Goal: Task Accomplishment & Management: Complete application form

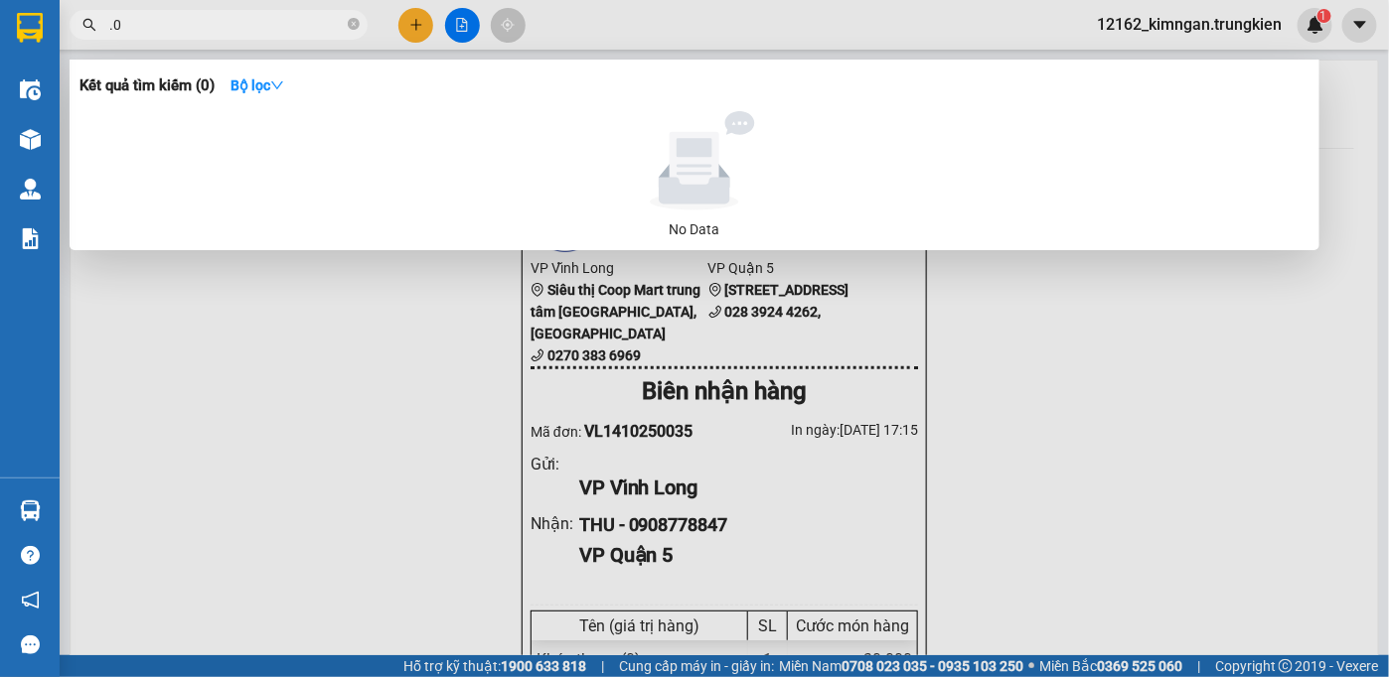
type input "."
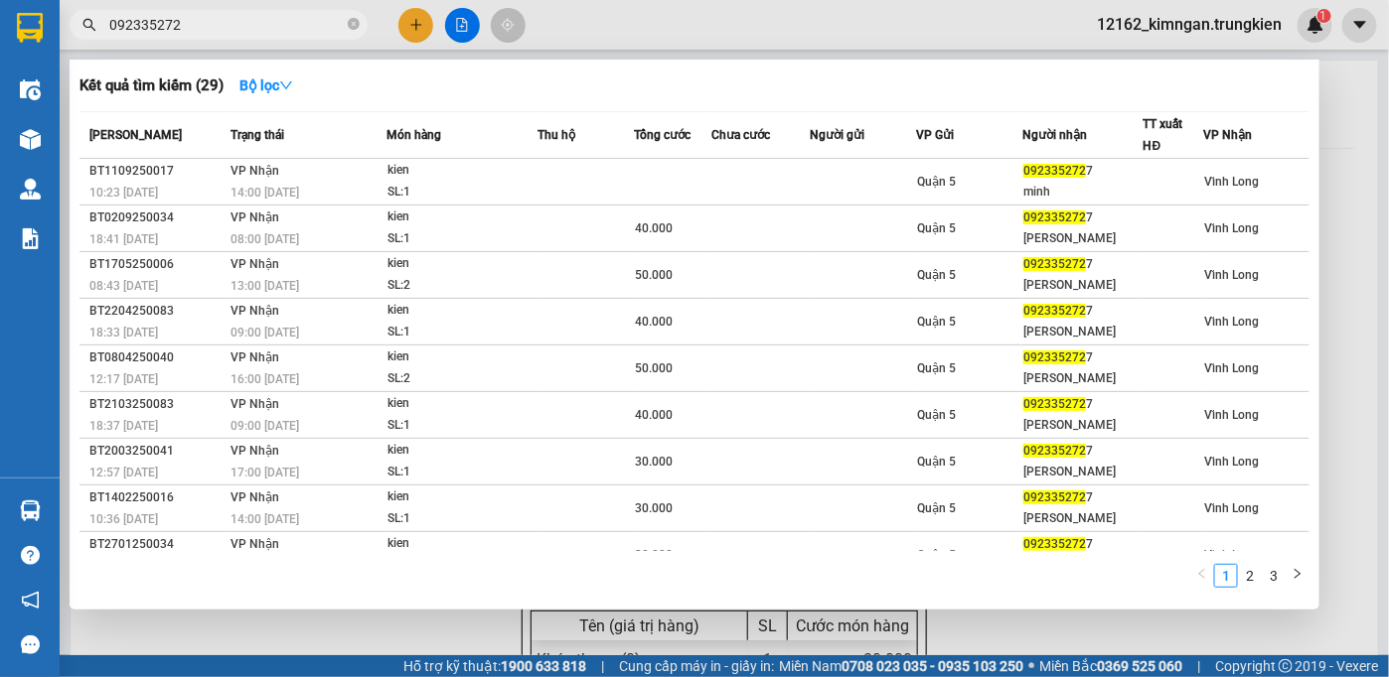
type input "0923352727"
click at [353, 22] on icon "close-circle" at bounding box center [354, 24] width 12 height 12
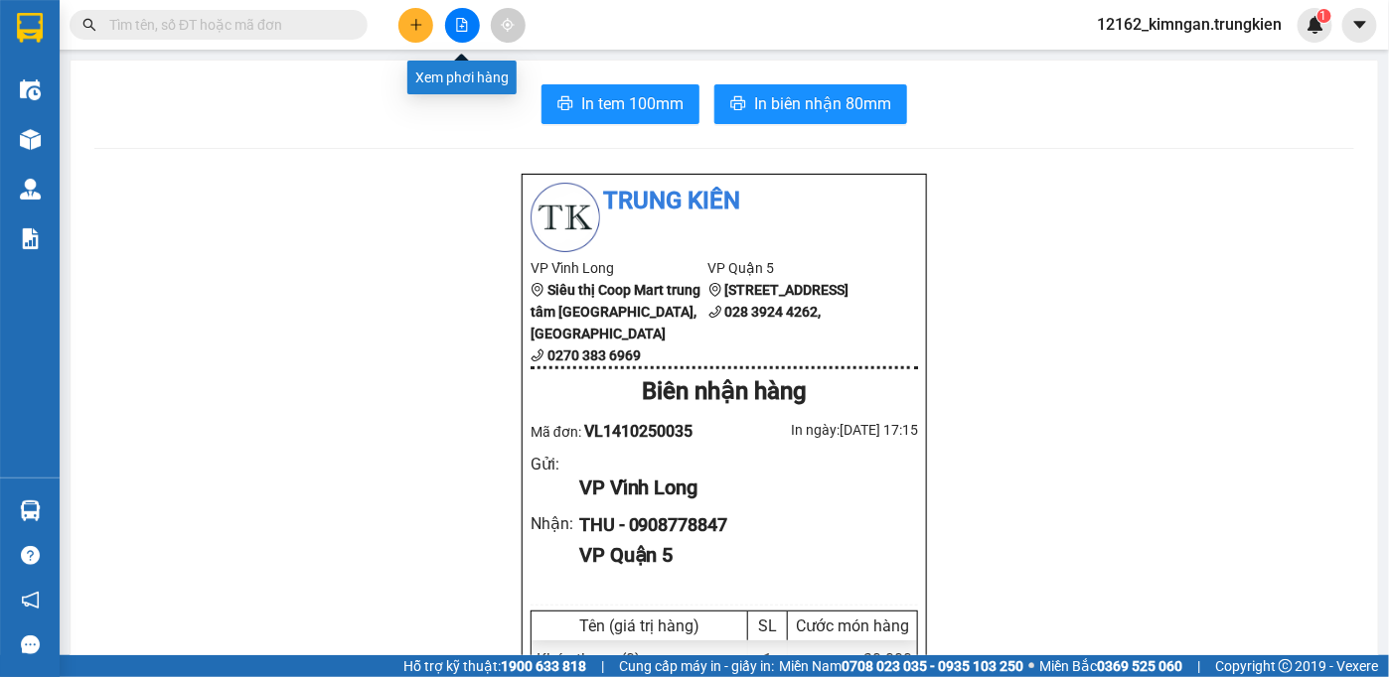
click at [453, 34] on button at bounding box center [462, 25] width 35 height 35
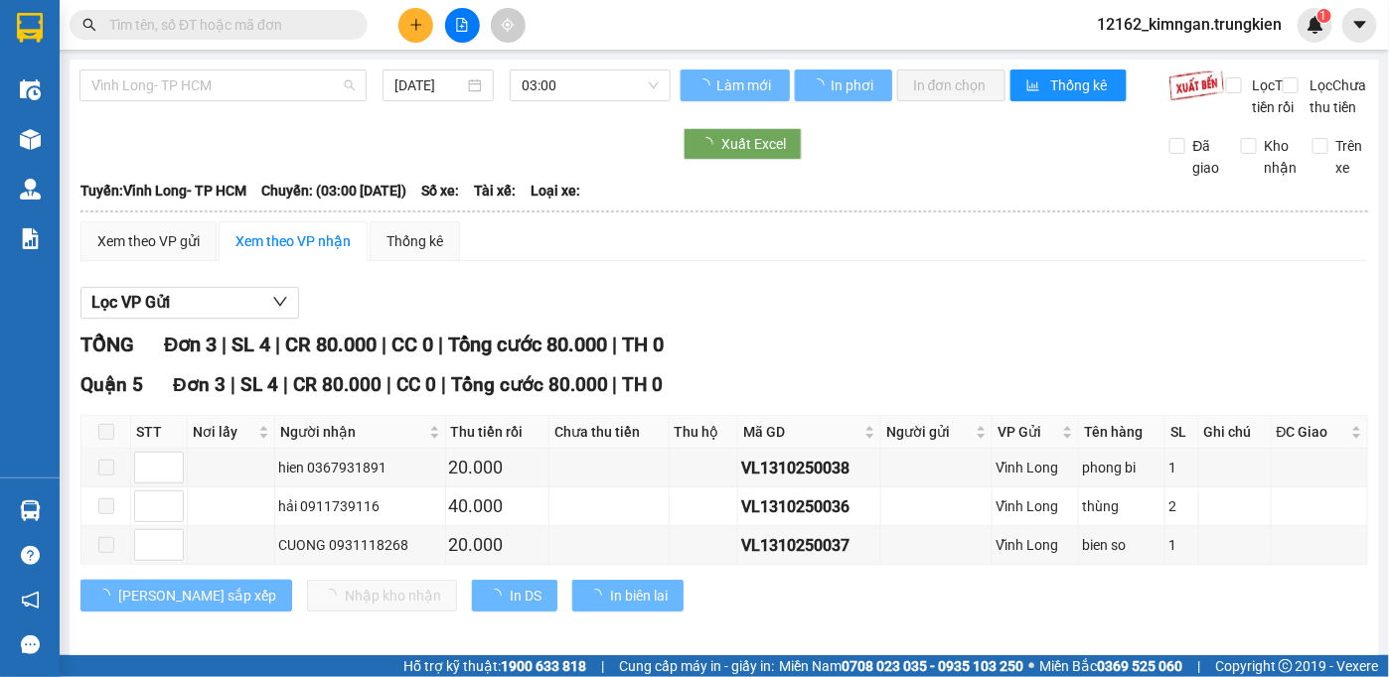
drag, startPoint x: 185, startPoint y: 90, endPoint x: 173, endPoint y: 163, distance: 73.5
click at [173, 162] on body "Kết quả tìm kiếm ( 29 ) Bộ lọc Mã ĐH Trạng thái Món hàng Thu hộ Tổng cước Chưa …" at bounding box center [694, 338] width 1389 height 677
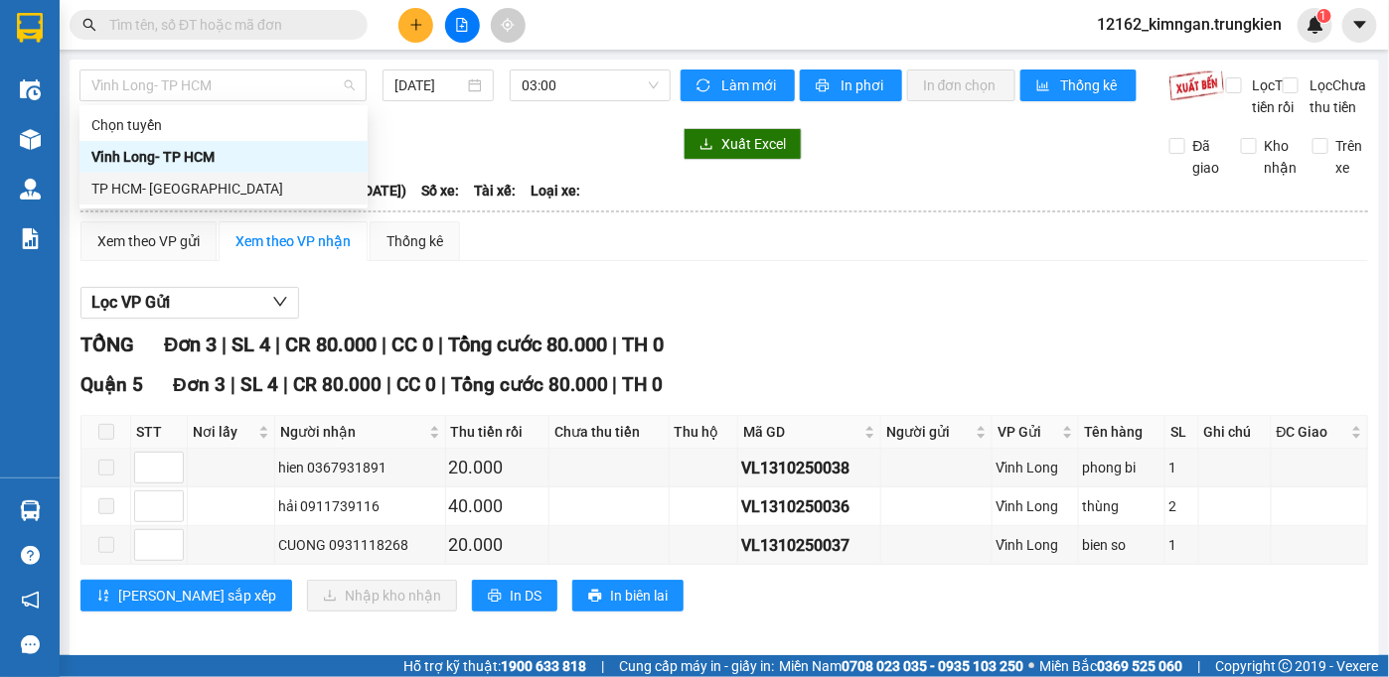
click at [171, 183] on div "TP HCM- [GEOGRAPHIC_DATA]" at bounding box center [223, 189] width 264 height 22
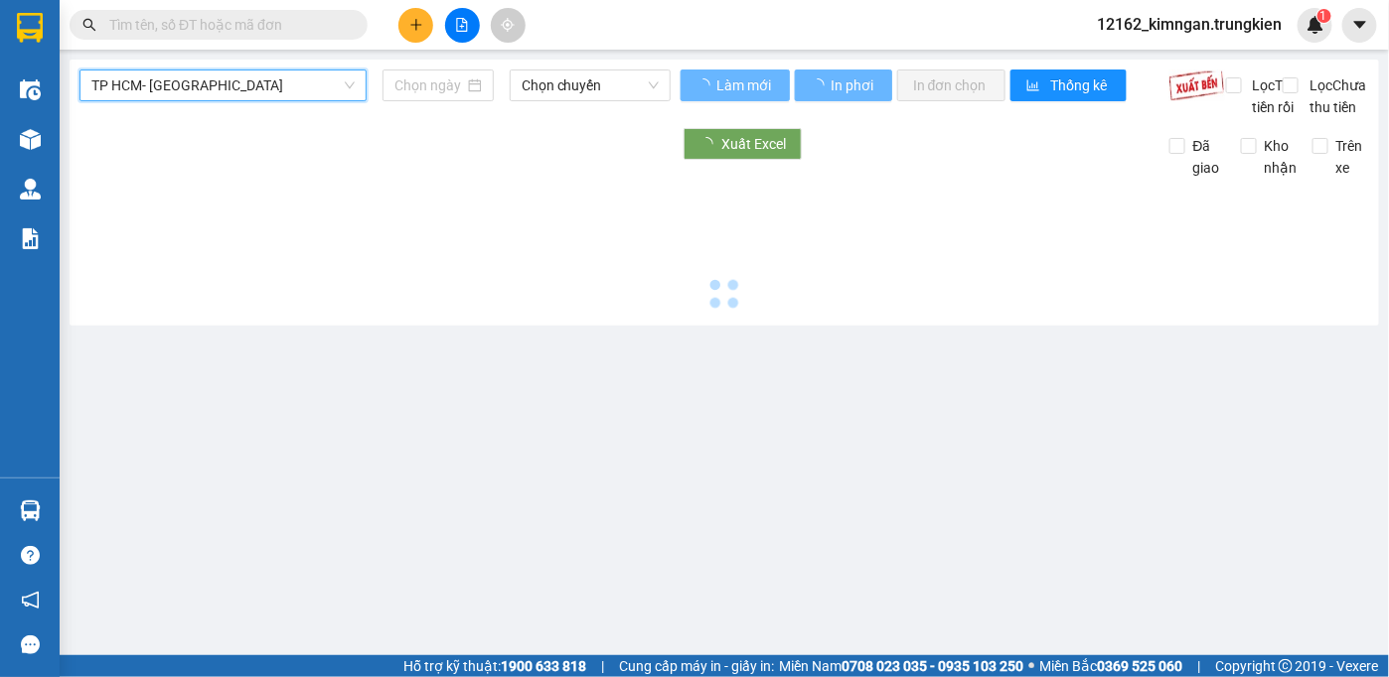
type input "[DATE]"
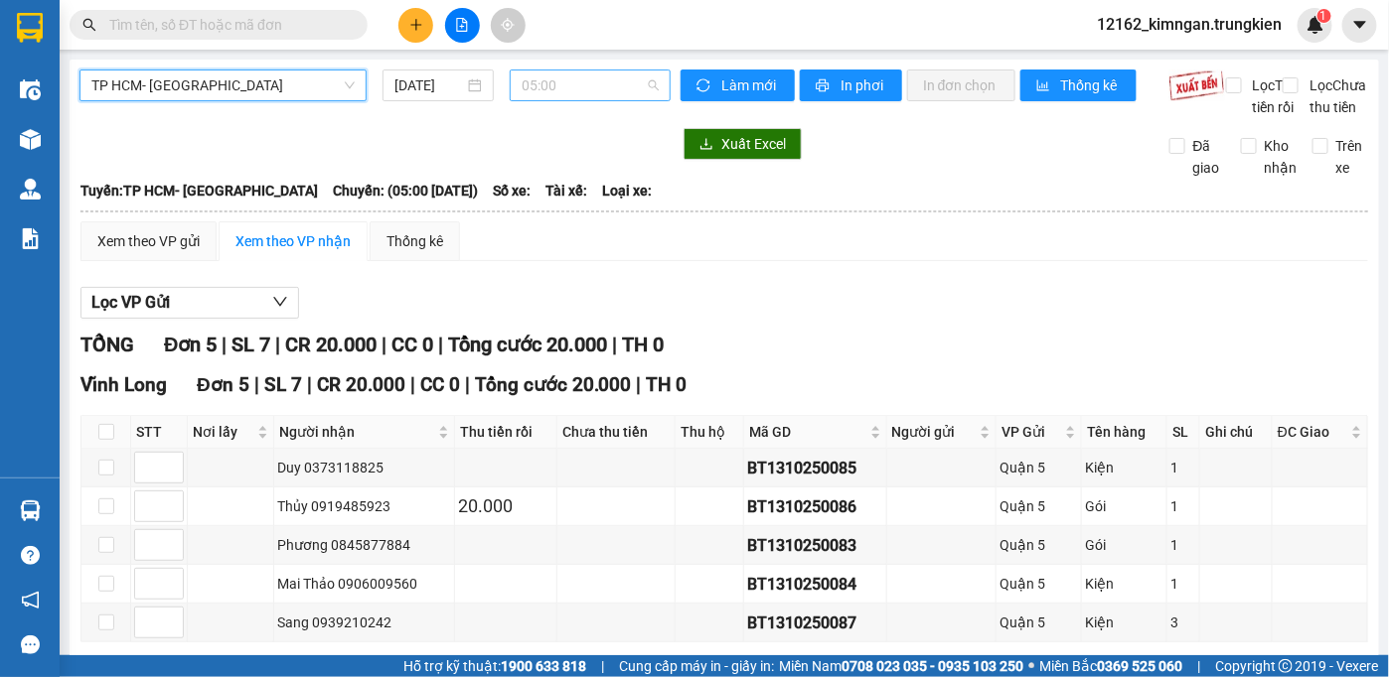
click at [573, 81] on span "05:00" at bounding box center [589, 86] width 137 height 30
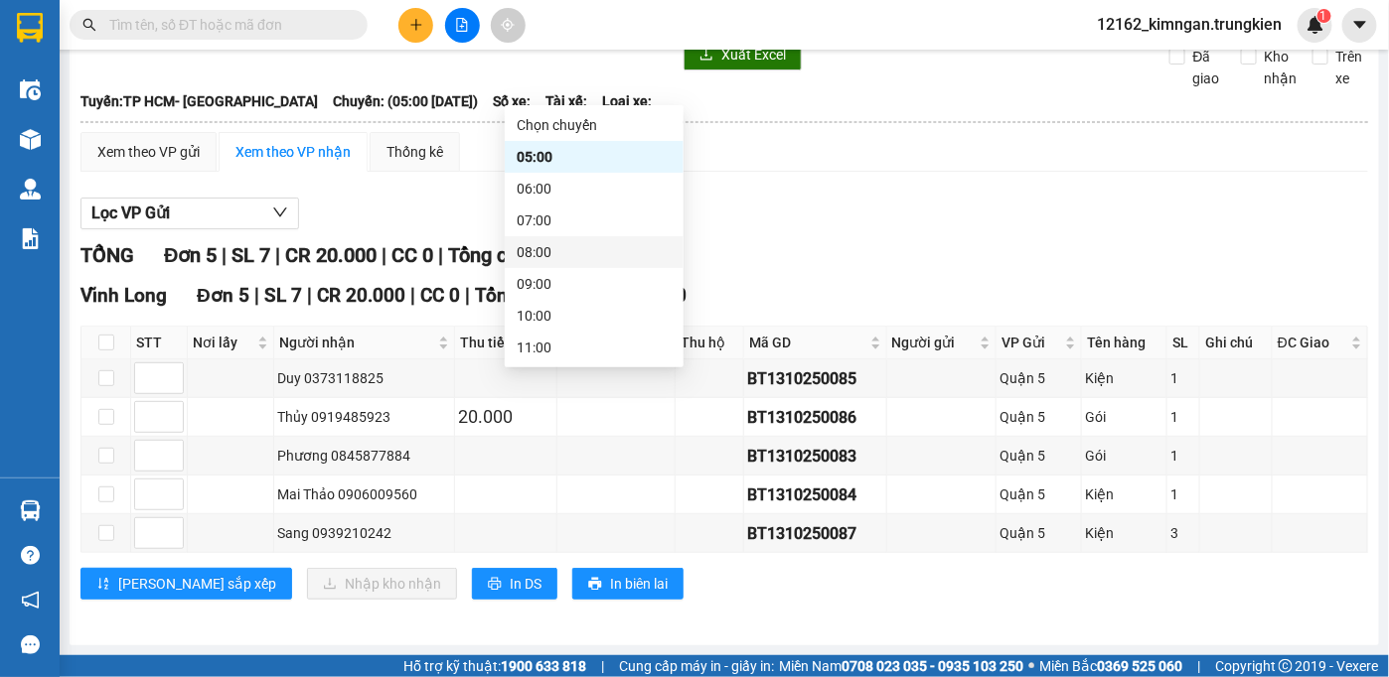
scroll to position [254, 0]
click at [565, 219] on div "15:00" at bounding box center [593, 221] width 155 height 22
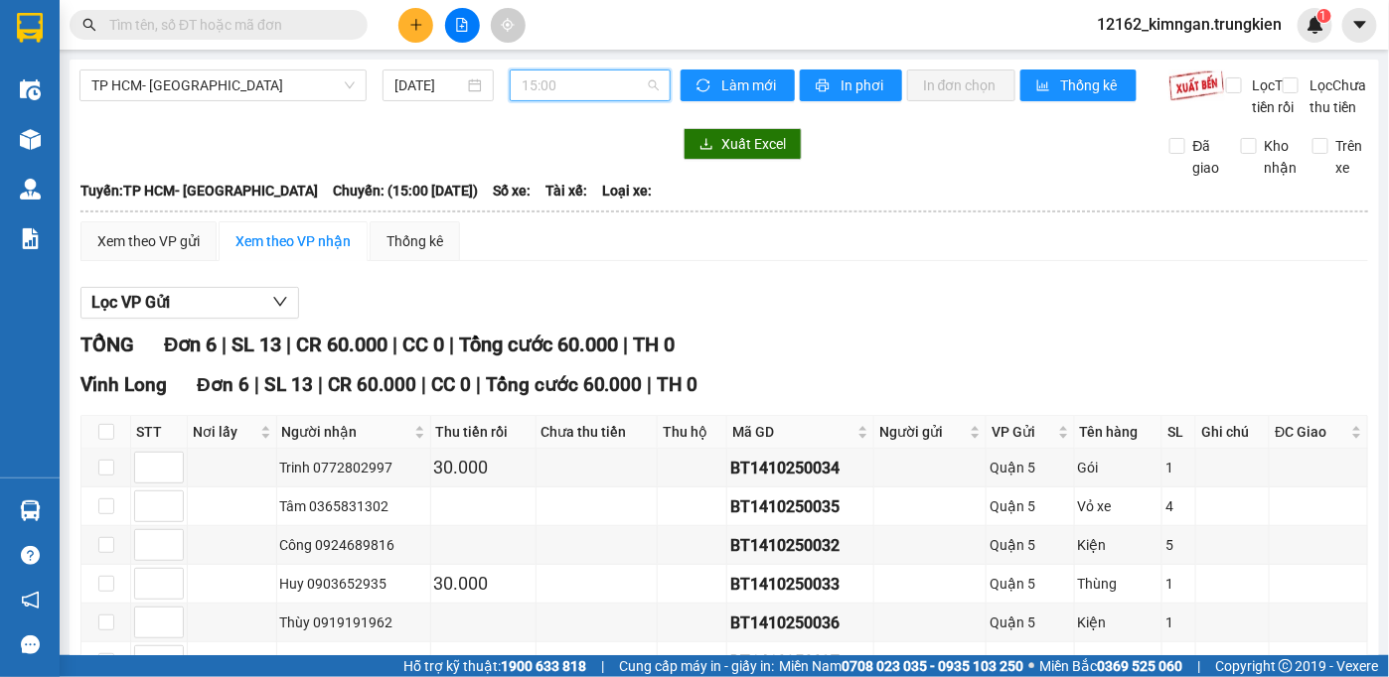
click at [556, 93] on span "15:00" at bounding box center [589, 86] width 137 height 30
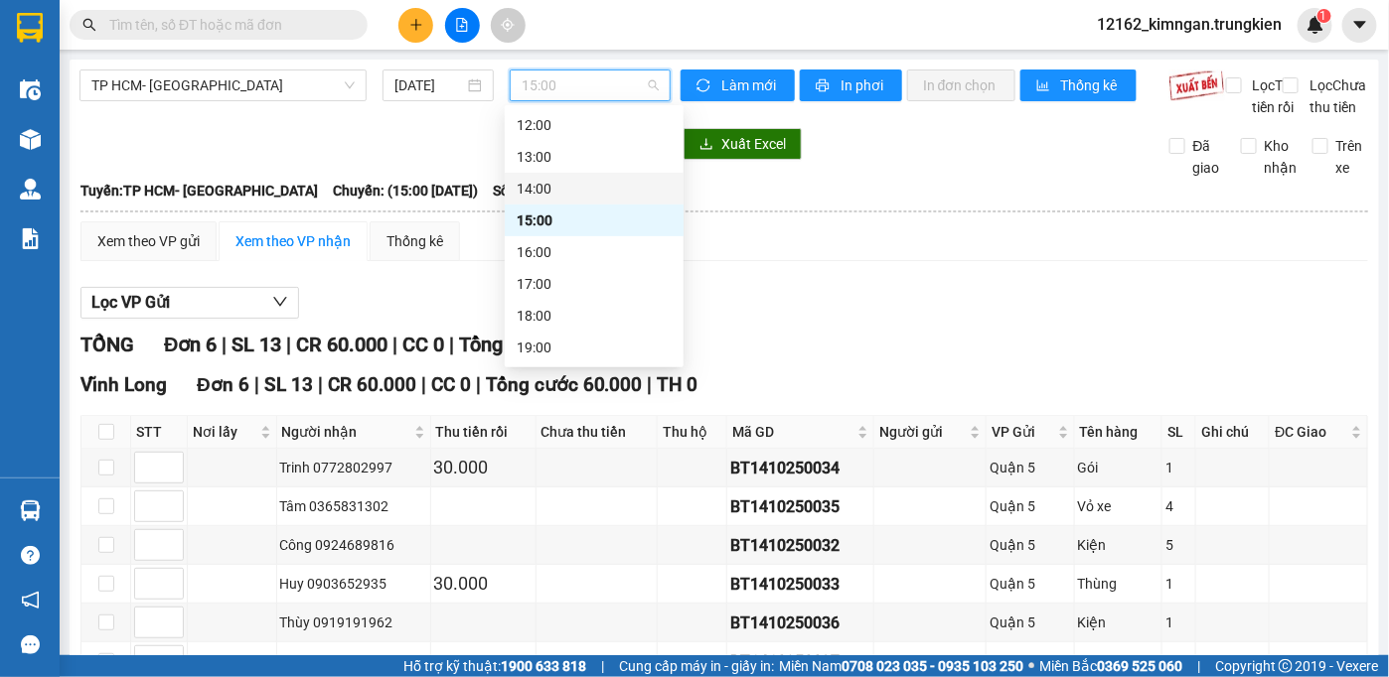
click at [516, 188] on div "14:00" at bounding box center [593, 189] width 155 height 22
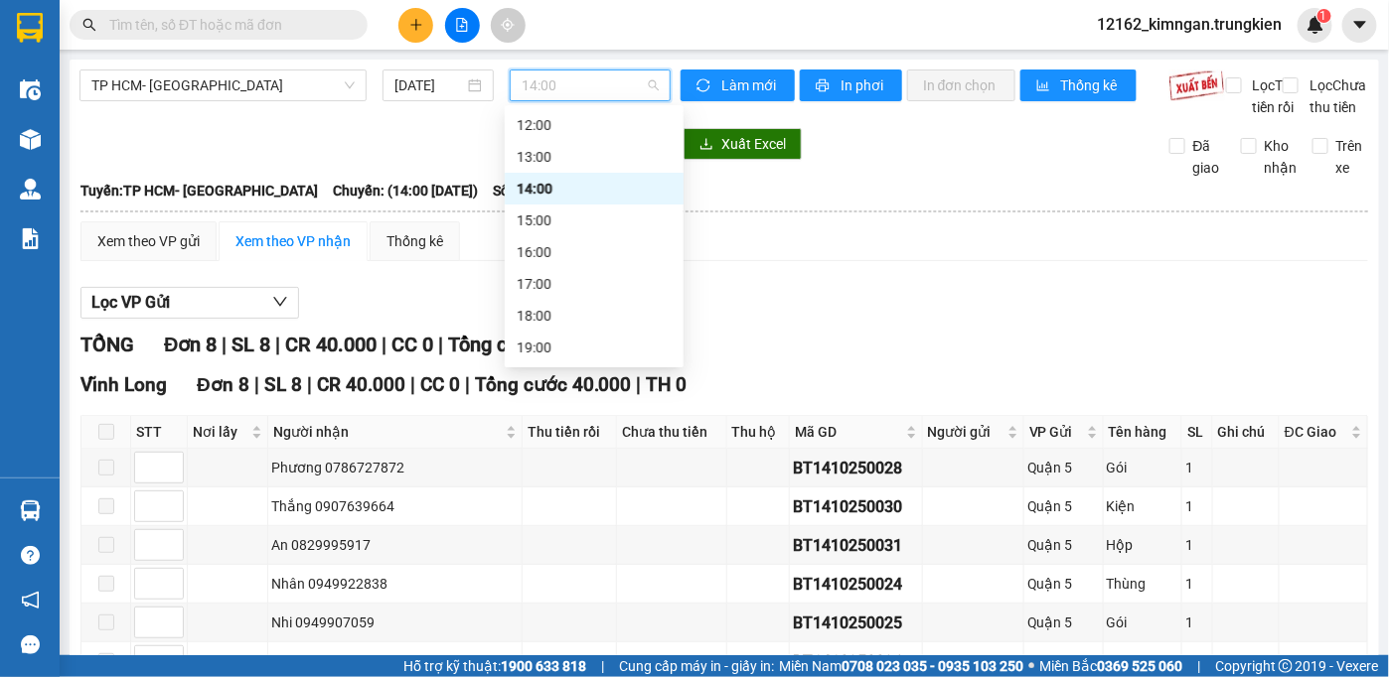
click at [647, 88] on span "14:00" at bounding box center [589, 86] width 137 height 30
click at [571, 217] on div "15:00" at bounding box center [593, 221] width 155 height 22
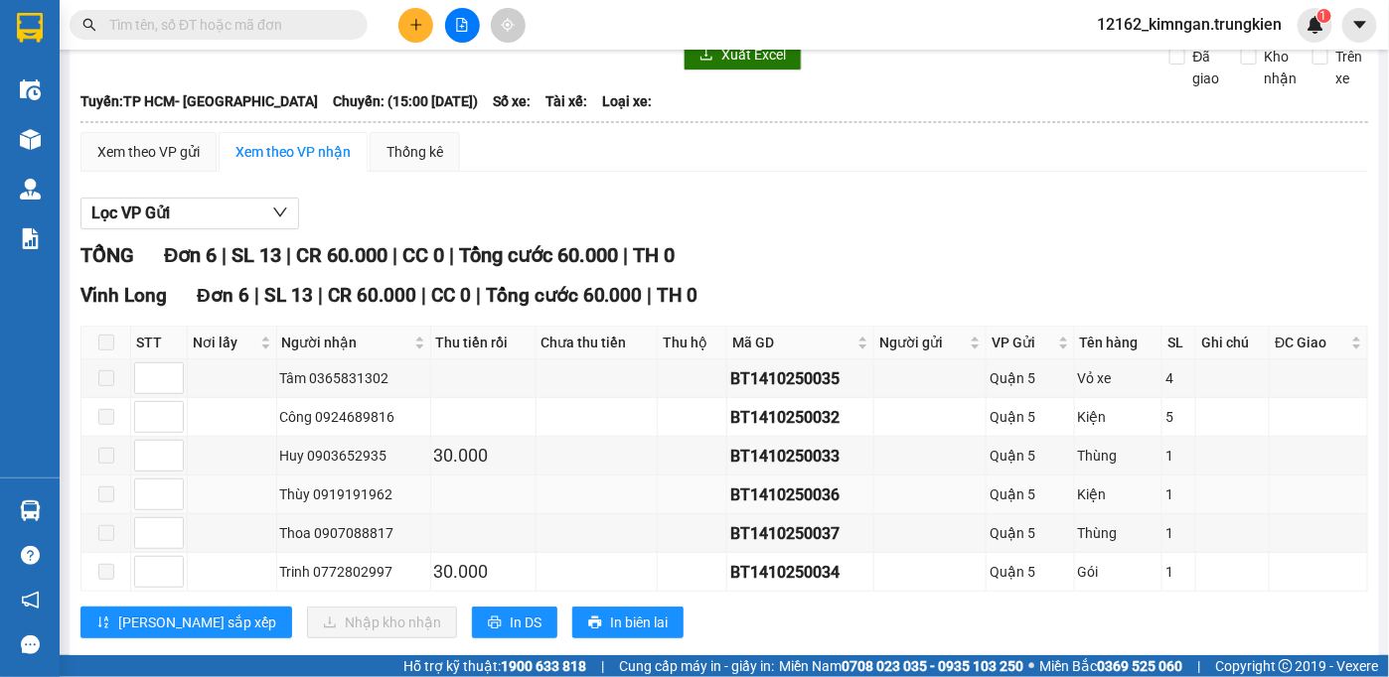
scroll to position [165, 0]
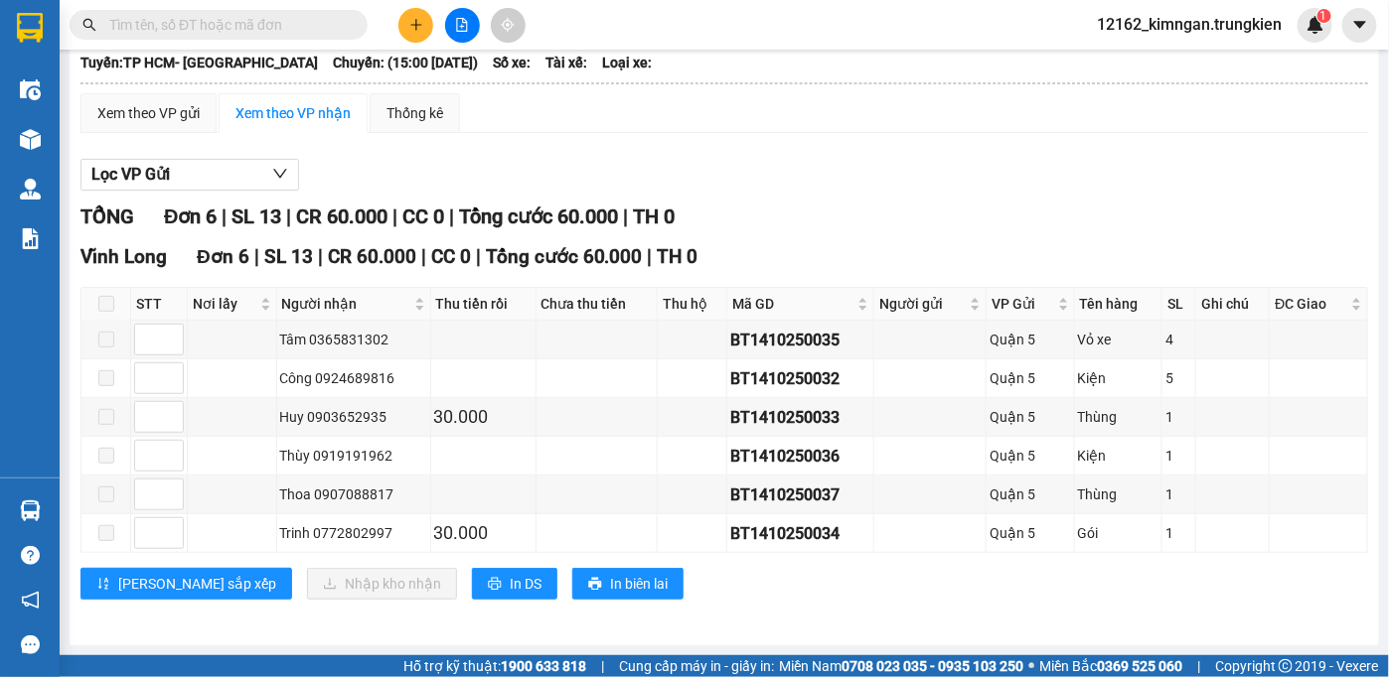
click at [315, 17] on input "text" at bounding box center [226, 25] width 234 height 22
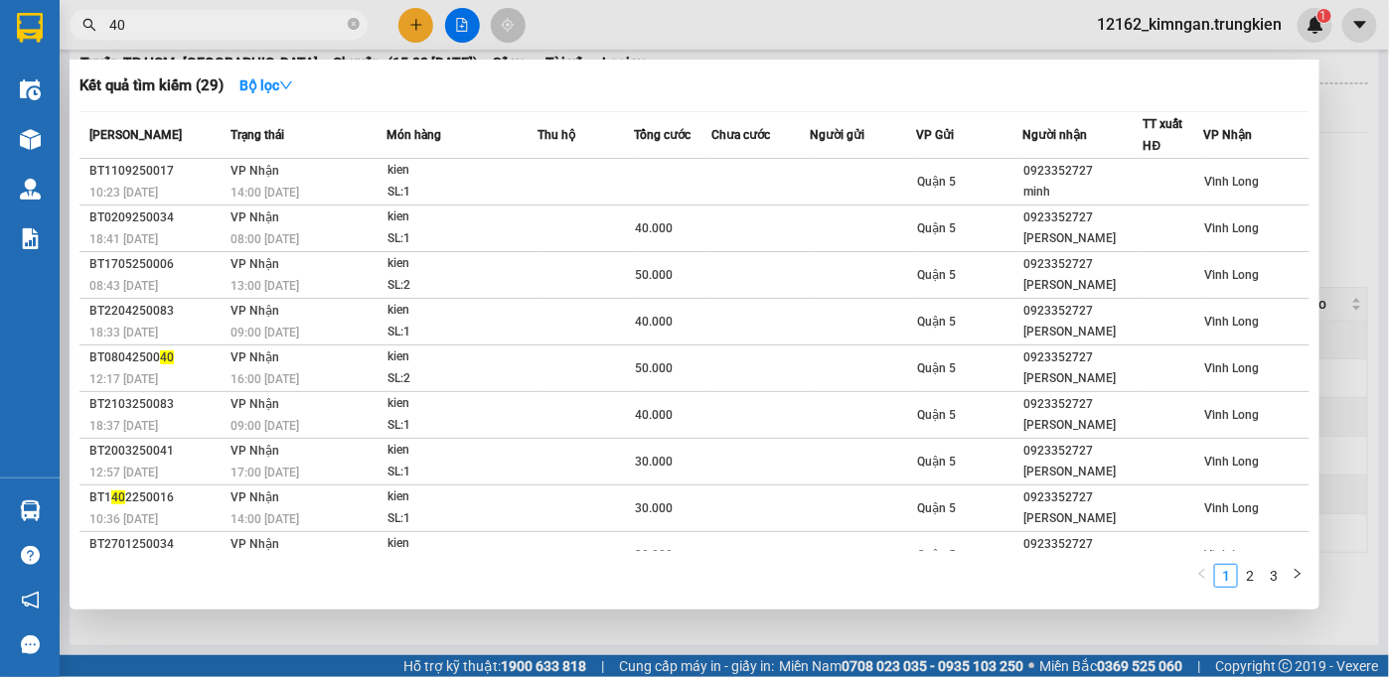
type input "407"
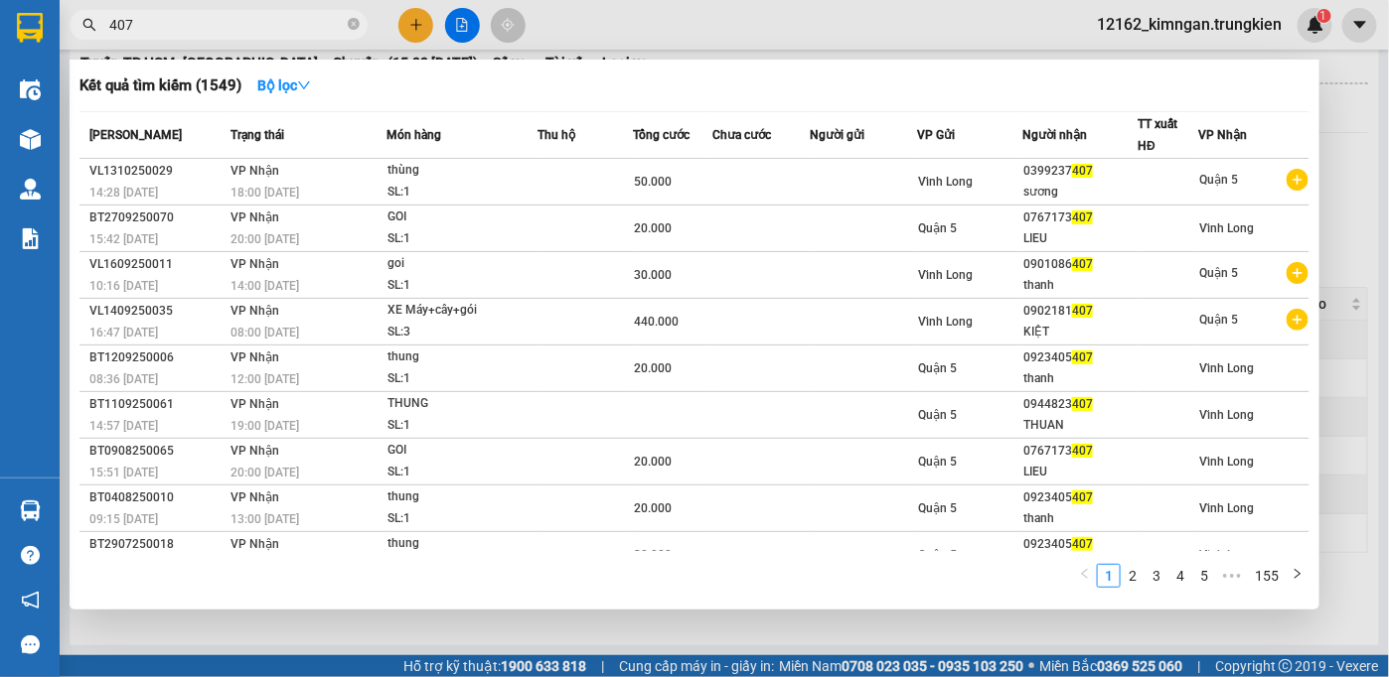
drag, startPoint x: 355, startPoint y: 20, endPoint x: 361, endPoint y: 29, distance: 10.7
click at [360, 24] on span "407" at bounding box center [219, 25] width 298 height 30
click at [352, 26] on icon "close-circle" at bounding box center [354, 24] width 12 height 12
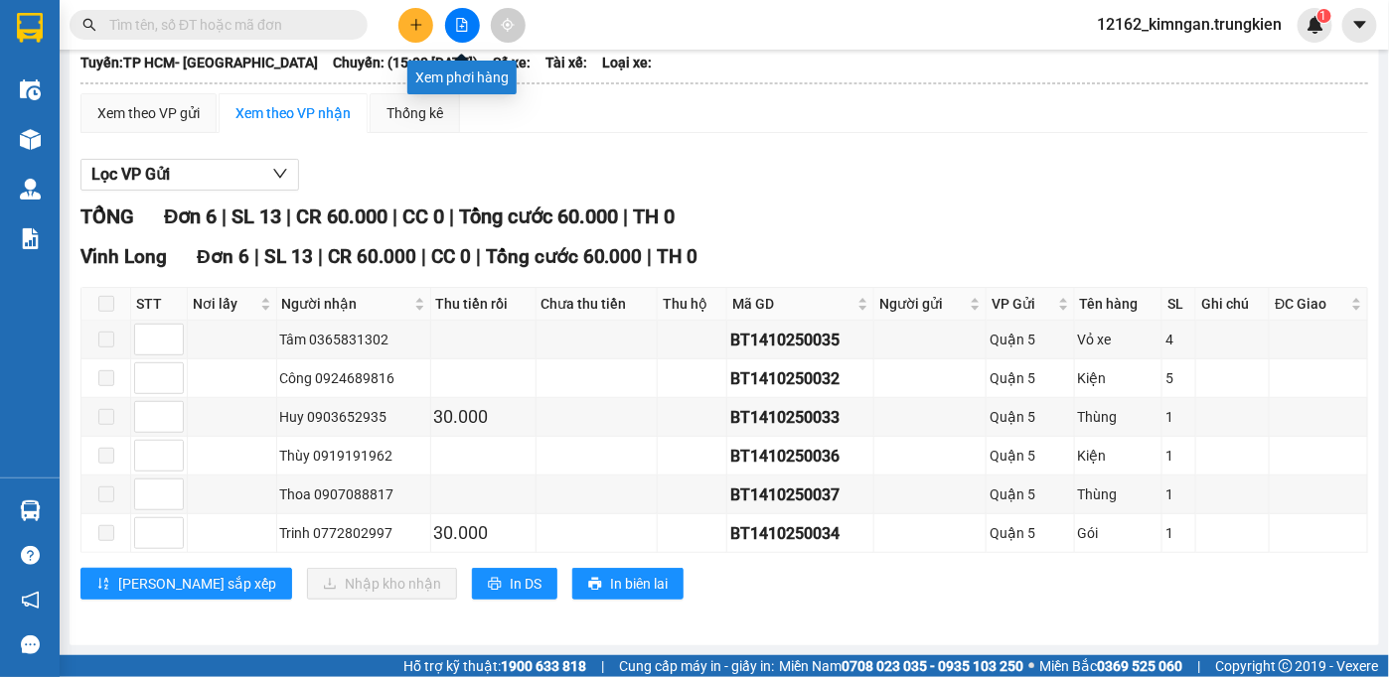
click at [466, 29] on icon "file-add" at bounding box center [462, 25] width 11 height 14
click at [447, 32] on button at bounding box center [462, 25] width 35 height 35
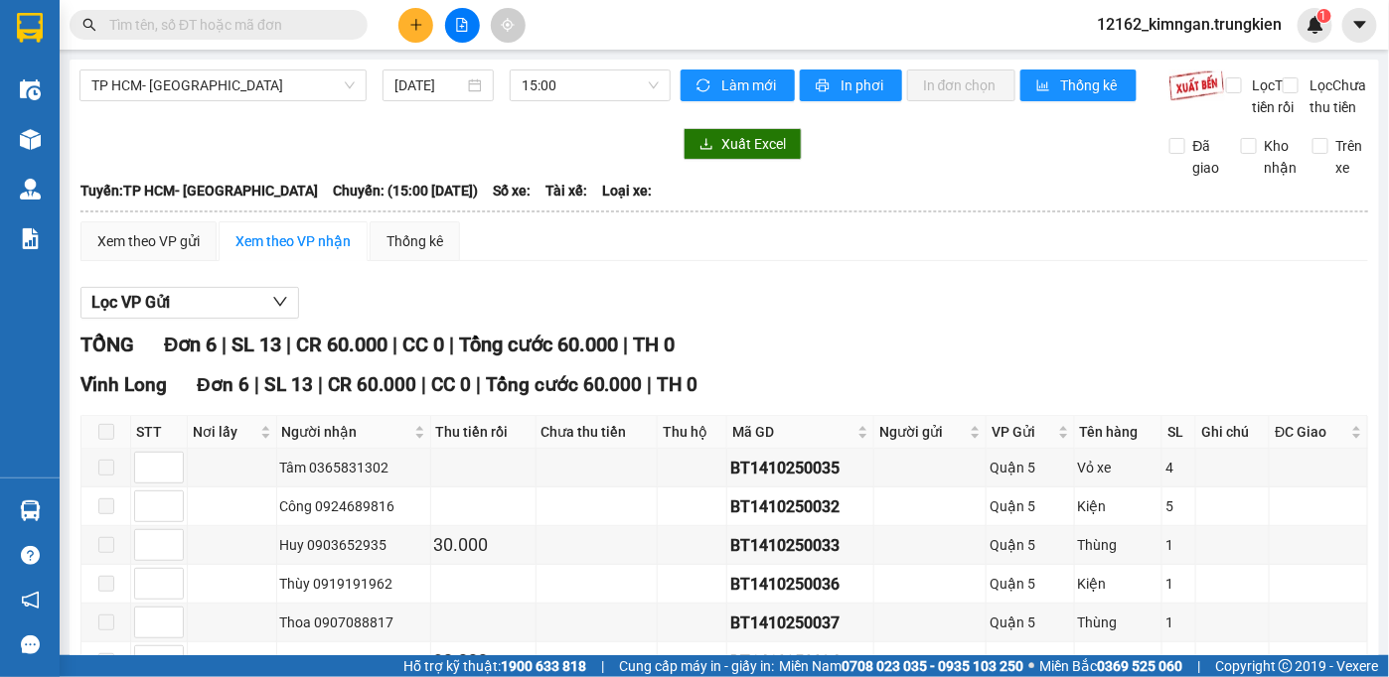
click at [280, 101] on div "TP HCM- Vĩnh Long [DATE] 15:00" at bounding box center [374, 94] width 591 height 49
drag, startPoint x: 280, startPoint y: 92, endPoint x: 251, endPoint y: 123, distance: 42.2
click at [279, 95] on span "TP HCM- [GEOGRAPHIC_DATA]" at bounding box center [222, 86] width 263 height 30
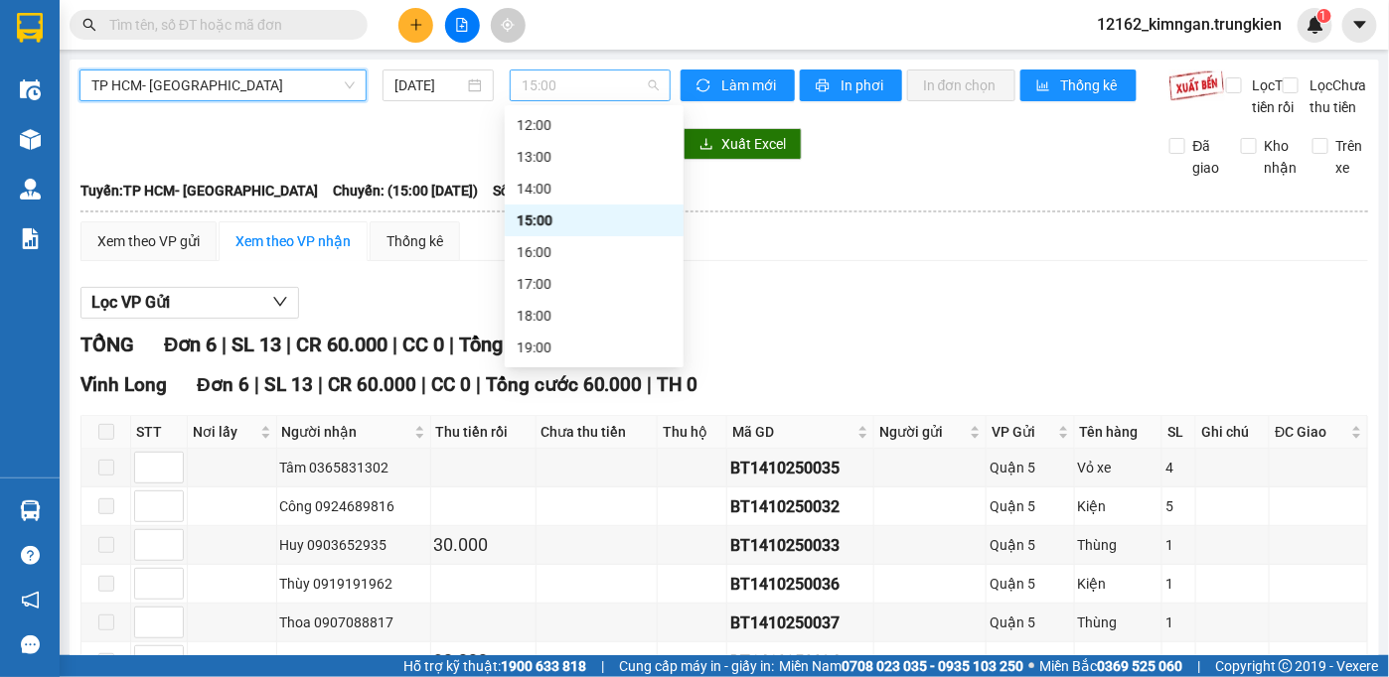
click at [544, 82] on span "15:00" at bounding box center [589, 86] width 137 height 30
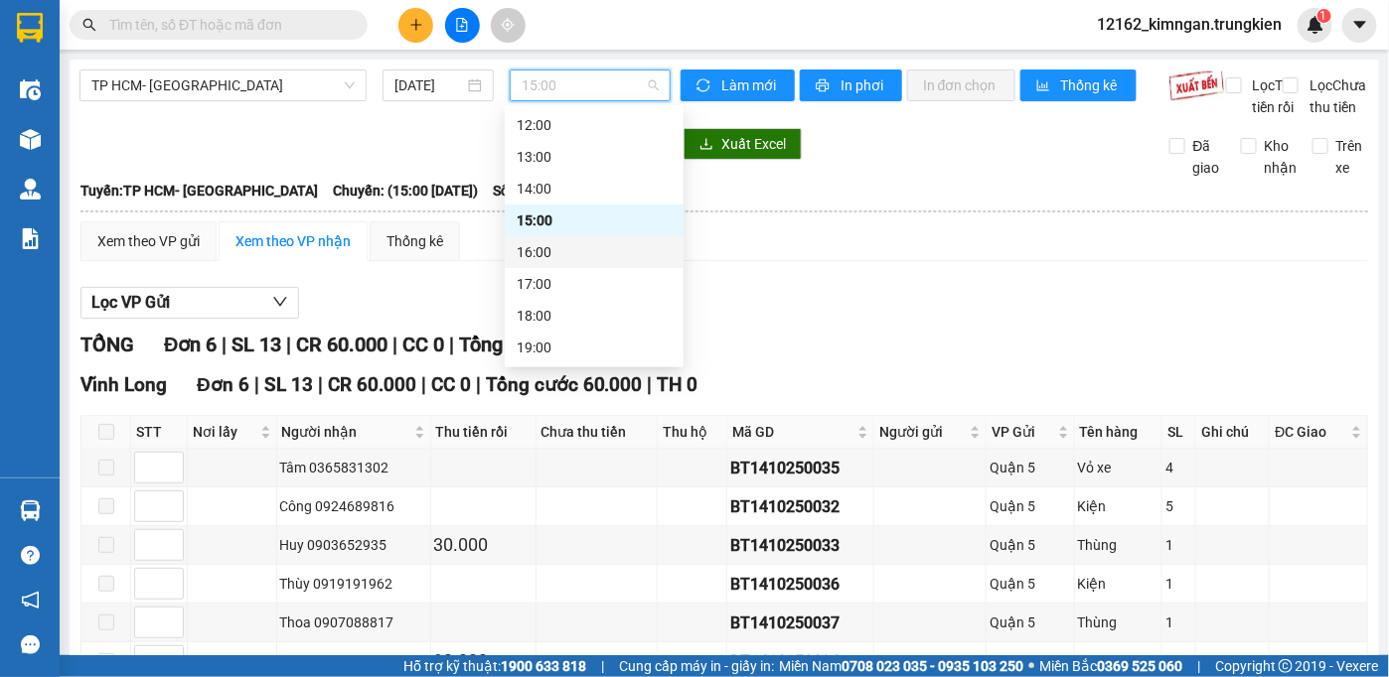
click at [568, 262] on div "16:00" at bounding box center [593, 252] width 155 height 22
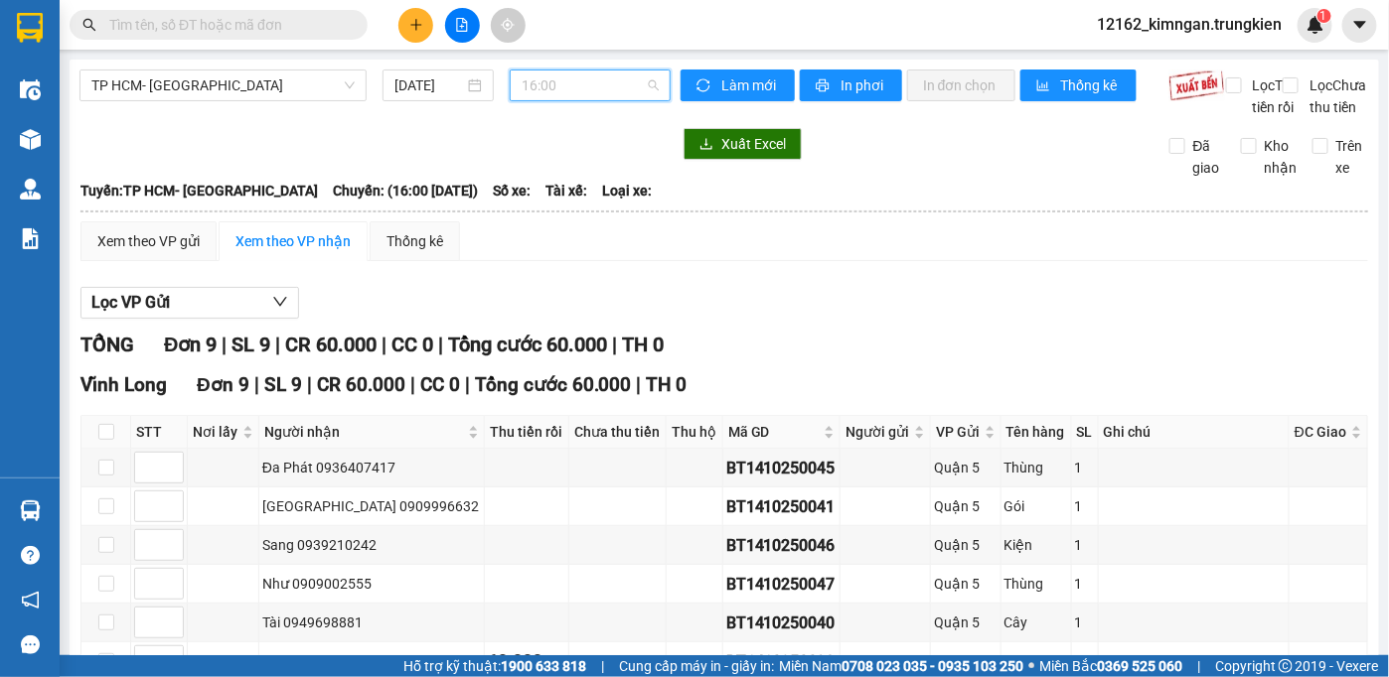
drag, startPoint x: 550, startPoint y: 88, endPoint x: 537, endPoint y: 136, distance: 49.4
click at [547, 95] on span "16:00" at bounding box center [589, 86] width 137 height 30
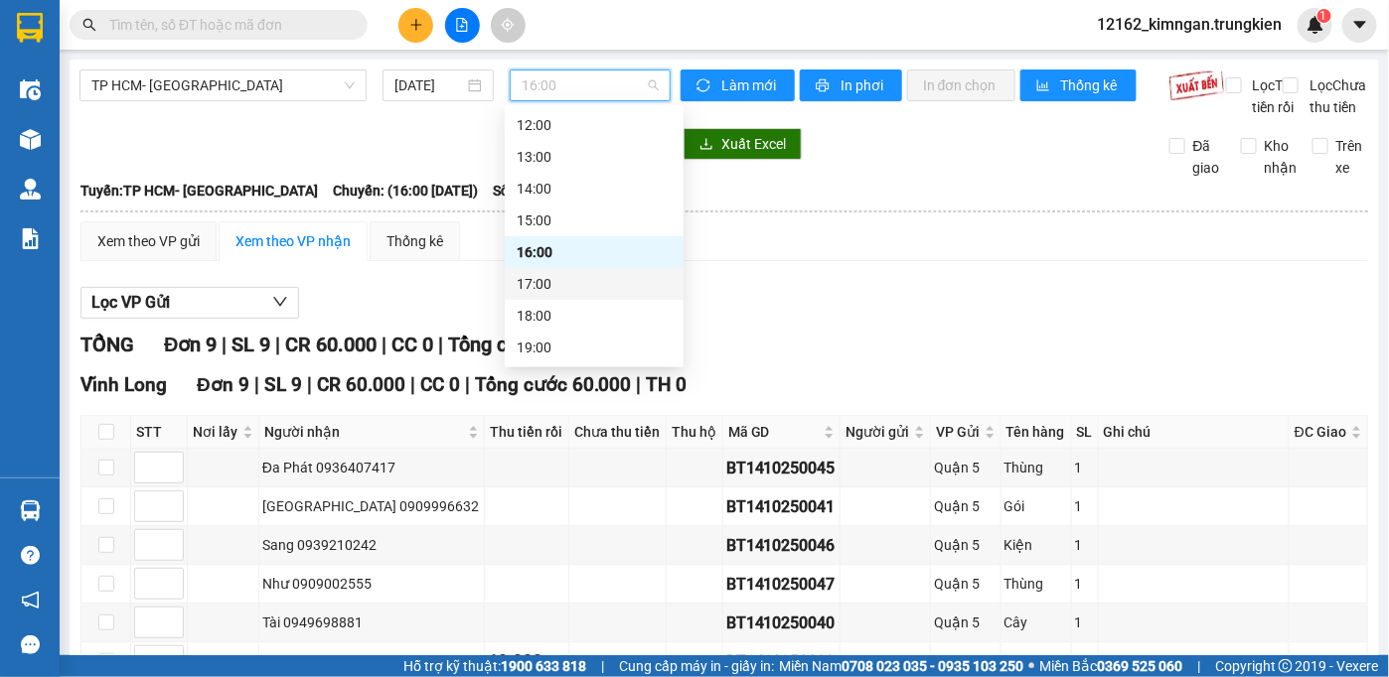
click at [533, 282] on div "17:00" at bounding box center [593, 284] width 155 height 22
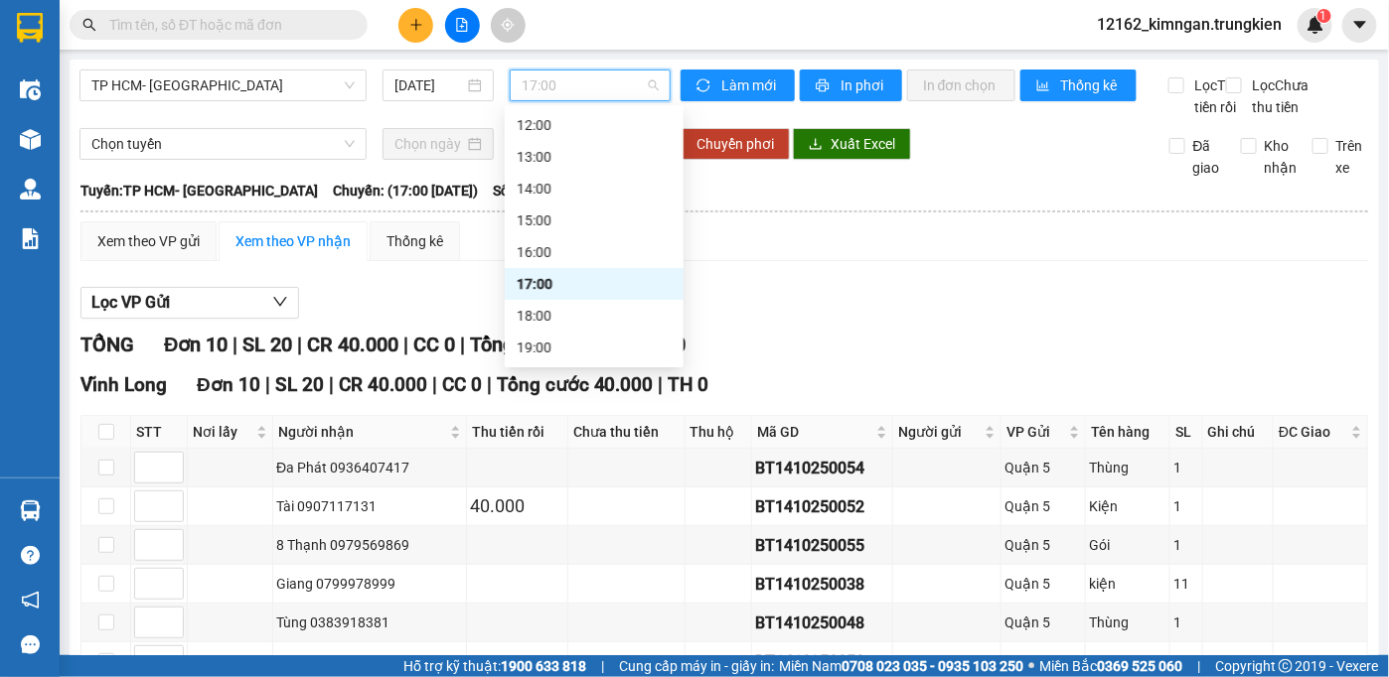
click at [600, 96] on span "17:00" at bounding box center [589, 86] width 137 height 30
click at [551, 256] on div "16:00" at bounding box center [593, 252] width 155 height 22
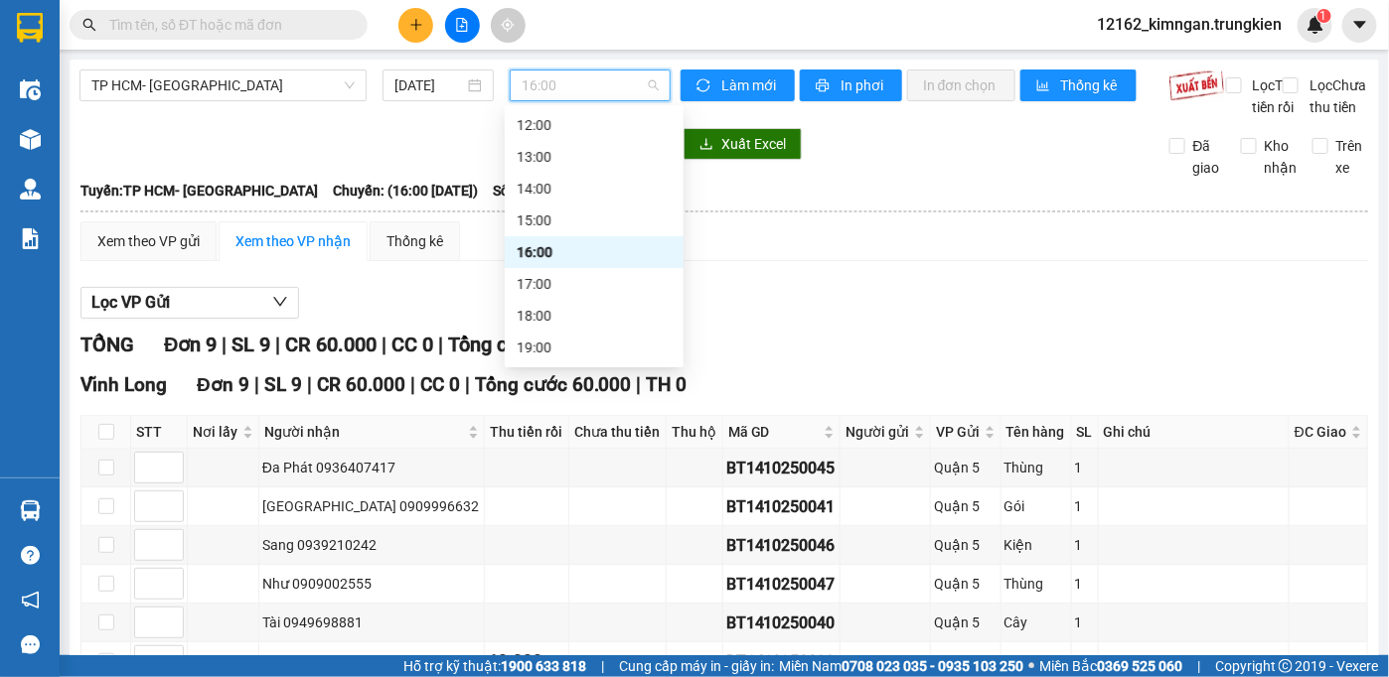
click at [546, 89] on span "16:00" at bounding box center [589, 86] width 137 height 30
click at [577, 281] on div "17:00" at bounding box center [593, 284] width 155 height 22
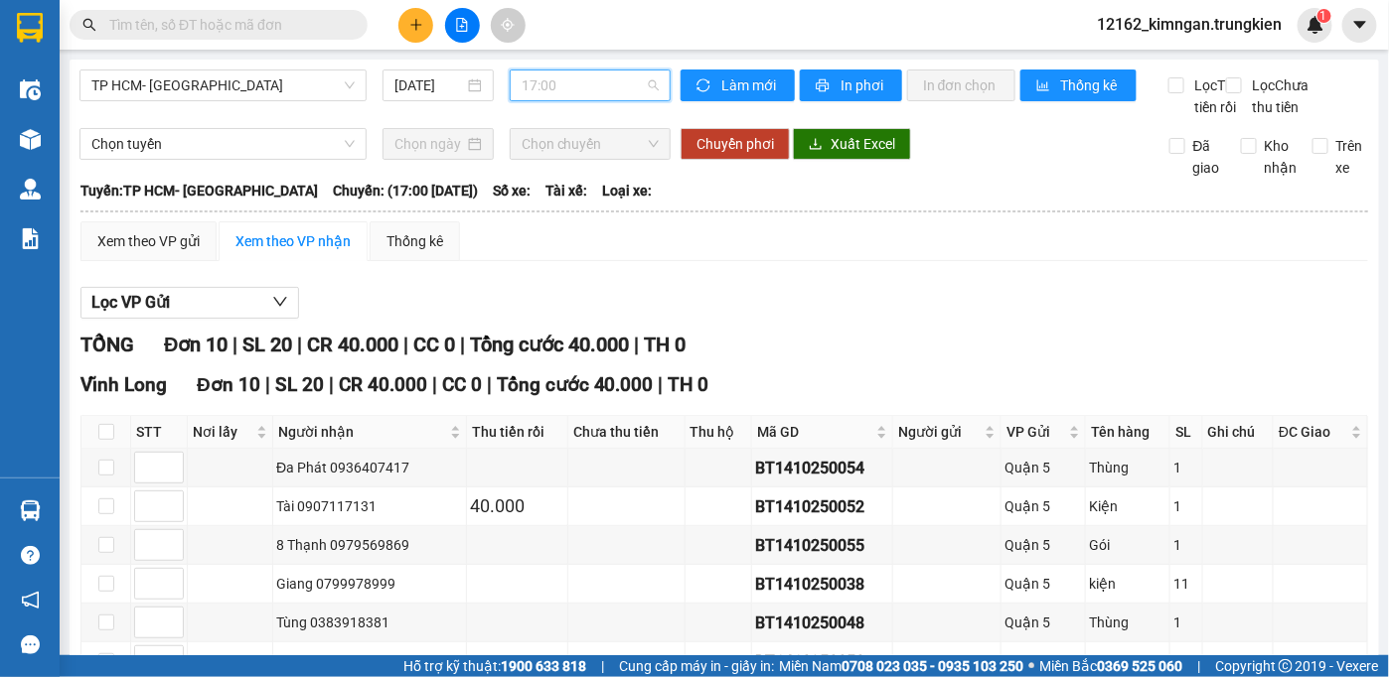
click at [576, 92] on span "17:00" at bounding box center [589, 86] width 137 height 30
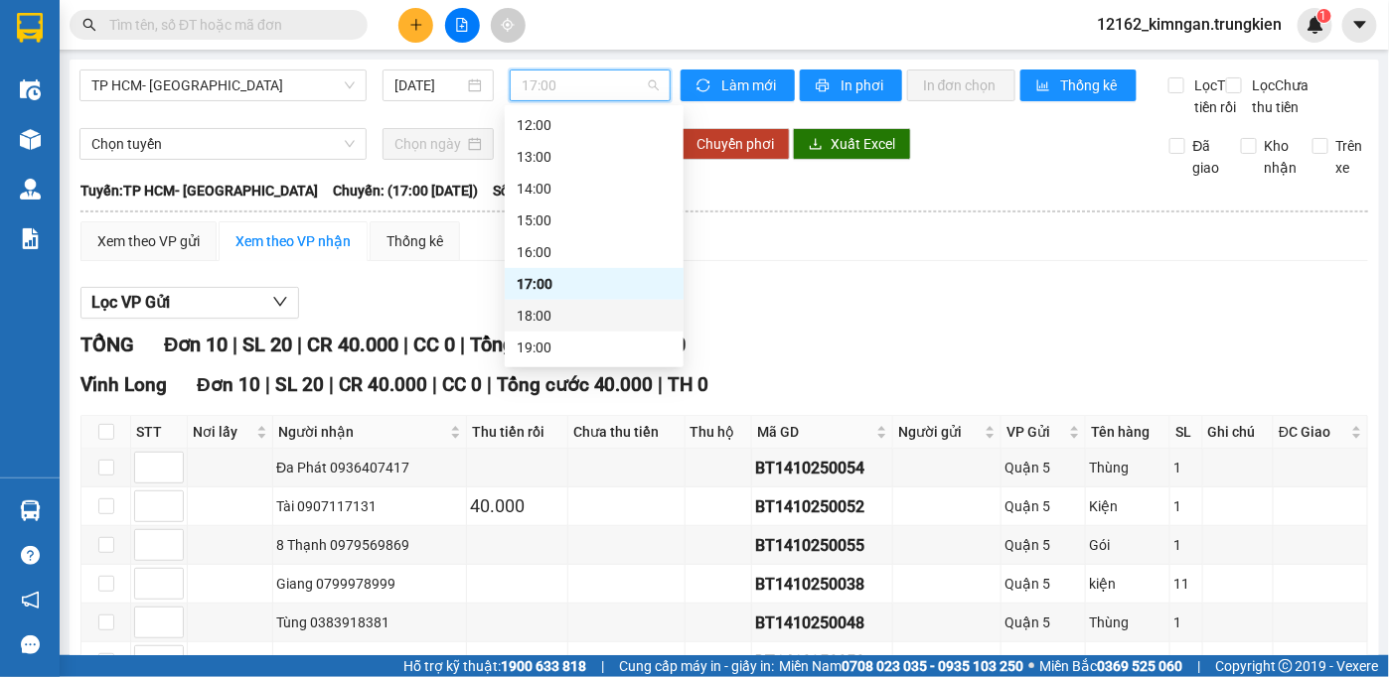
click at [585, 324] on div "18:00" at bounding box center [593, 316] width 155 height 22
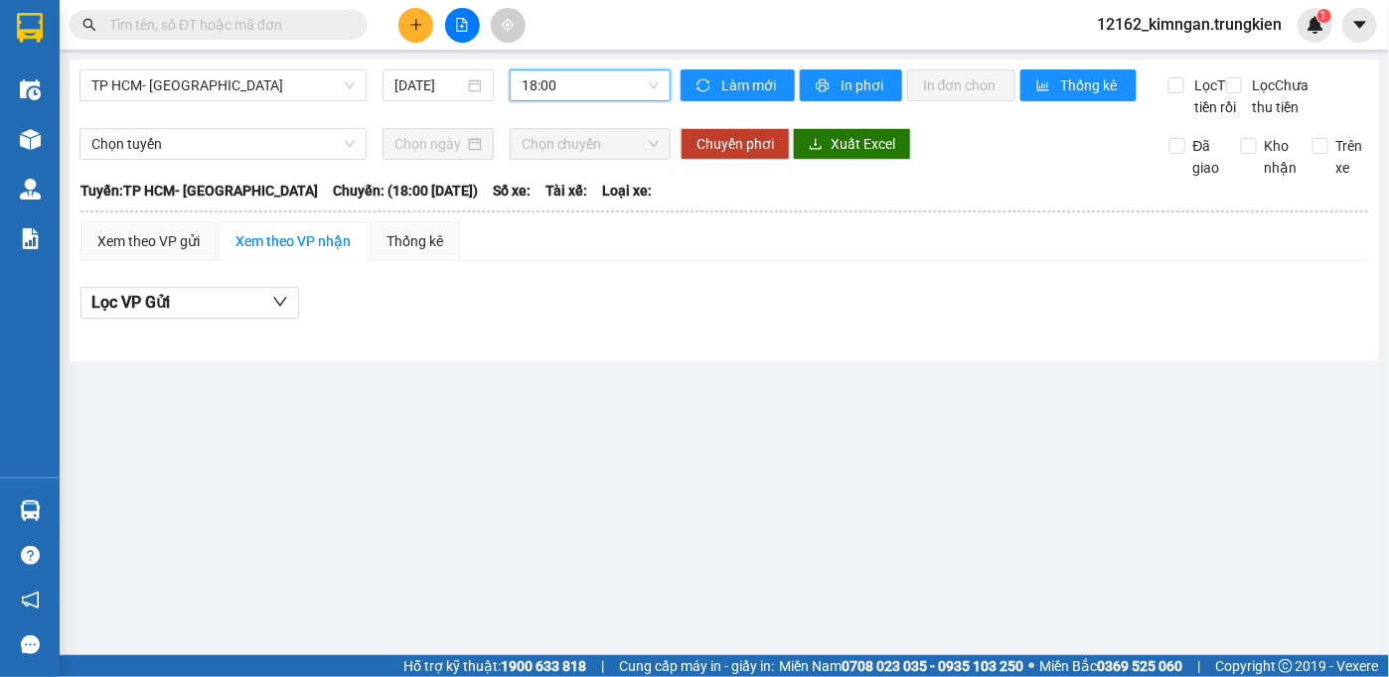
click at [573, 90] on span "18:00" at bounding box center [589, 86] width 137 height 30
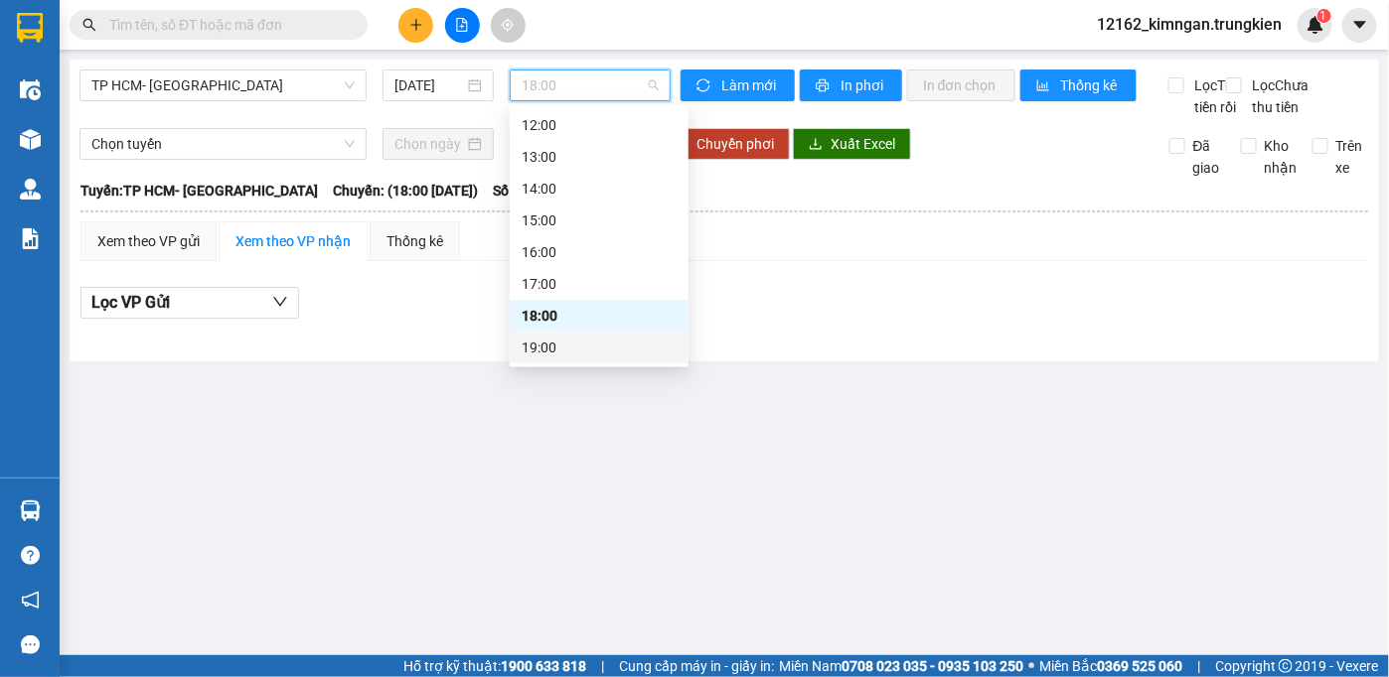
click at [614, 361] on div "19:00" at bounding box center [599, 348] width 179 height 32
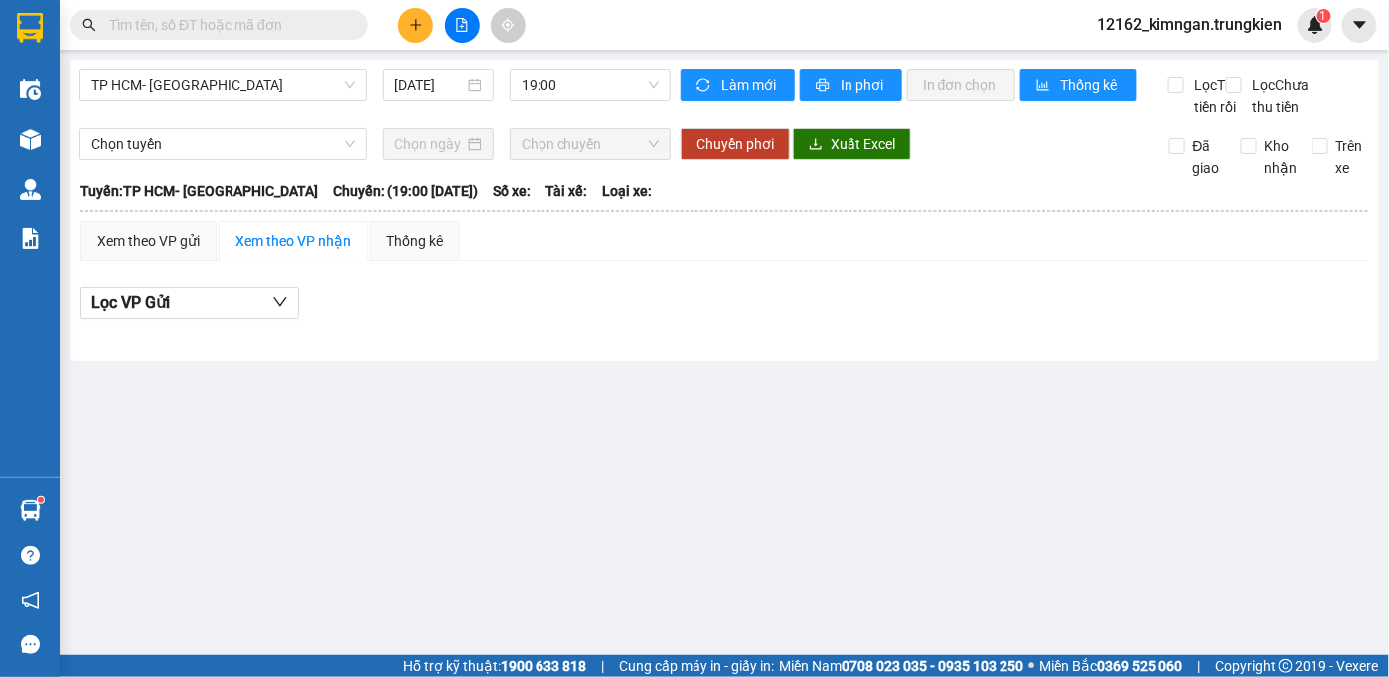
click at [135, 67] on div "TP HCM- [GEOGRAPHIC_DATA] [DATE] 19:00 Làm mới In phơi In đơn chọn Thống kê Lọc…" at bounding box center [724, 211] width 1309 height 302
drag, startPoint x: 126, startPoint y: 90, endPoint x: 132, endPoint y: 125, distance: 35.3
click at [130, 124] on body "Kết quả tìm kiếm ( 1549 ) Bộ lọc Mã ĐH Trạng thái Món hàng Thu hộ Tổng cước Chư…" at bounding box center [694, 338] width 1389 height 677
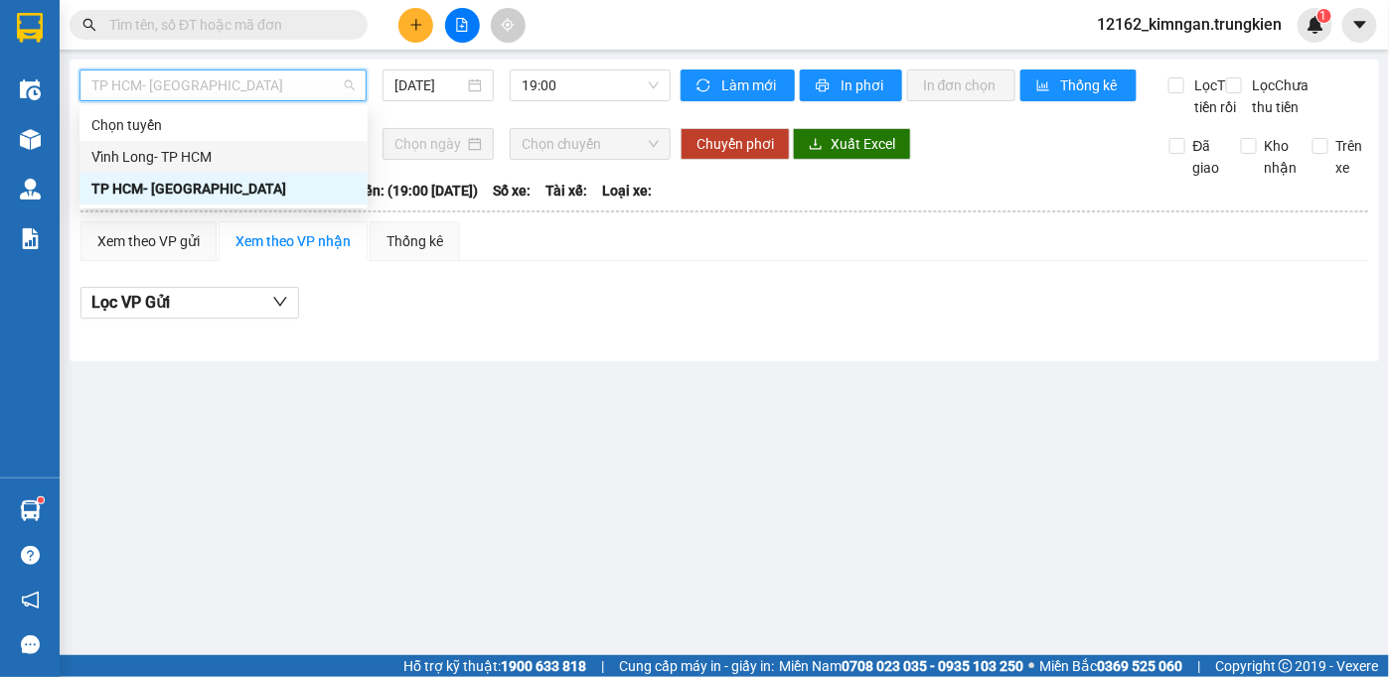
click at [153, 152] on div "Vĩnh Long- TP HCM" at bounding box center [223, 157] width 264 height 22
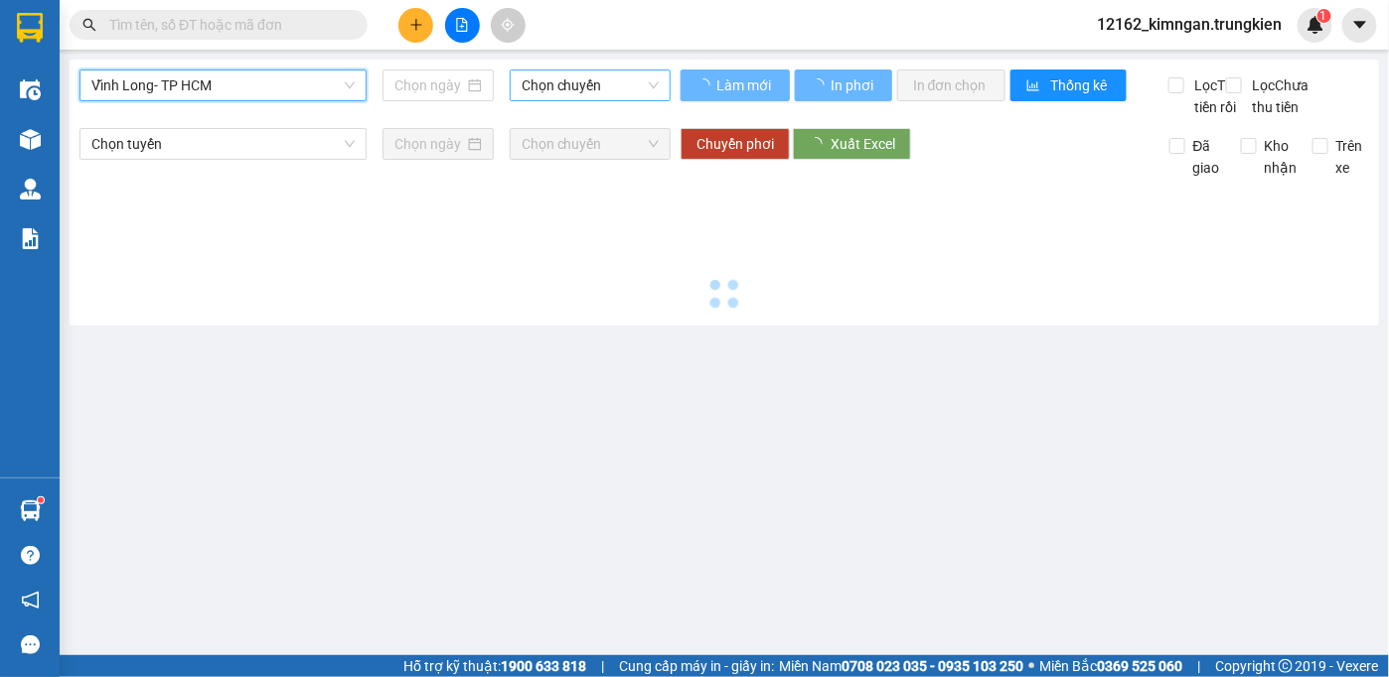
type input "[DATE]"
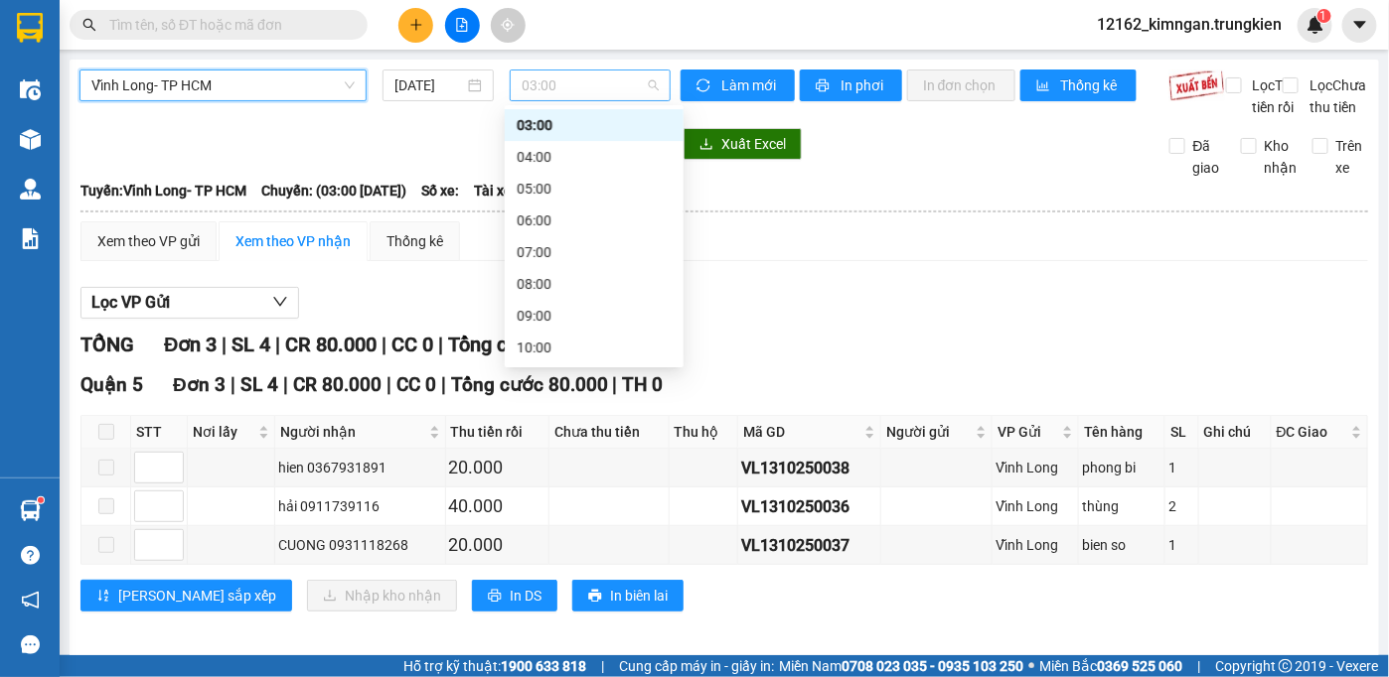
click at [586, 78] on span "03:00" at bounding box center [589, 86] width 137 height 30
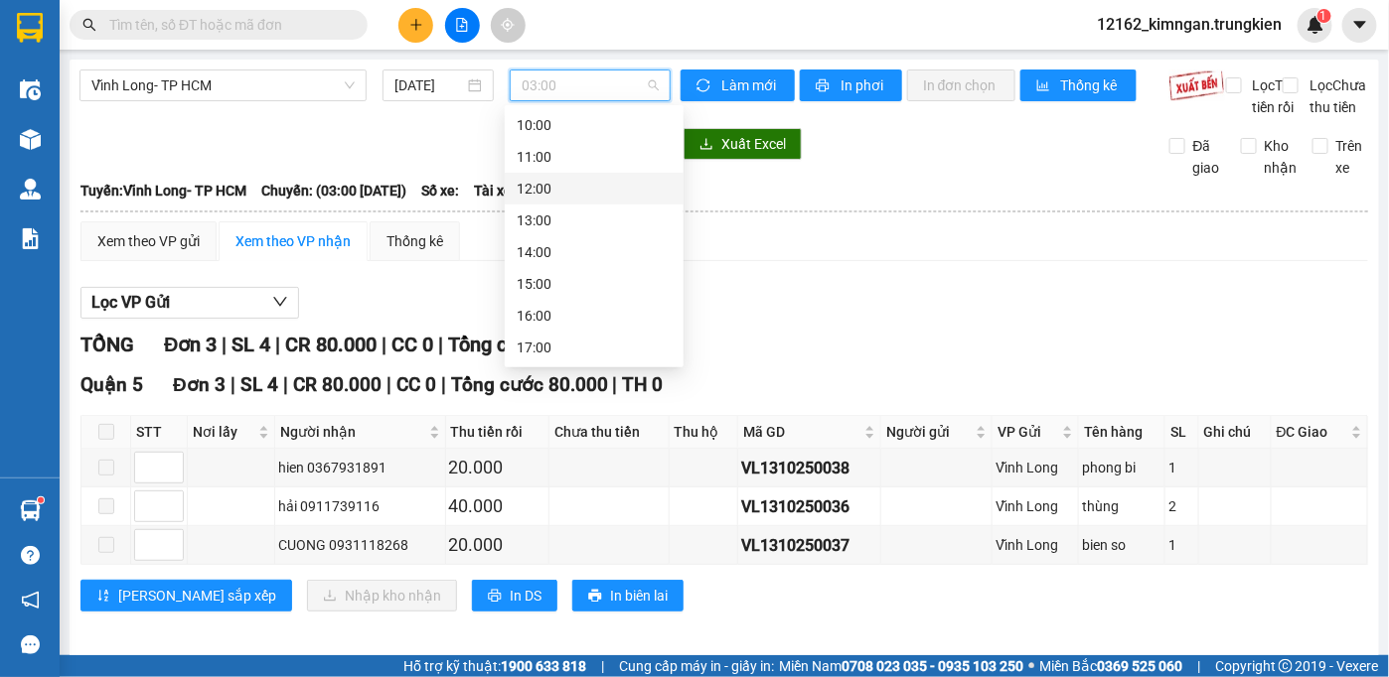
scroll to position [74, 0]
click at [529, 246] on div "08:00" at bounding box center [593, 242] width 155 height 22
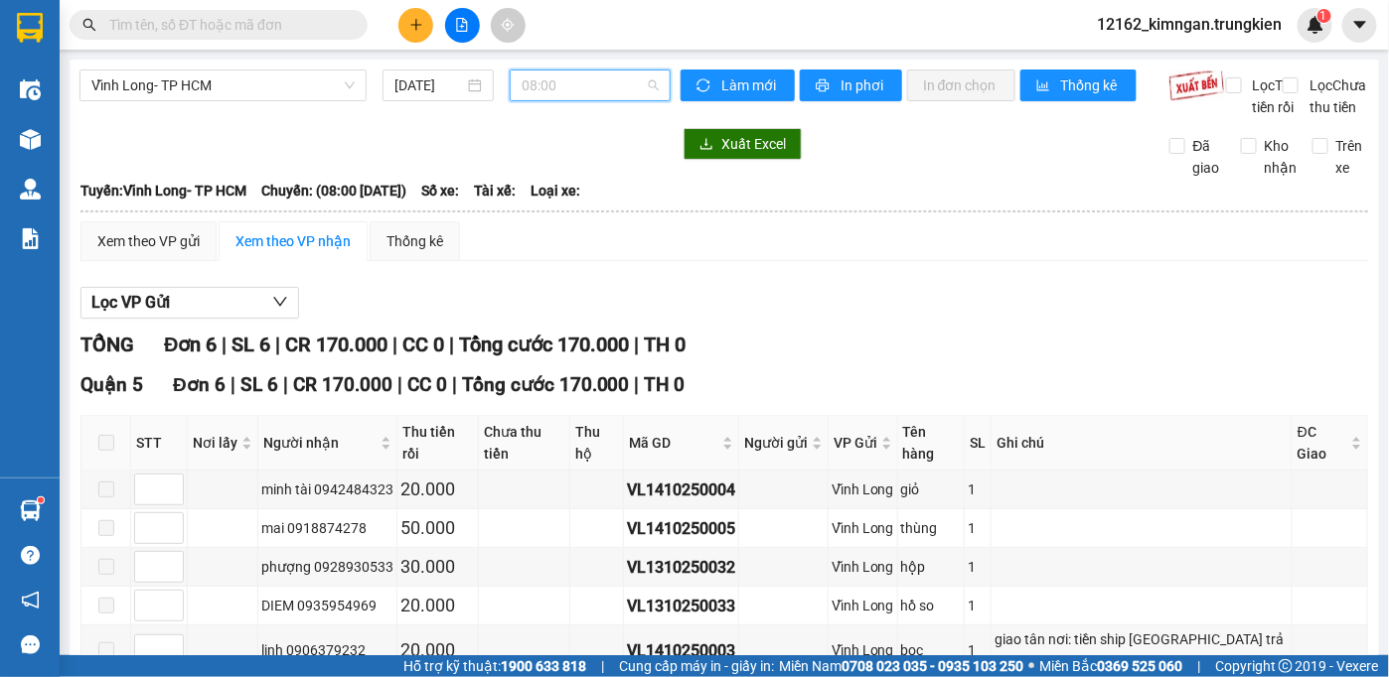
click at [592, 74] on span "08:00" at bounding box center [589, 86] width 137 height 30
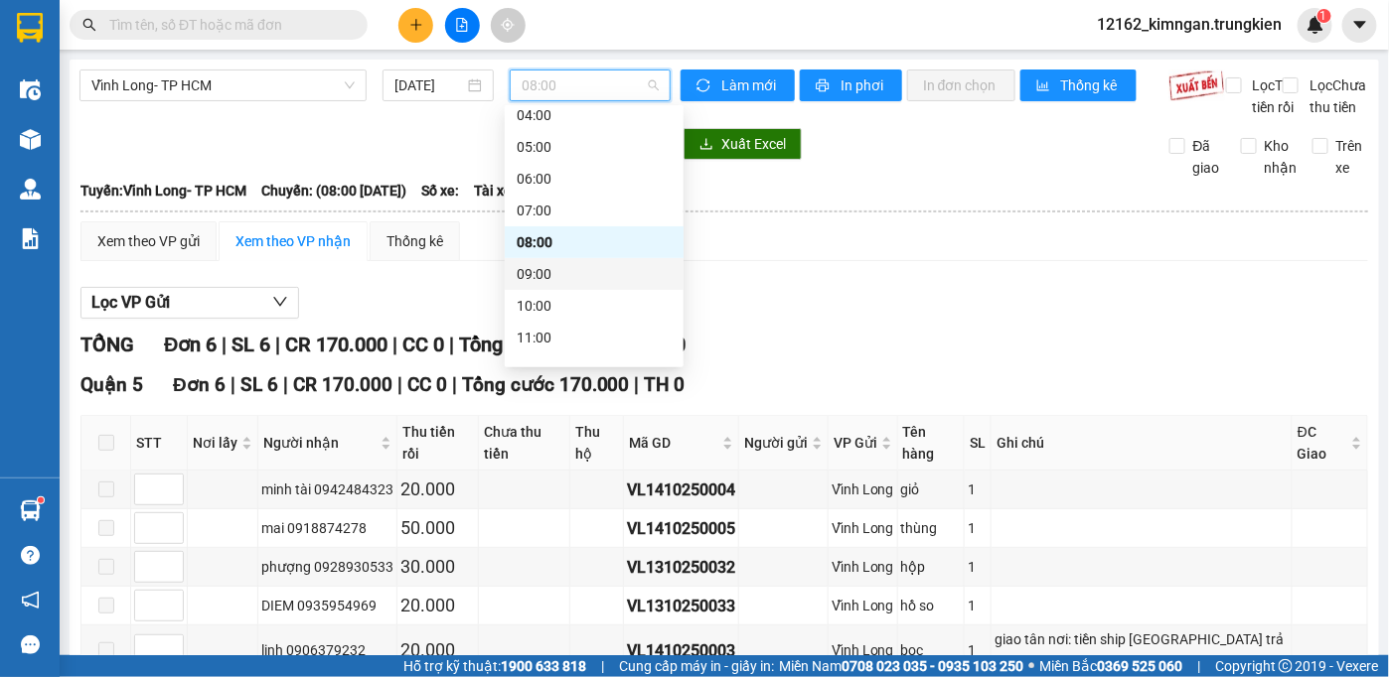
click at [516, 276] on div "09:00" at bounding box center [594, 274] width 179 height 32
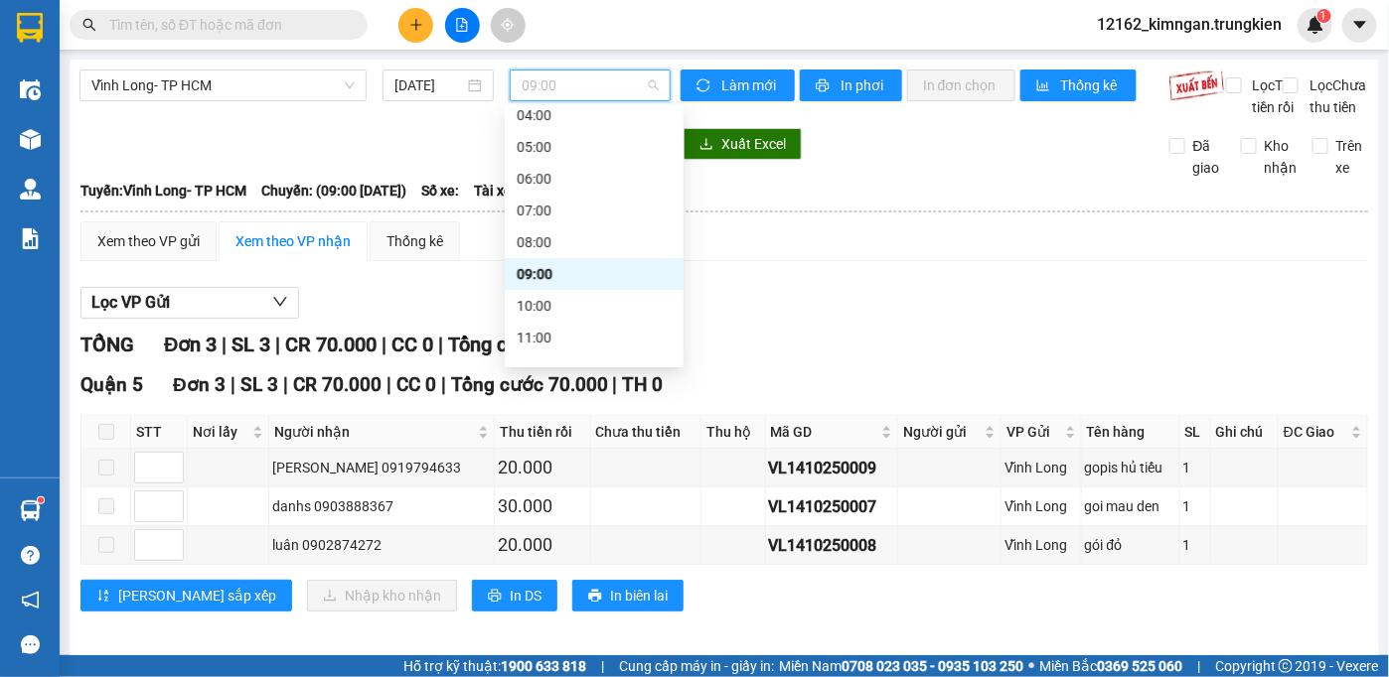
click at [524, 74] on span "09:00" at bounding box center [589, 86] width 137 height 30
click at [558, 304] on div "10:00" at bounding box center [593, 306] width 155 height 22
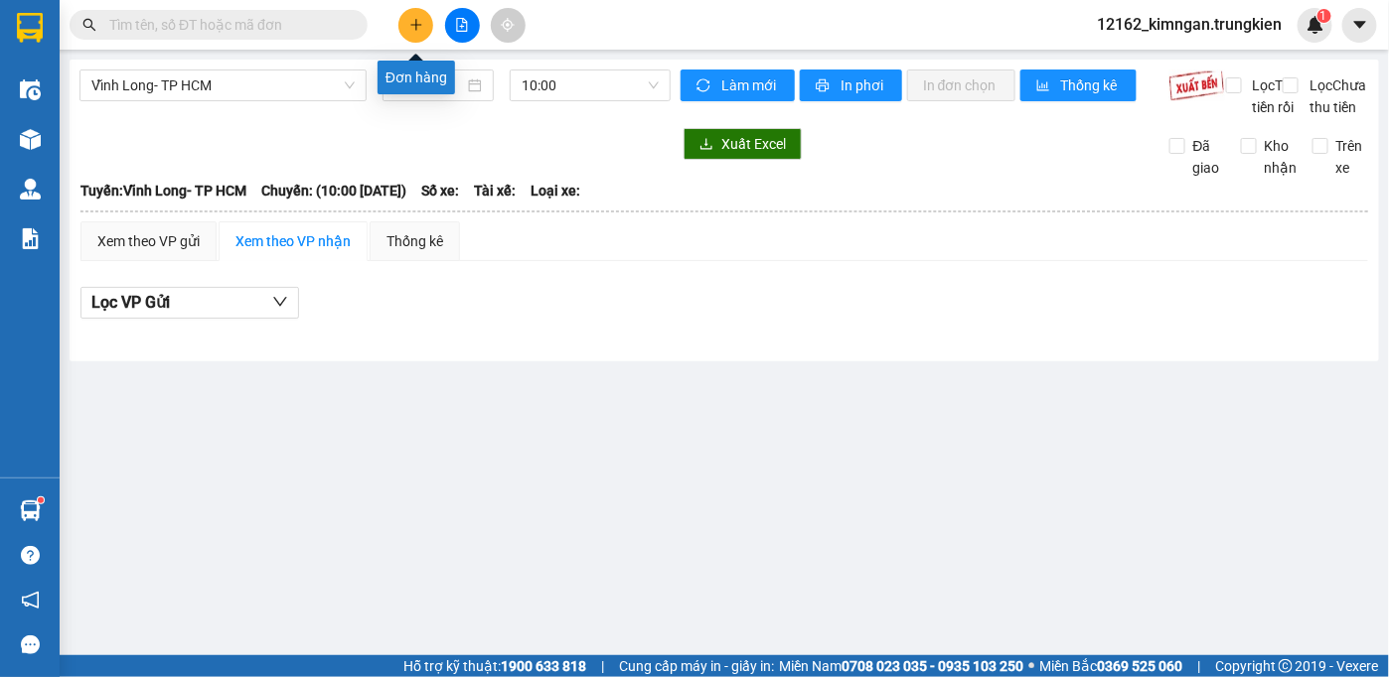
click at [406, 27] on button at bounding box center [415, 25] width 35 height 35
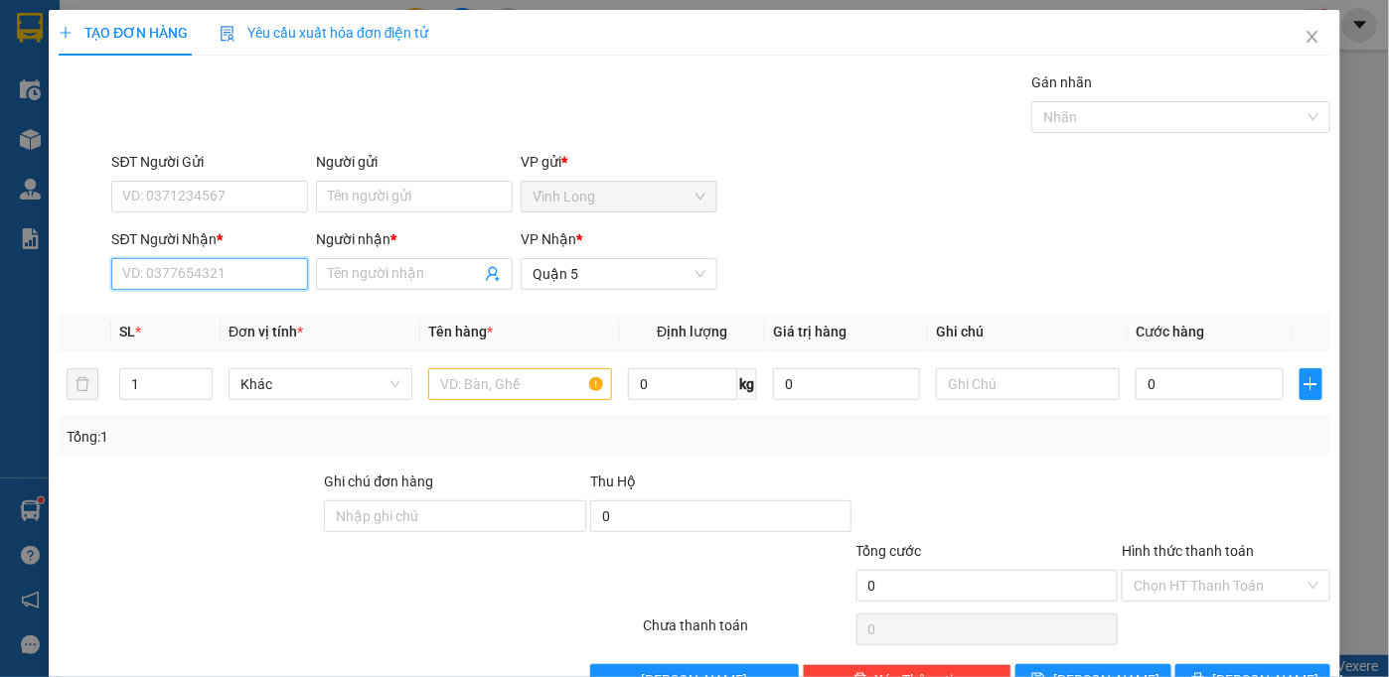
click at [228, 284] on input "SĐT Người Nhận *" at bounding box center [209, 274] width 197 height 32
type input "5"
click at [194, 321] on div "0948478787 - tuyền" at bounding box center [207, 313] width 171 height 22
type input "0948478787"
type input "tuyền"
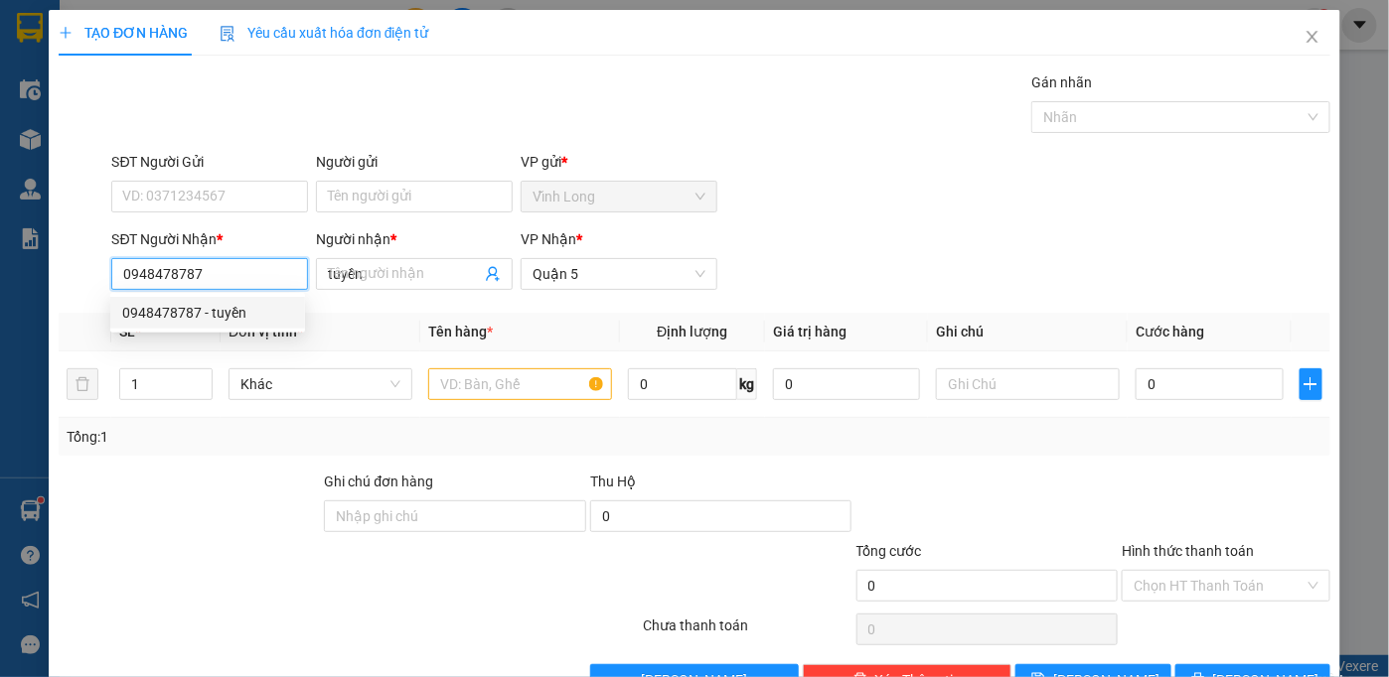
type input "100.000"
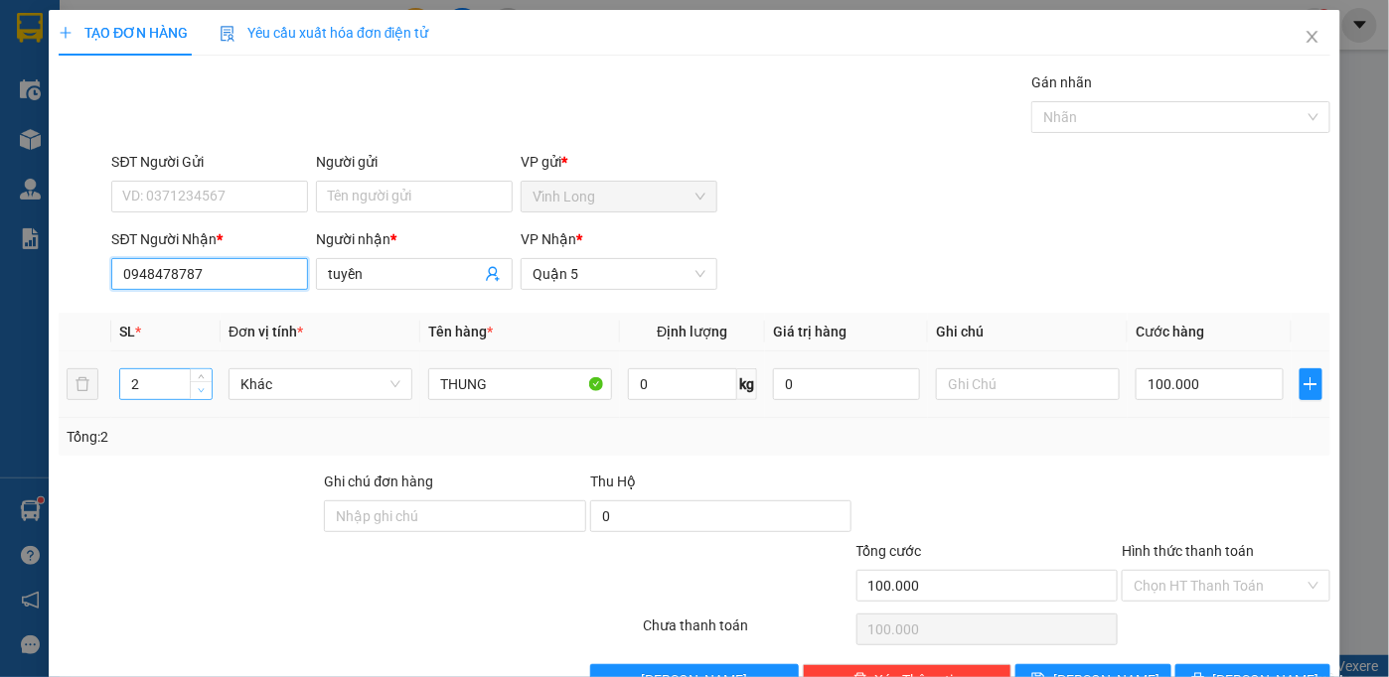
type input "0948478787"
type input "1"
click at [199, 393] on span "down" at bounding box center [202, 391] width 12 height 12
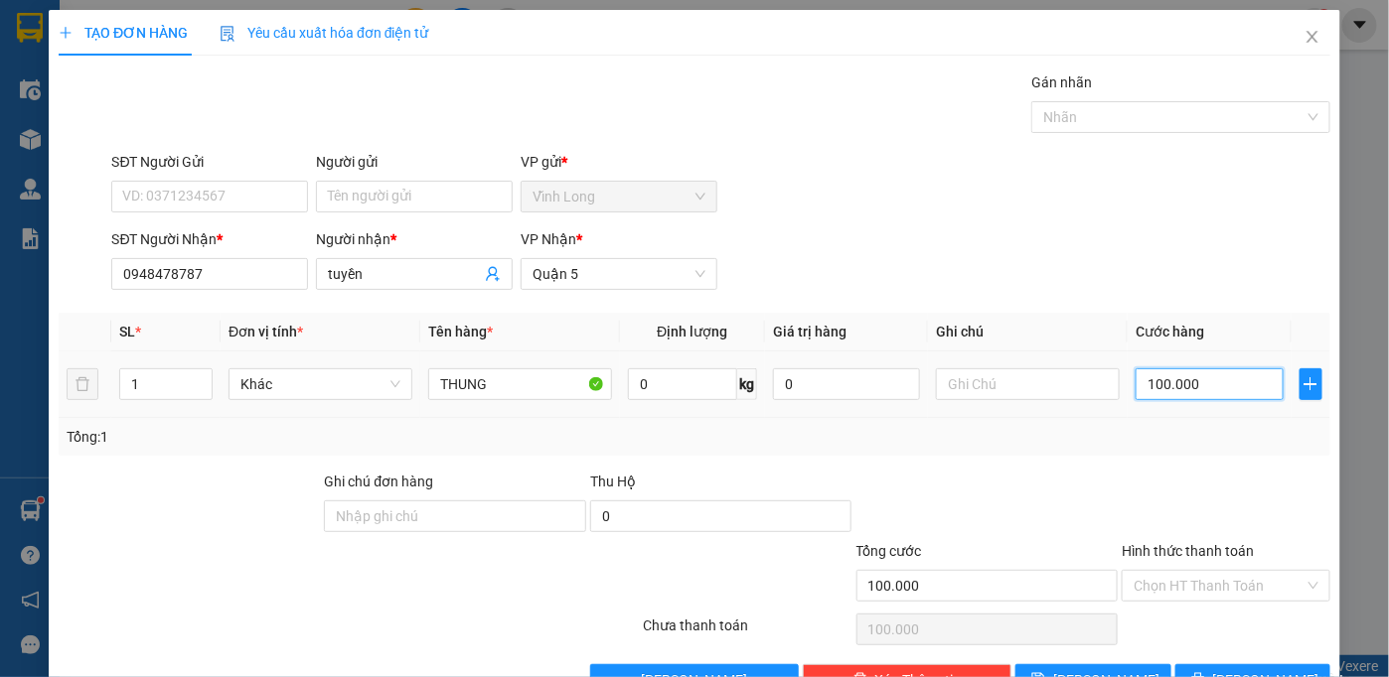
click at [1216, 389] on input "100.000" at bounding box center [1208, 385] width 147 height 32
type input "5"
type input "50"
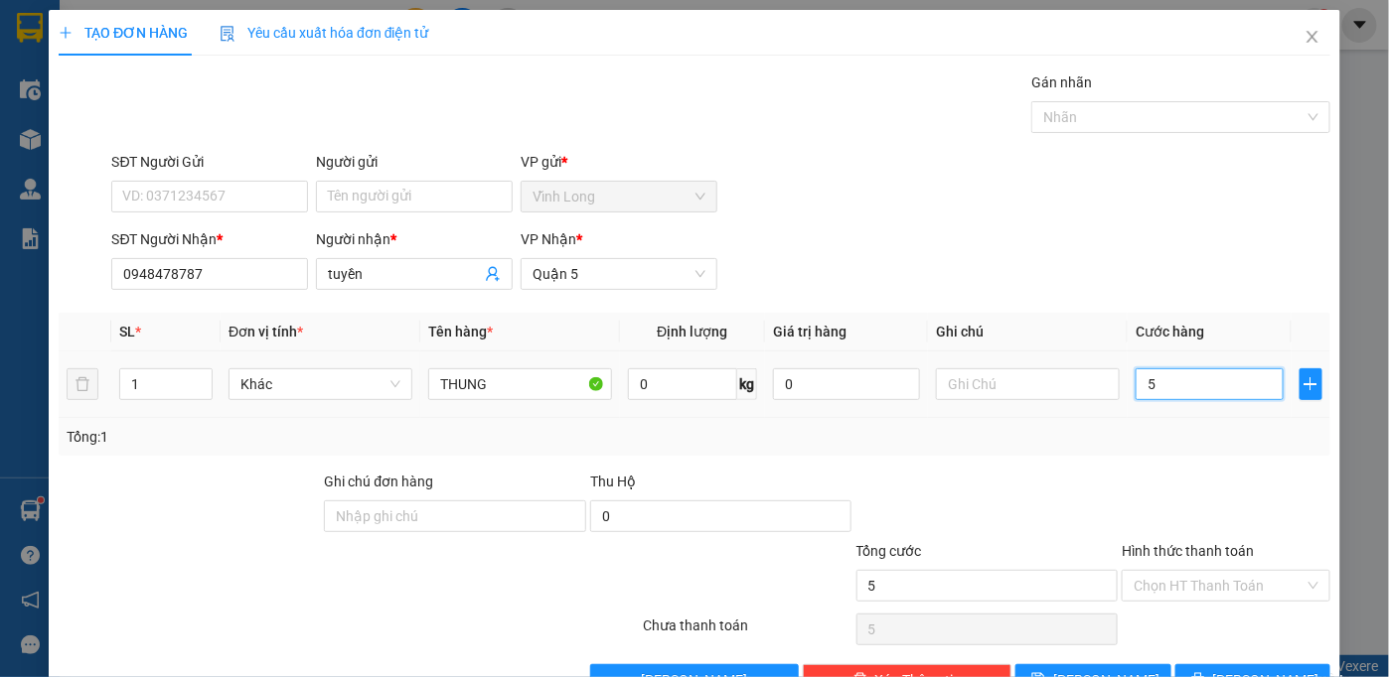
type input "50"
type input "50.000"
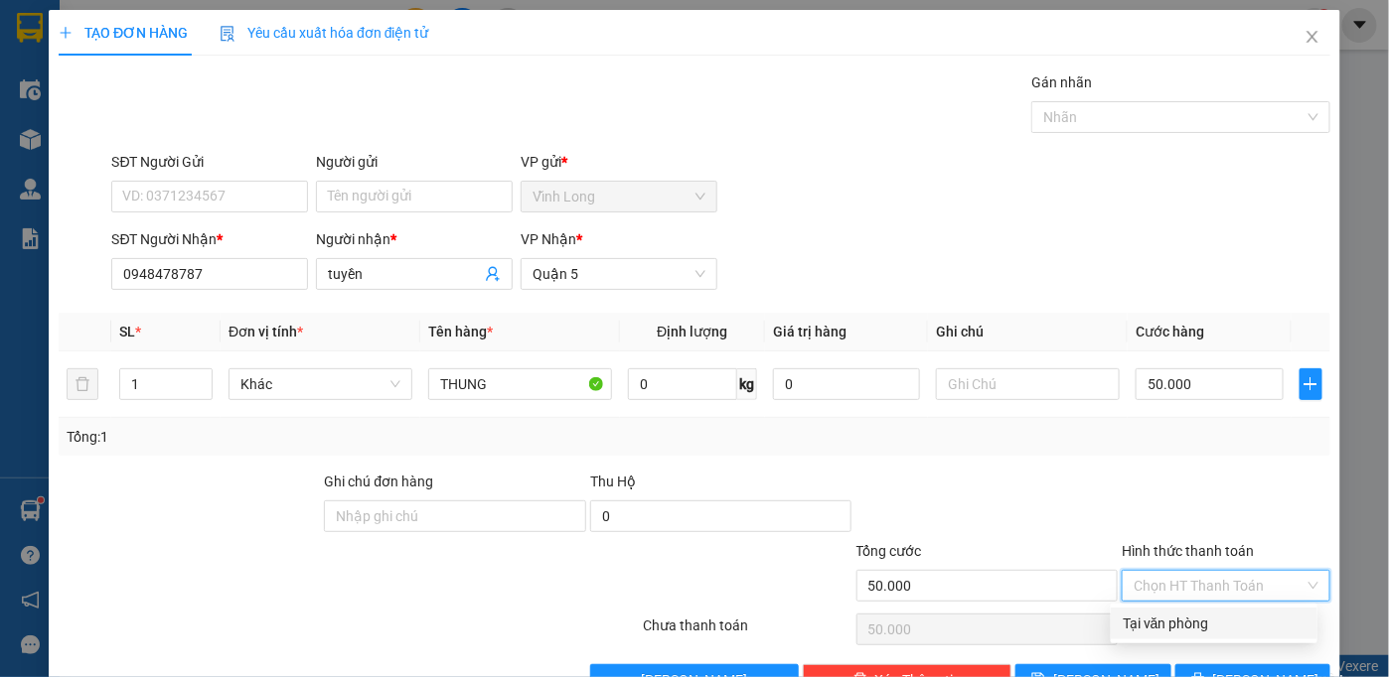
drag, startPoint x: 1162, startPoint y: 583, endPoint x: 1168, endPoint y: 618, distance: 35.3
click at [1162, 586] on input "Hình thức thanh toán" at bounding box center [1218, 586] width 171 height 30
click at [1168, 622] on div "Tại văn phòng" at bounding box center [1213, 624] width 183 height 22
type input "0"
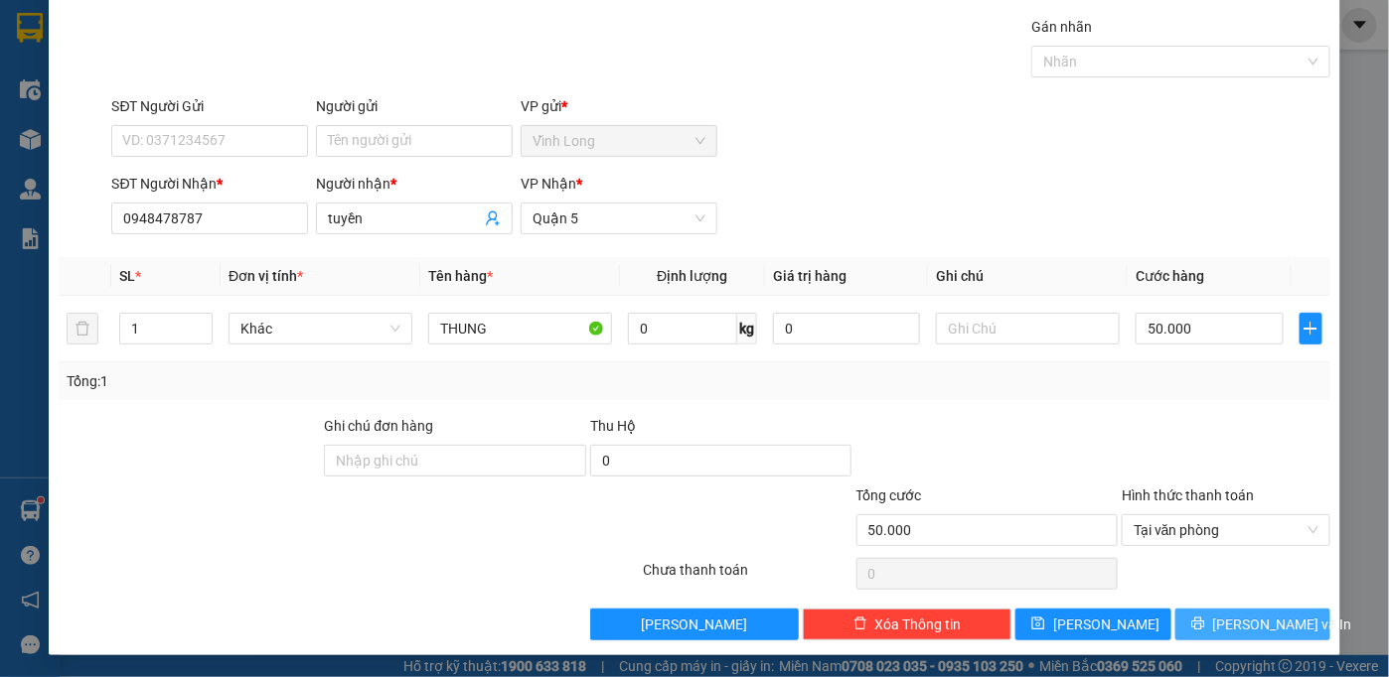
click at [1268, 626] on span "[PERSON_NAME] và In" at bounding box center [1282, 625] width 139 height 22
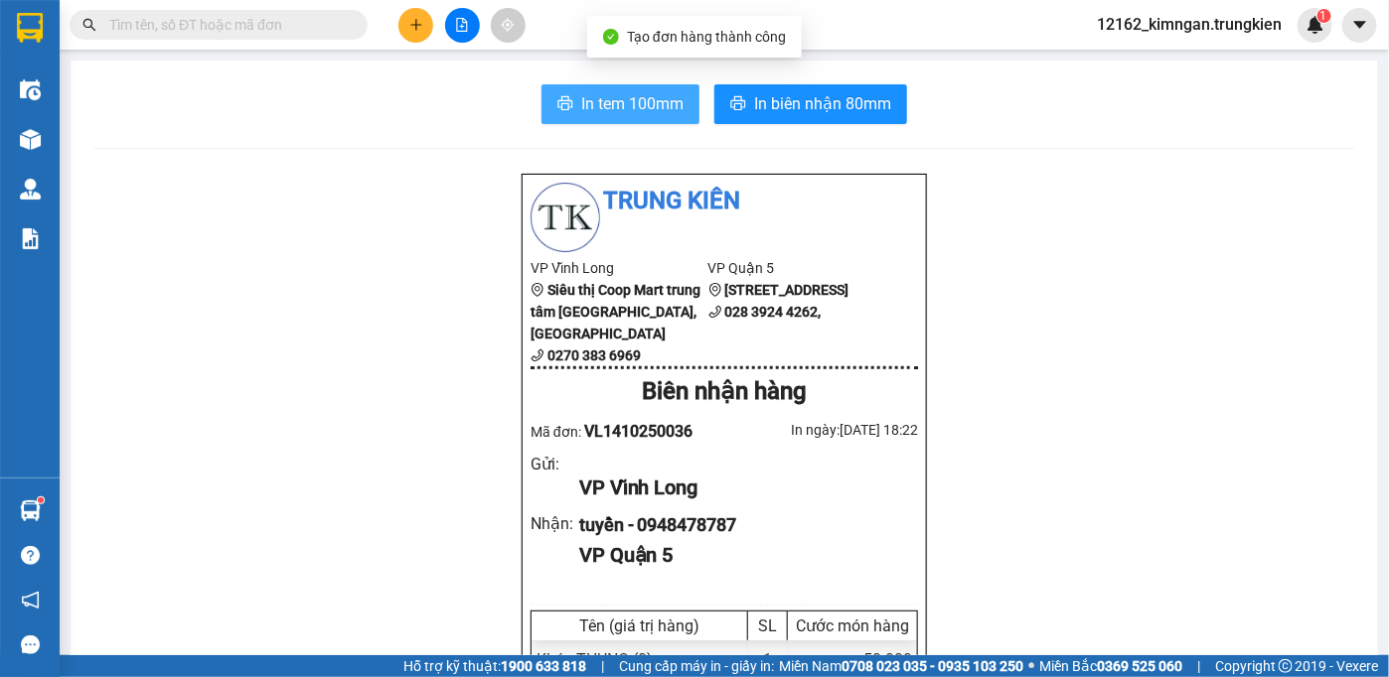
drag, startPoint x: 683, startPoint y: 125, endPoint x: 684, endPoint y: 114, distance: 11.0
click at [684, 114] on button "In tem 100mm" at bounding box center [620, 104] width 158 height 40
drag, startPoint x: 515, startPoint y: 693, endPoint x: 477, endPoint y: 693, distance: 37.7
click at [255, 43] on div "Kết quả tìm kiếm ( 1549 ) Bộ lọc Mã ĐH Trạng thái Món hàng Thu hộ Tổng cước Chư…" at bounding box center [694, 25] width 1389 height 50
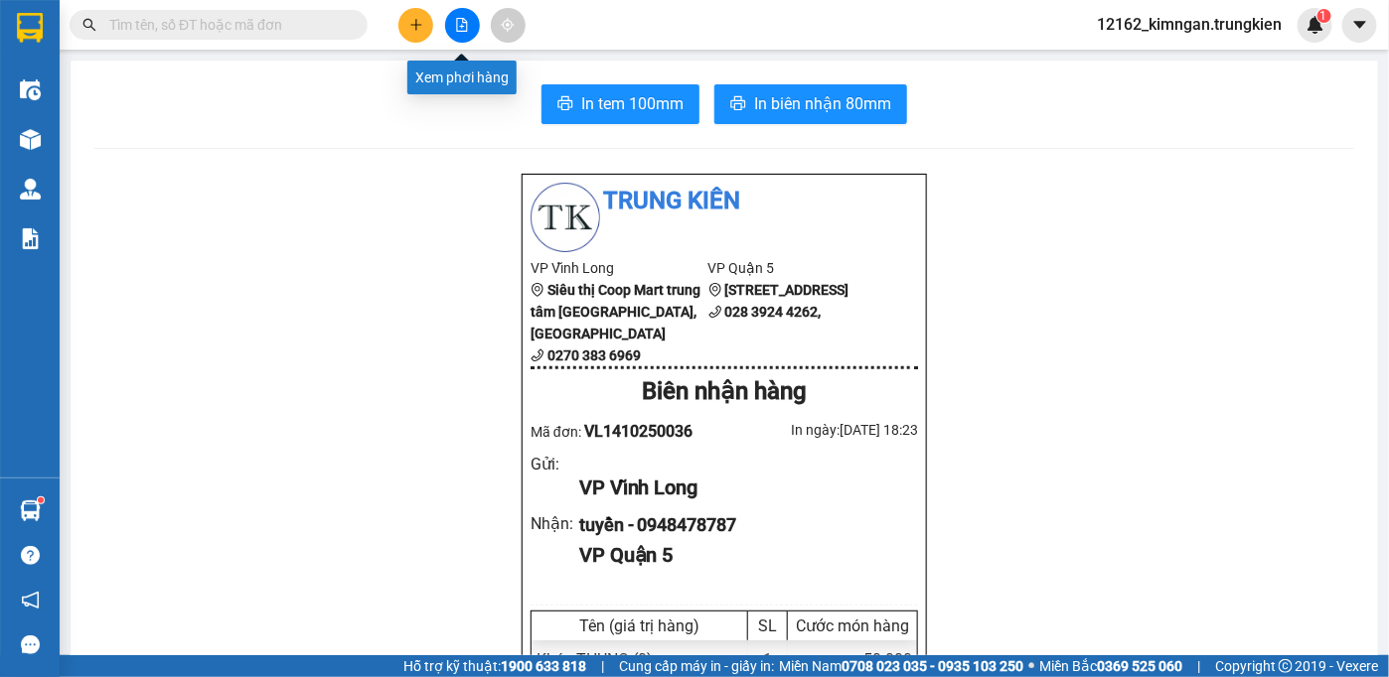
click at [468, 21] on icon "file-add" at bounding box center [462, 25] width 14 height 14
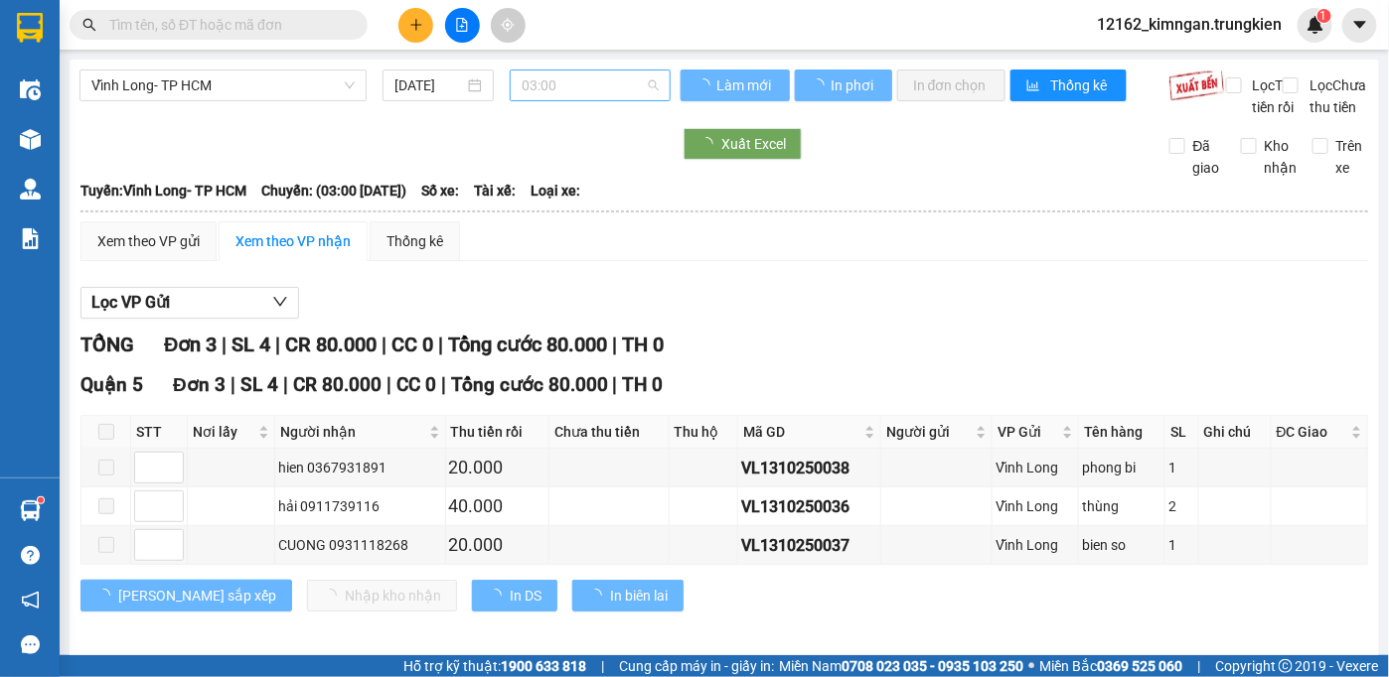
click at [543, 76] on span "03:00" at bounding box center [589, 86] width 137 height 30
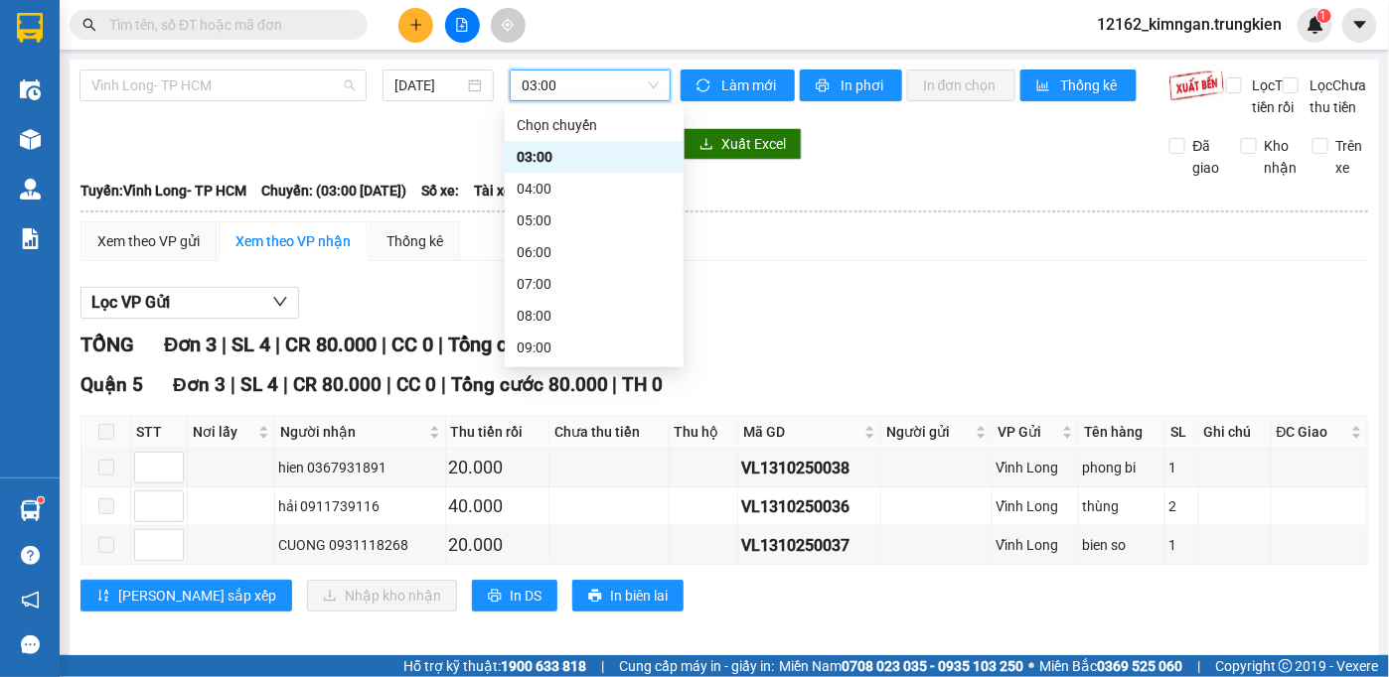
drag, startPoint x: 344, startPoint y: 86, endPoint x: 230, endPoint y: 119, distance: 117.9
click at [314, 95] on span "Vĩnh Long- TP HCM" at bounding box center [222, 86] width 263 height 30
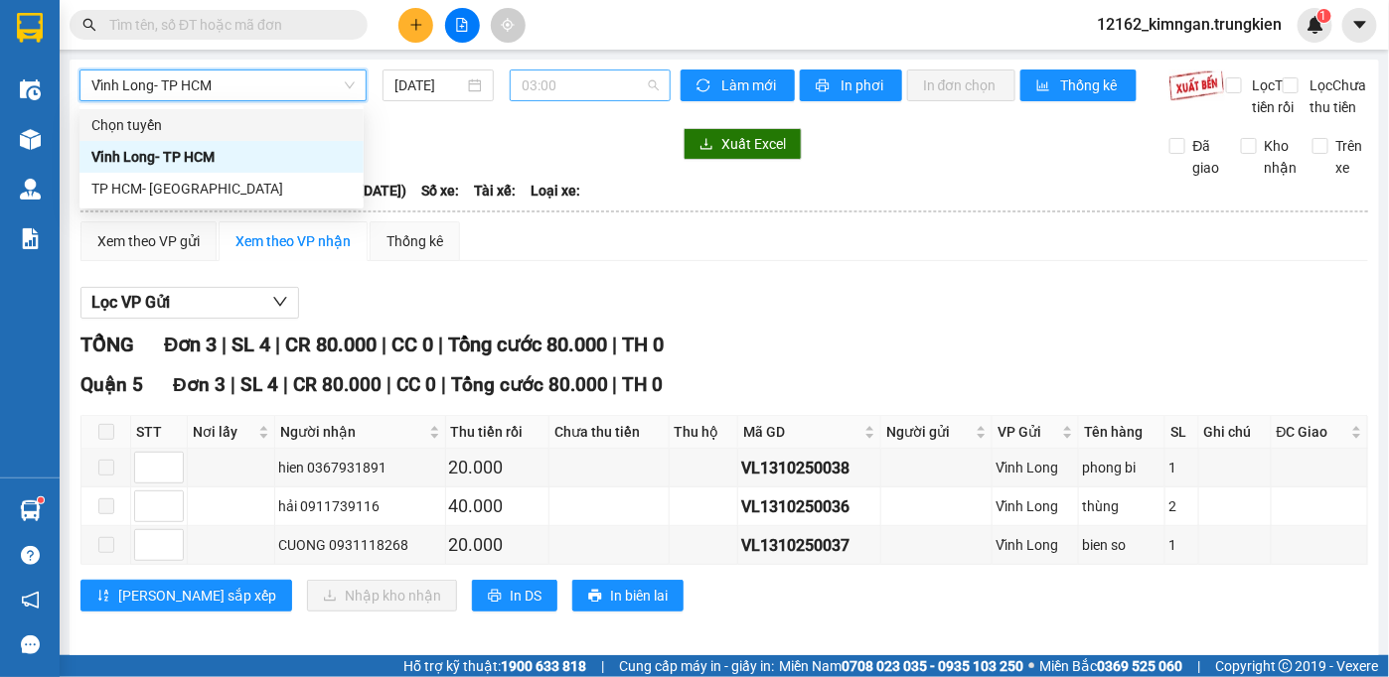
click at [566, 90] on span "03:00" at bounding box center [589, 86] width 137 height 30
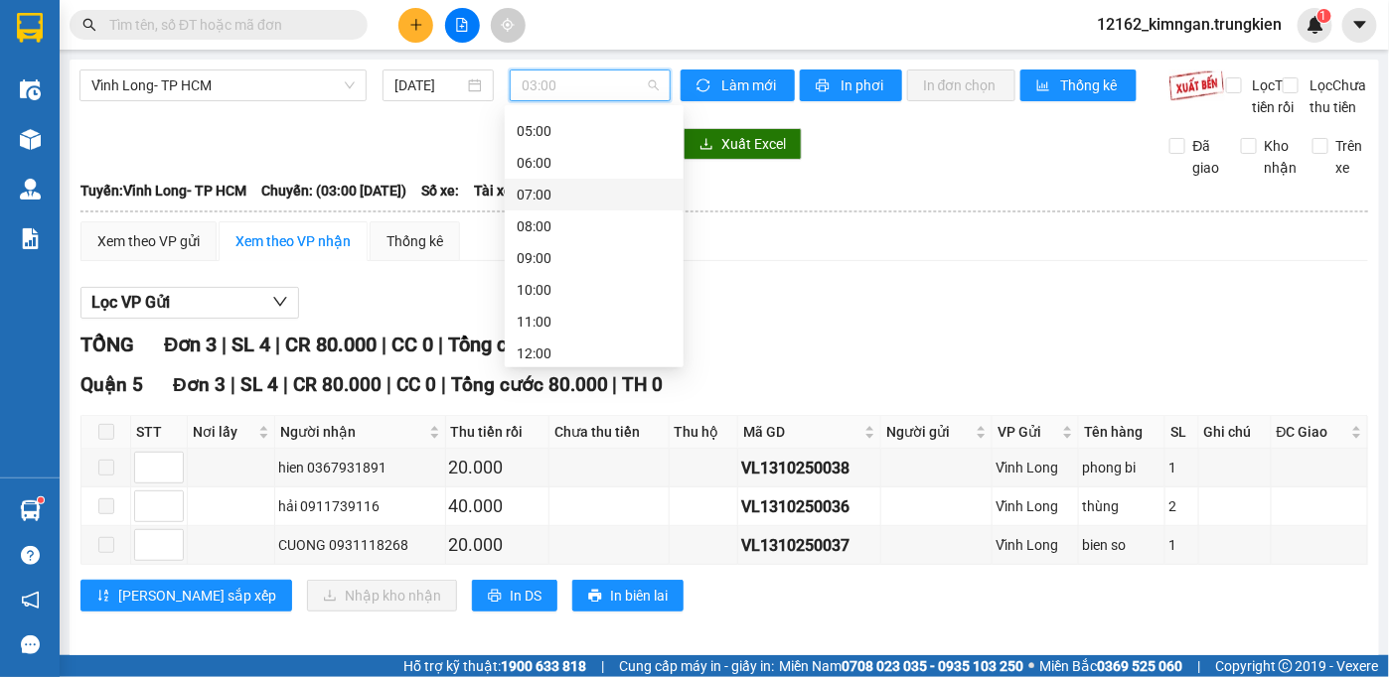
scroll to position [254, 0]
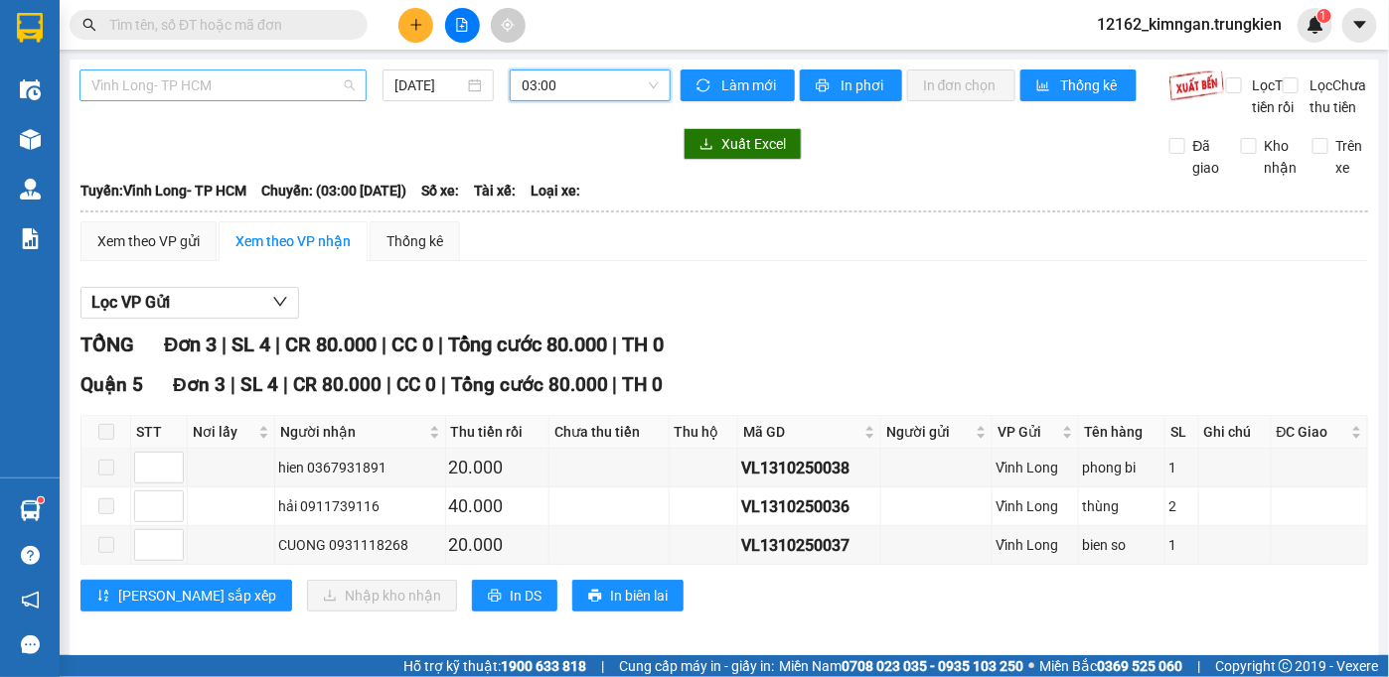
click at [125, 85] on span "Vĩnh Long- TP HCM" at bounding box center [222, 86] width 263 height 30
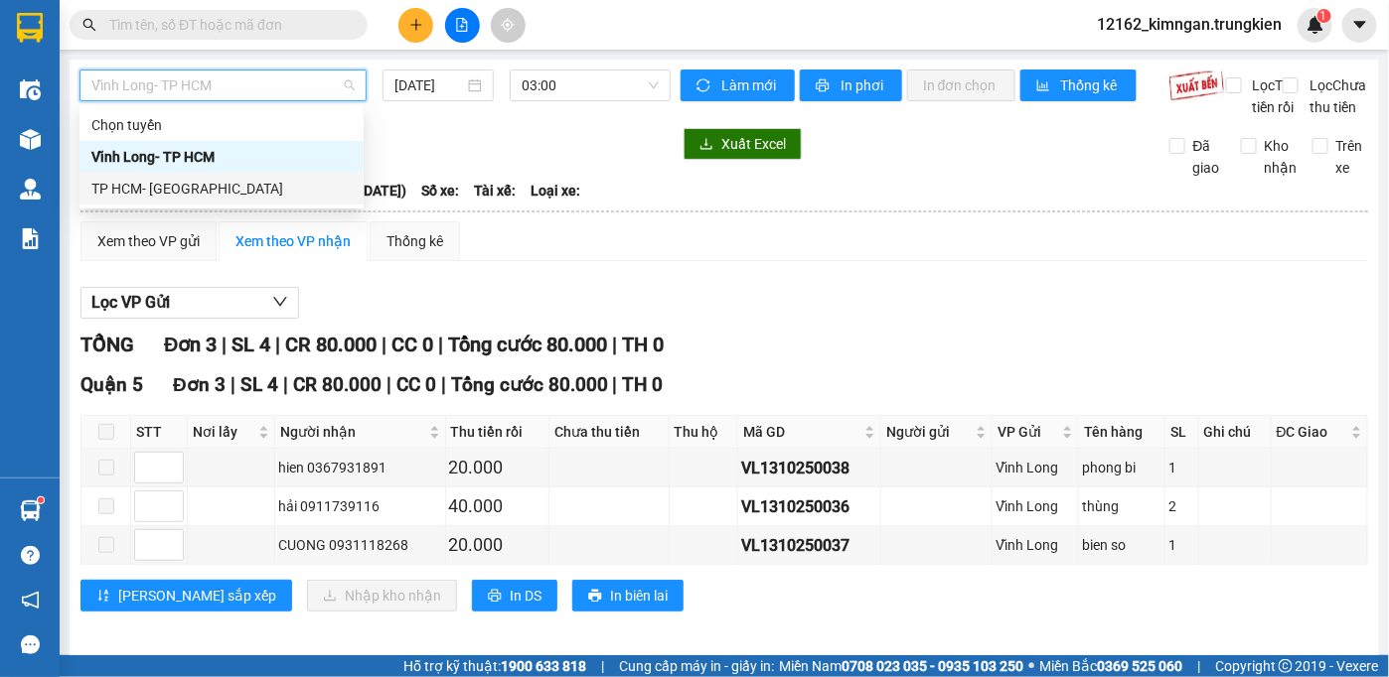
click at [191, 190] on div "TP HCM- [GEOGRAPHIC_DATA]" at bounding box center [221, 189] width 260 height 22
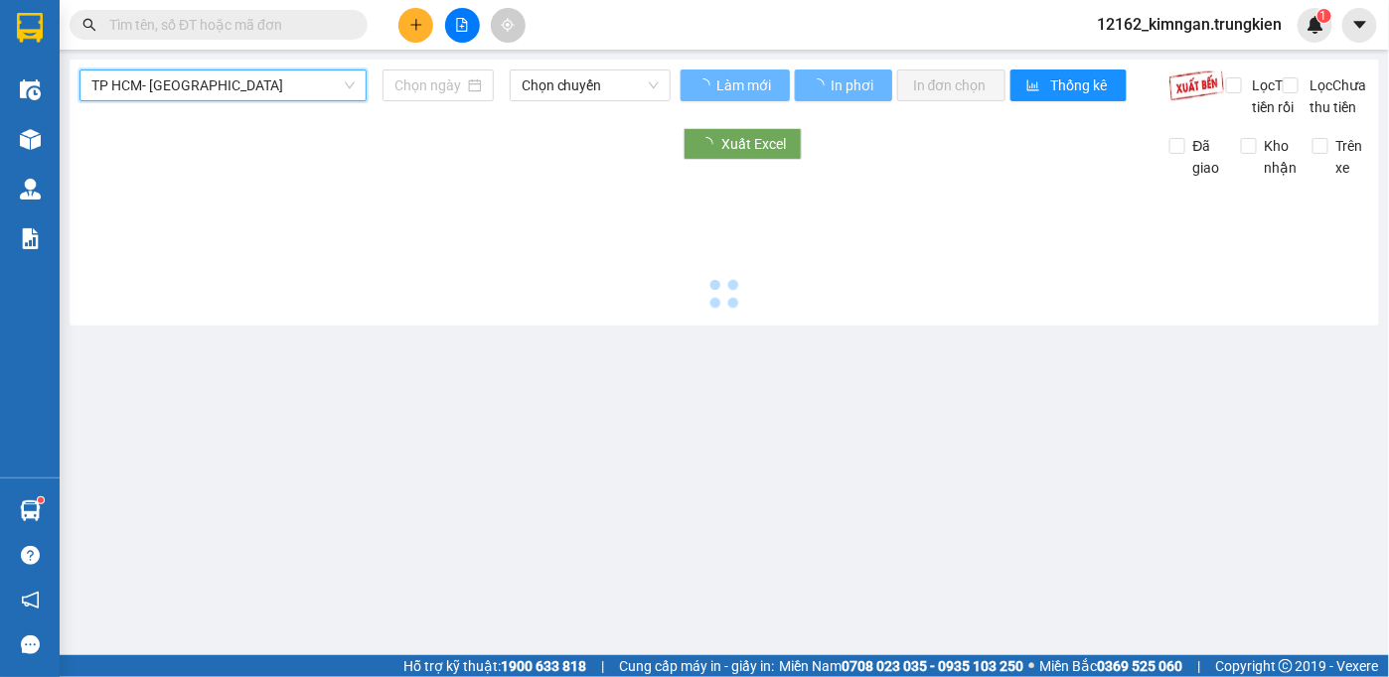
type input "[DATE]"
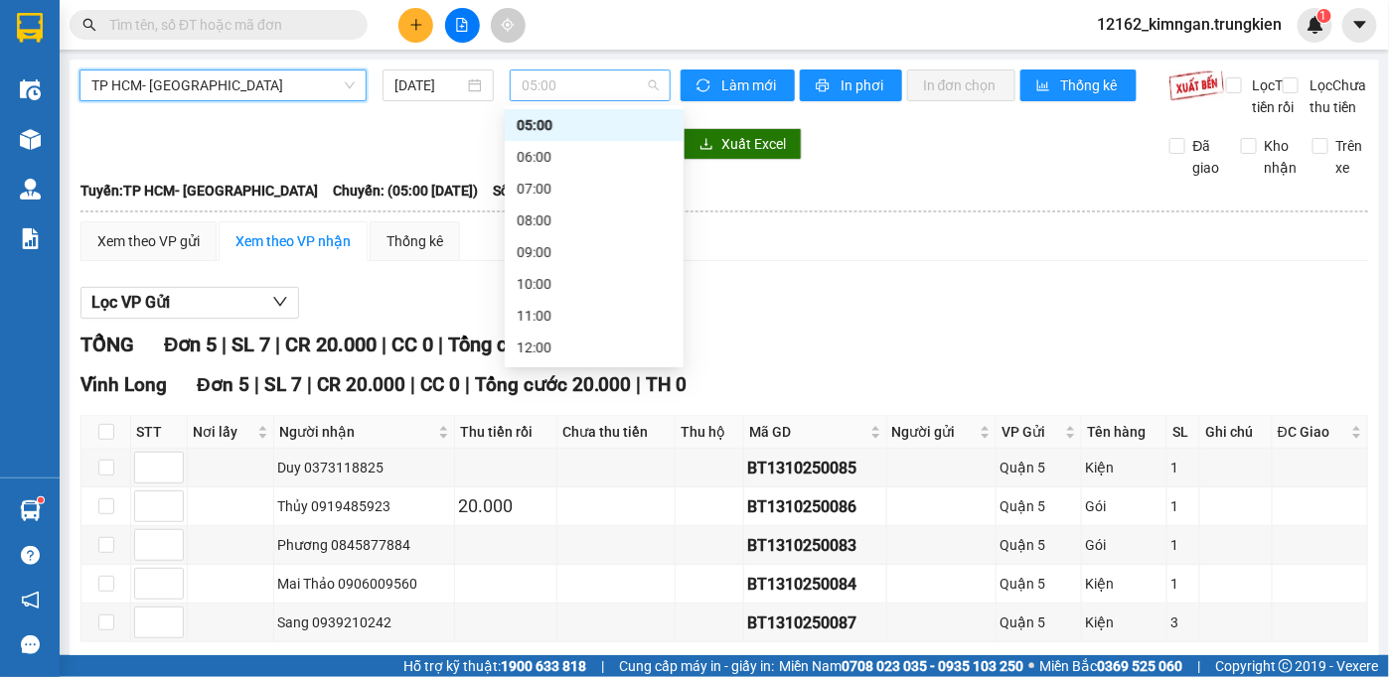
click at [588, 82] on span "05:00" at bounding box center [589, 86] width 137 height 30
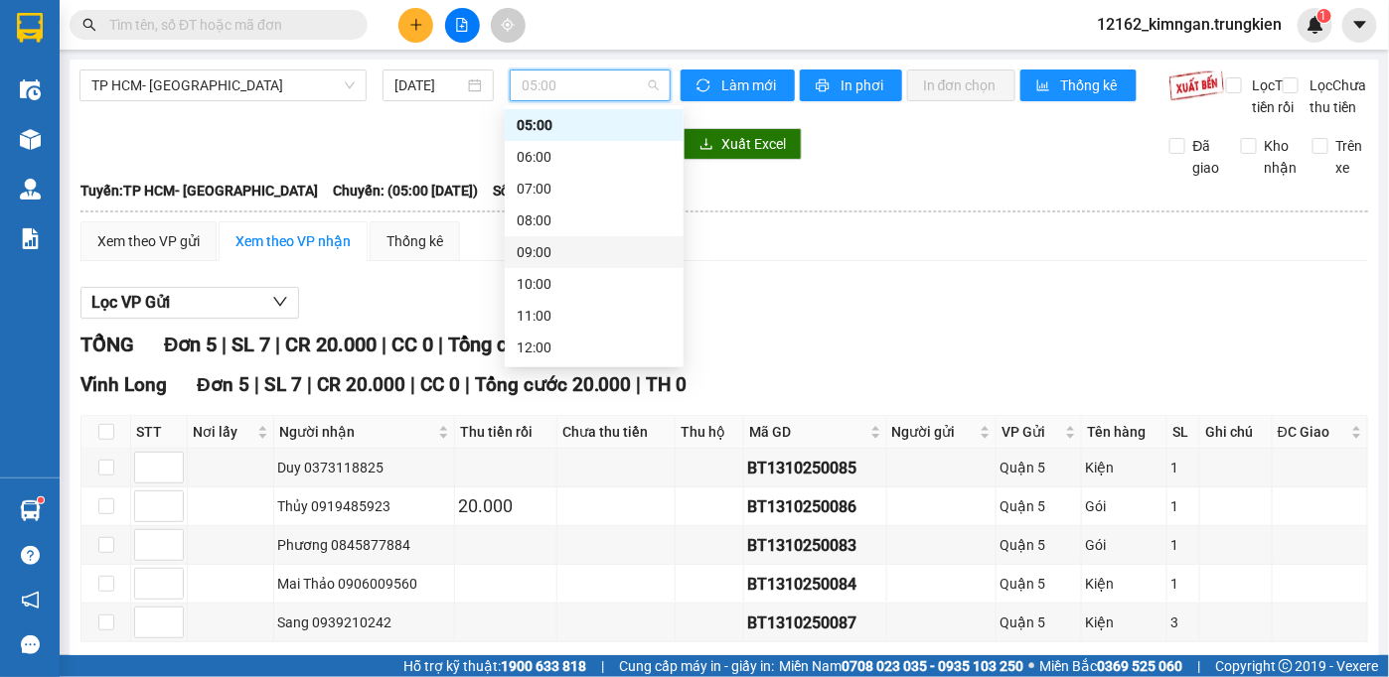
scroll to position [254, 0]
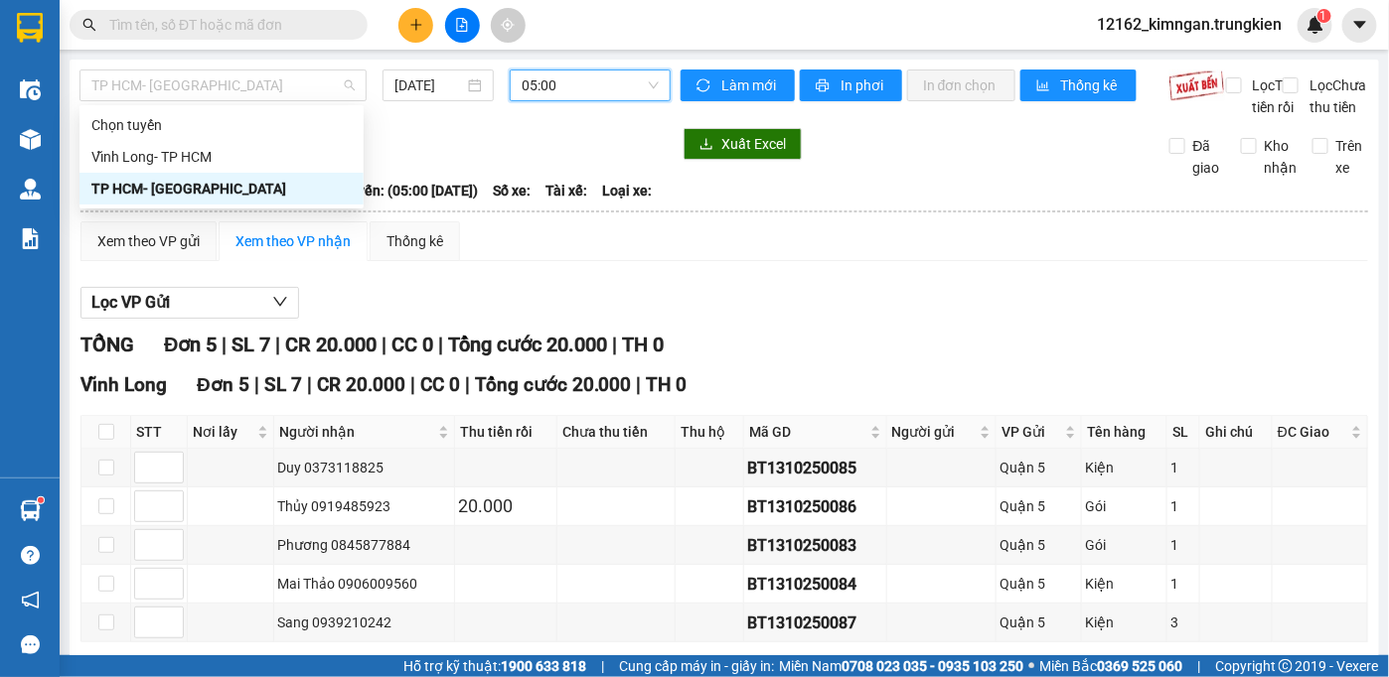
drag, startPoint x: 159, startPoint y: 78, endPoint x: 143, endPoint y: 143, distance: 66.5
click at [159, 80] on span "TP HCM- [GEOGRAPHIC_DATA]" at bounding box center [222, 86] width 263 height 30
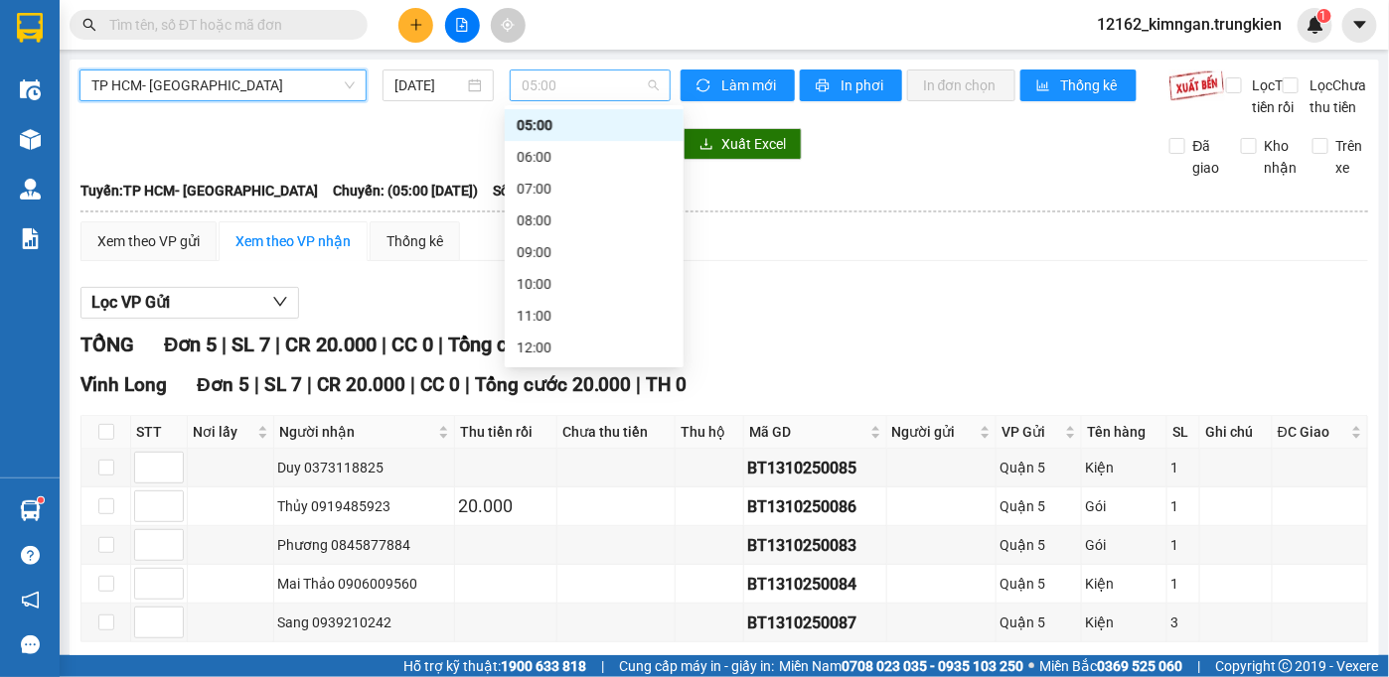
click at [634, 85] on span "05:00" at bounding box center [589, 86] width 137 height 30
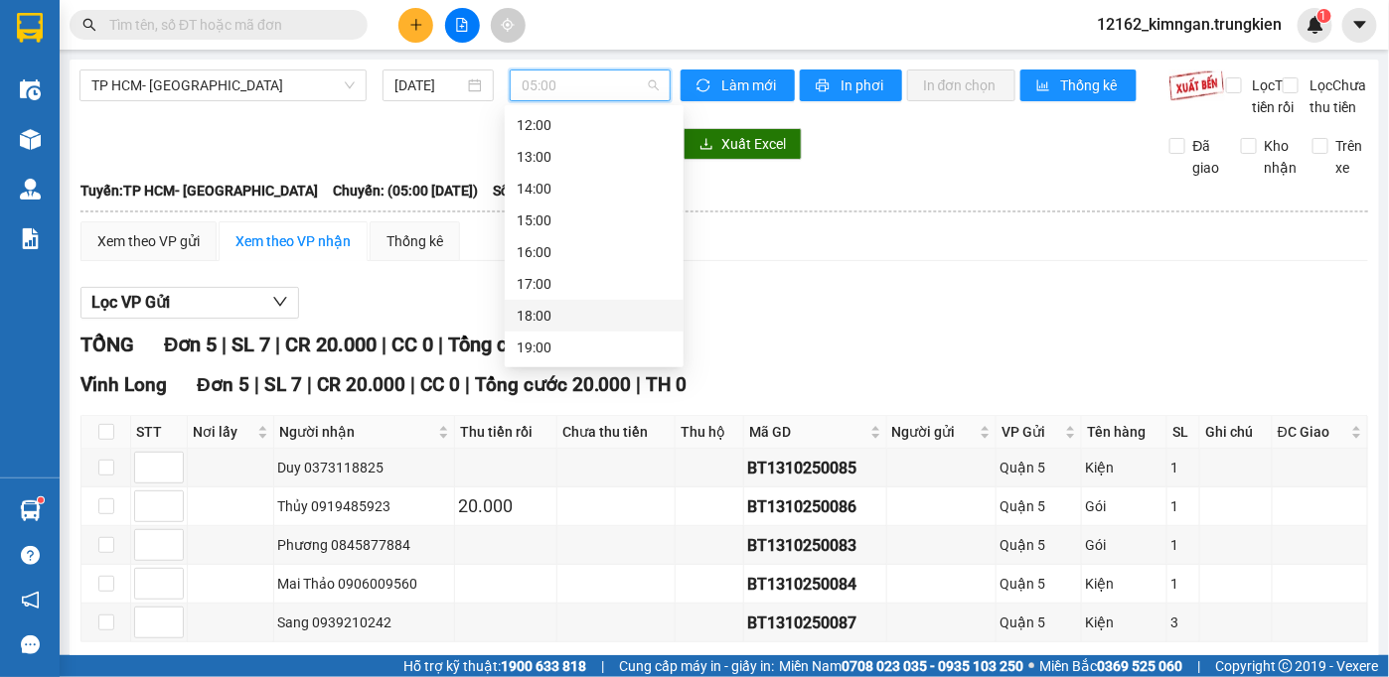
click at [516, 321] on div "18:00" at bounding box center [593, 316] width 155 height 22
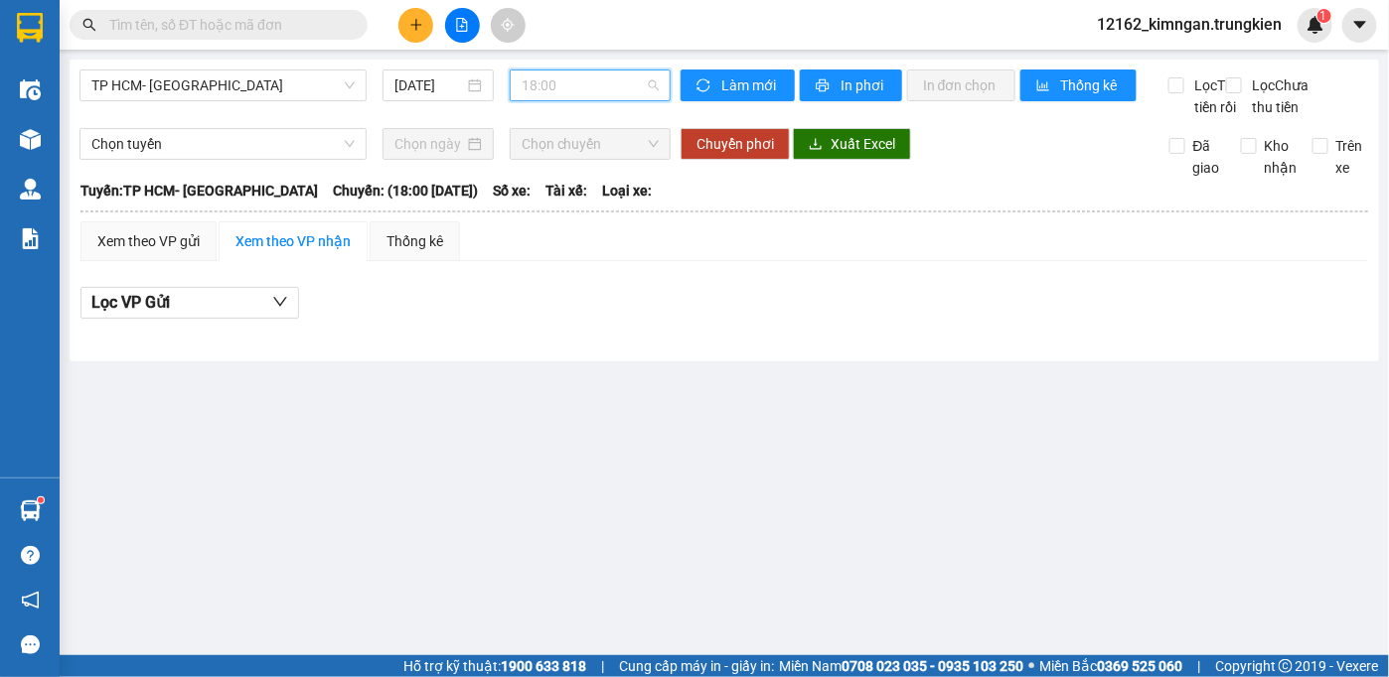
drag, startPoint x: 624, startPoint y: 85, endPoint x: 609, endPoint y: 119, distance: 36.9
click at [620, 87] on span "18:00" at bounding box center [589, 86] width 137 height 30
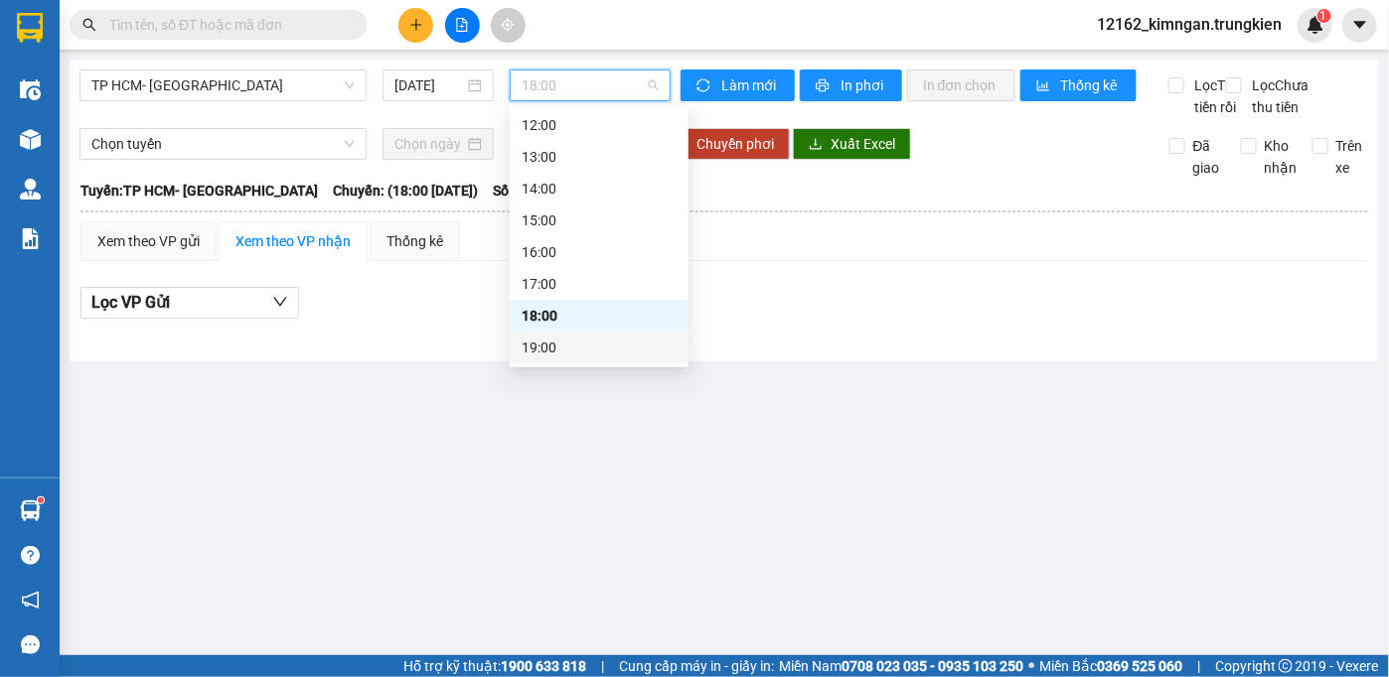
click at [566, 348] on div "19:00" at bounding box center [598, 348] width 155 height 22
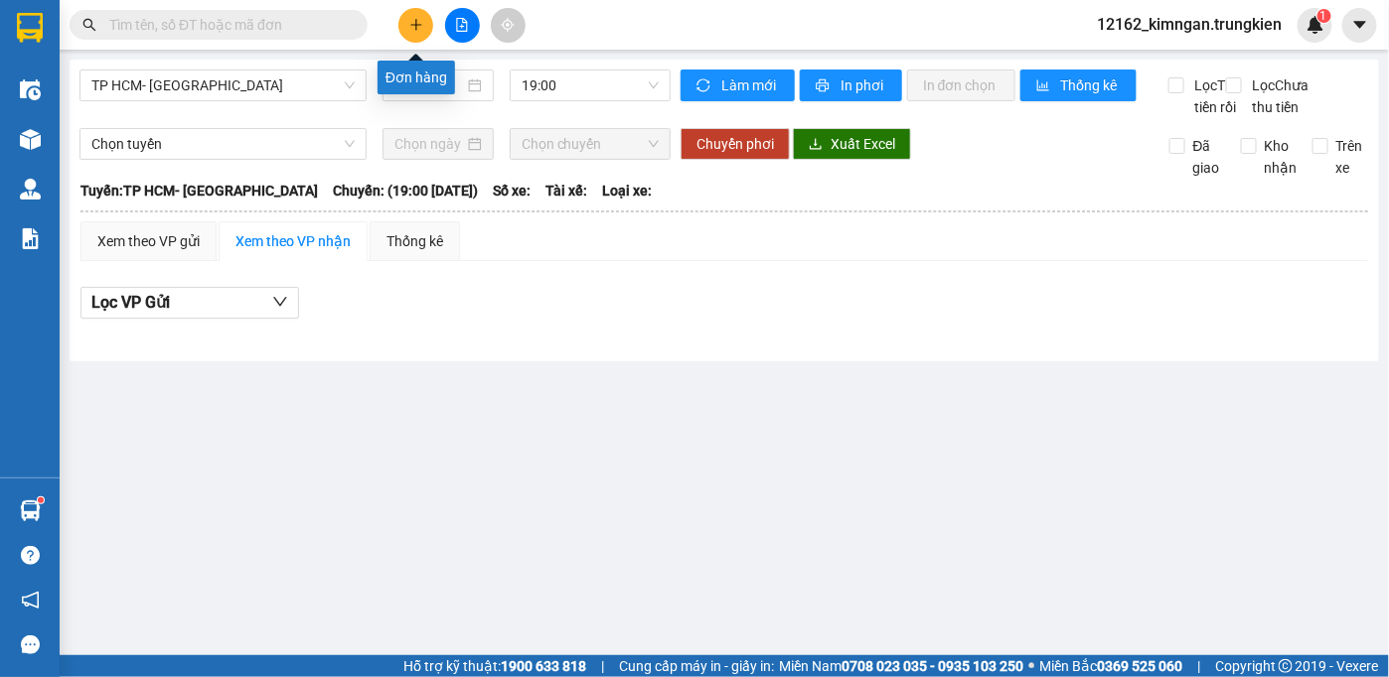
click at [407, 20] on button at bounding box center [415, 25] width 35 height 35
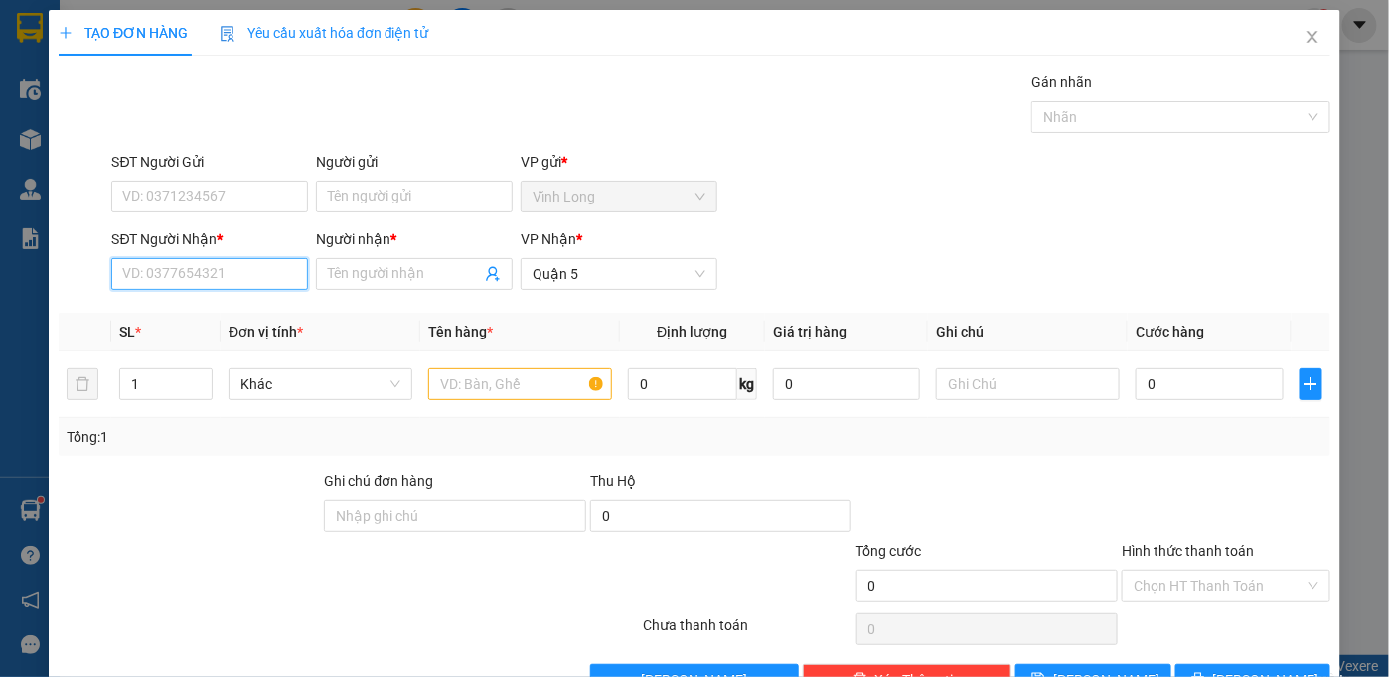
click at [207, 274] on input "SĐT Người Nhận *" at bounding box center [209, 274] width 197 height 32
click at [220, 344] on div "0976892272 - DAT" at bounding box center [207, 345] width 171 height 22
type input "0976892272"
type input "DAT"
type input "150.000"
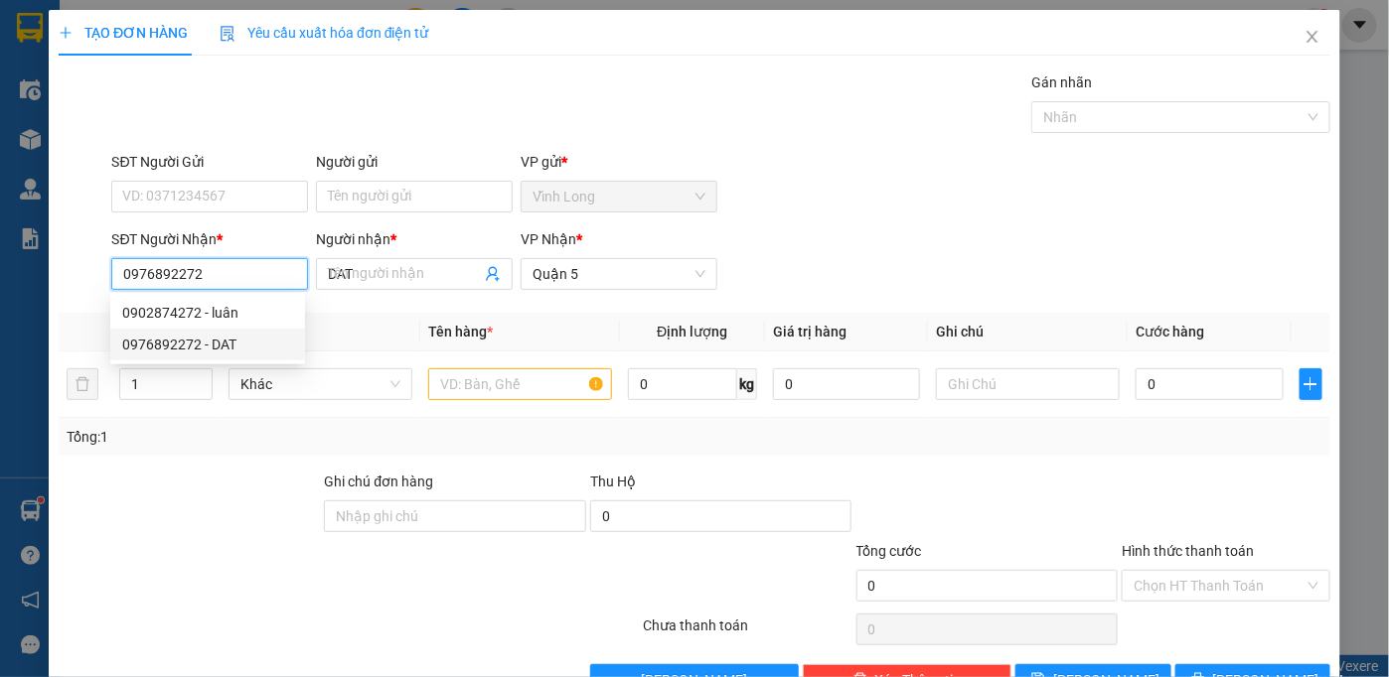
type input "150.000"
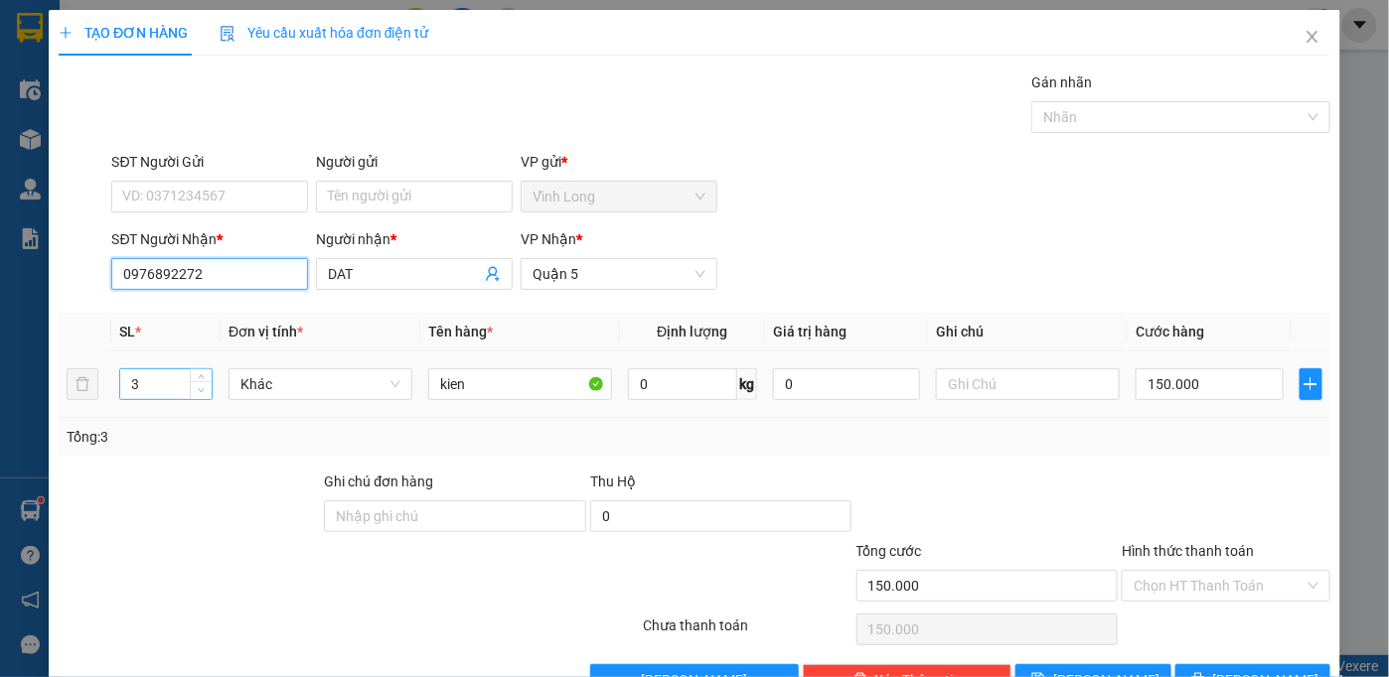
type input "0976892272"
click at [198, 385] on span "down" at bounding box center [202, 391] width 12 height 12
type input "1"
click at [199, 389] on icon "down" at bounding box center [202, 391] width 6 height 4
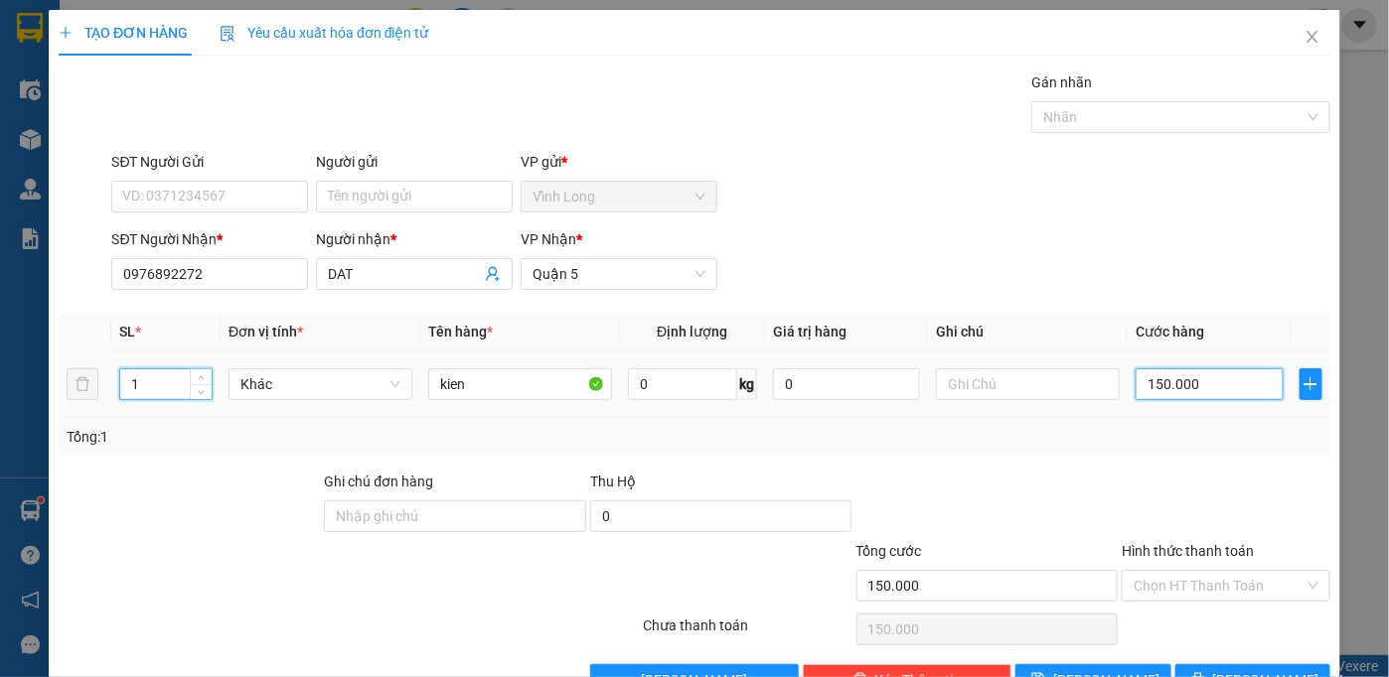
click at [1141, 384] on input "150.000" at bounding box center [1208, 385] width 147 height 32
type input "5"
type input "50"
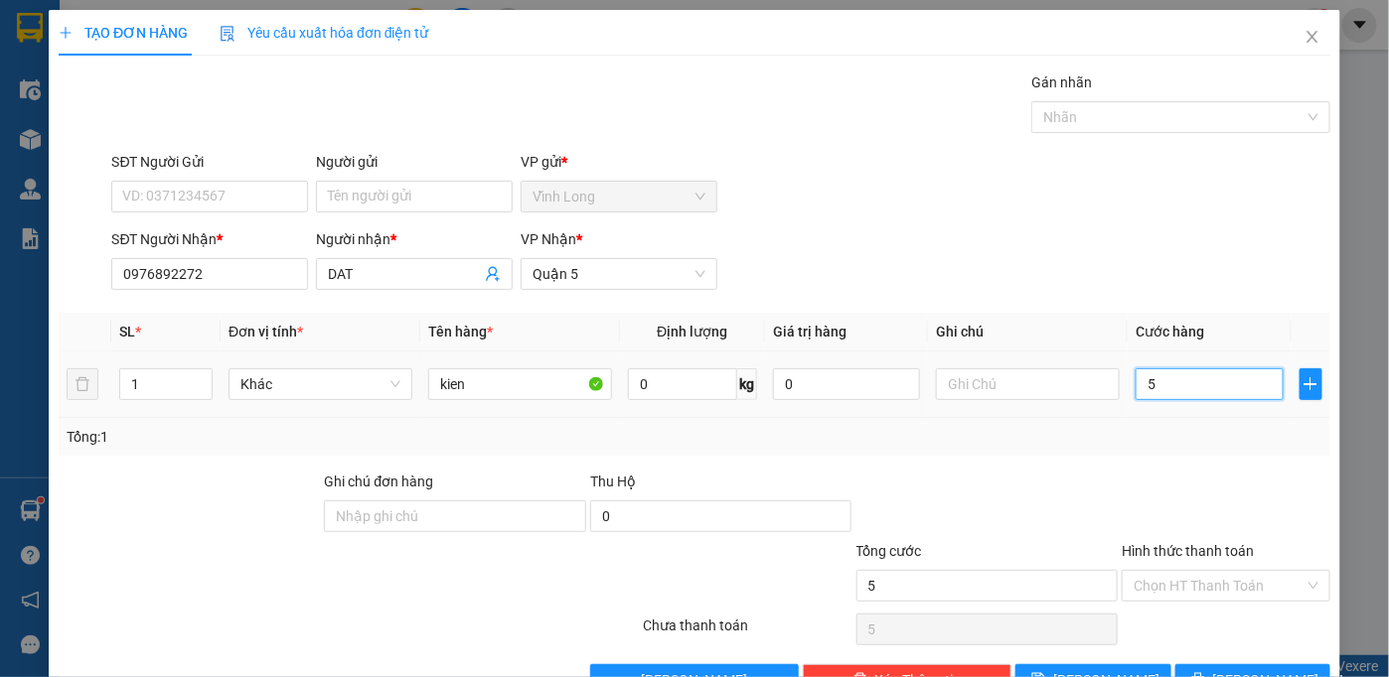
type input "50"
type input "50.000"
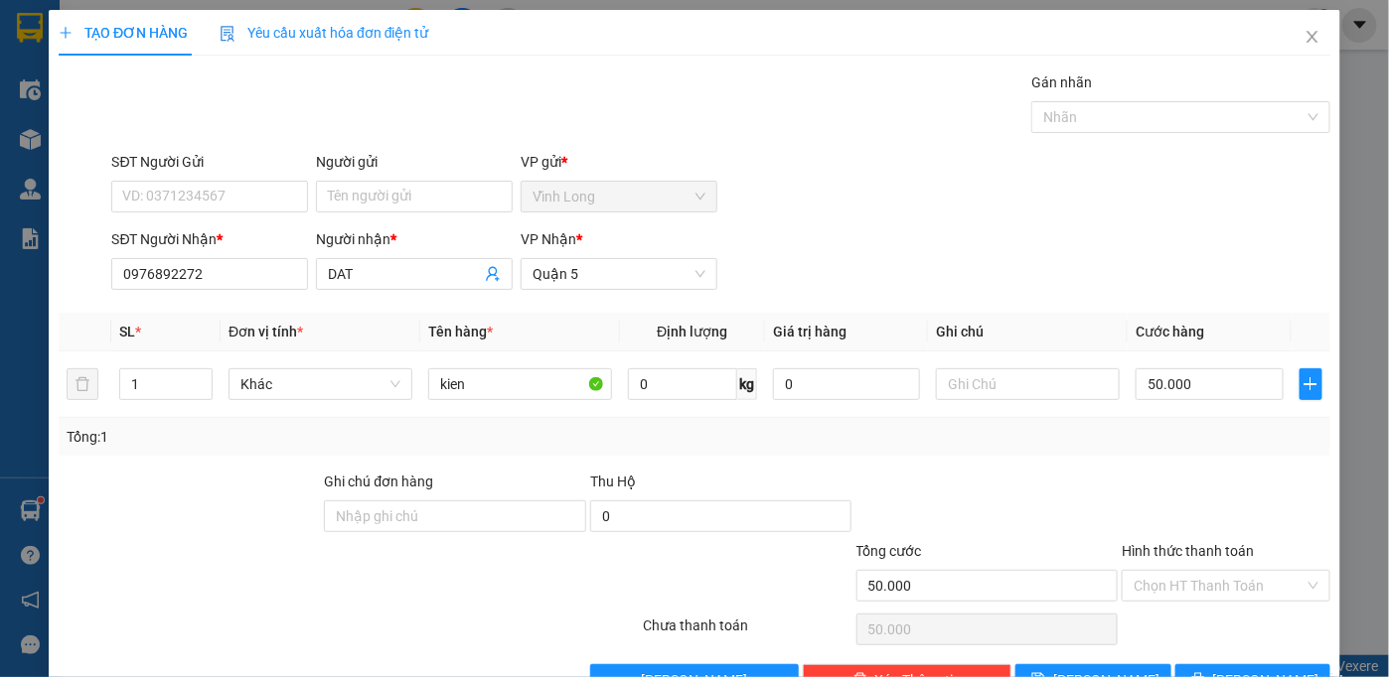
drag, startPoint x: 1277, startPoint y: 574, endPoint x: 1273, endPoint y: 602, distance: 28.1
click at [1276, 584] on input "Hình thức thanh toán" at bounding box center [1218, 586] width 171 height 30
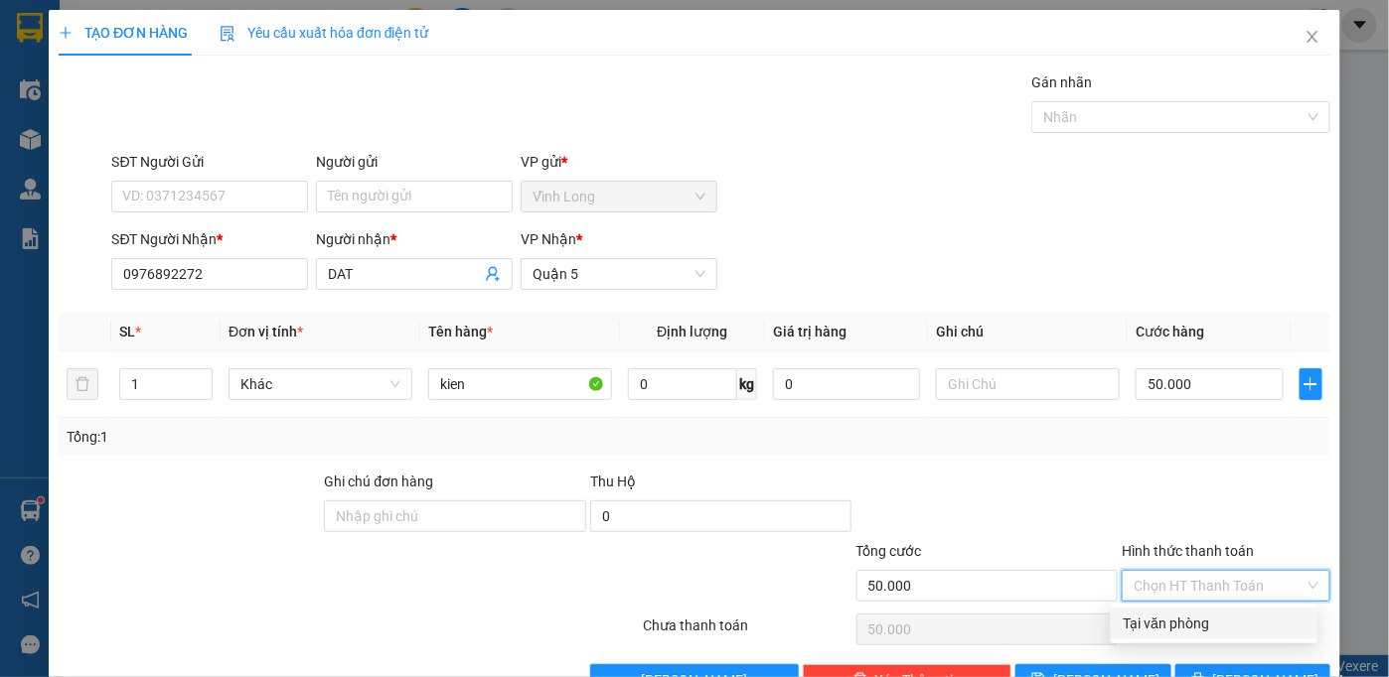
click at [1269, 618] on div "Tại văn phòng" at bounding box center [1213, 624] width 183 height 22
type input "0"
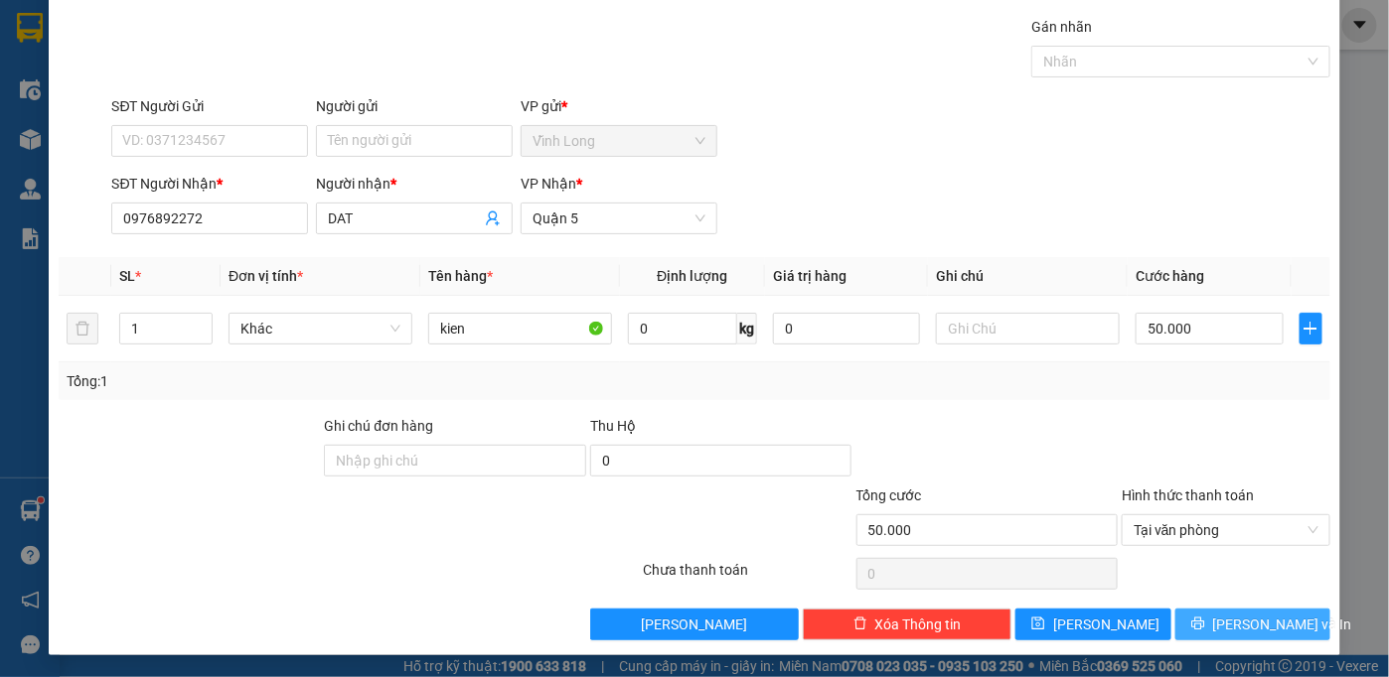
click at [1269, 615] on span "[PERSON_NAME] và In" at bounding box center [1282, 625] width 139 height 22
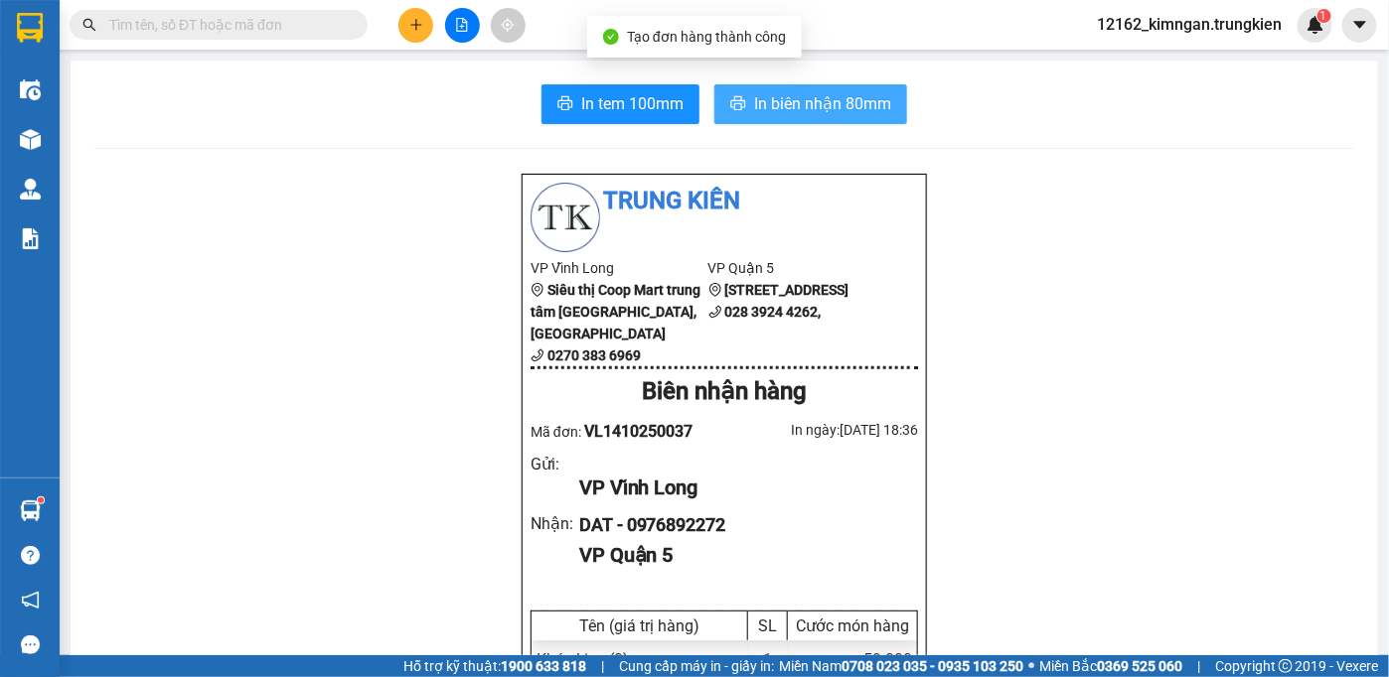
click at [828, 106] on span "In biên nhận 80mm" at bounding box center [822, 103] width 137 height 25
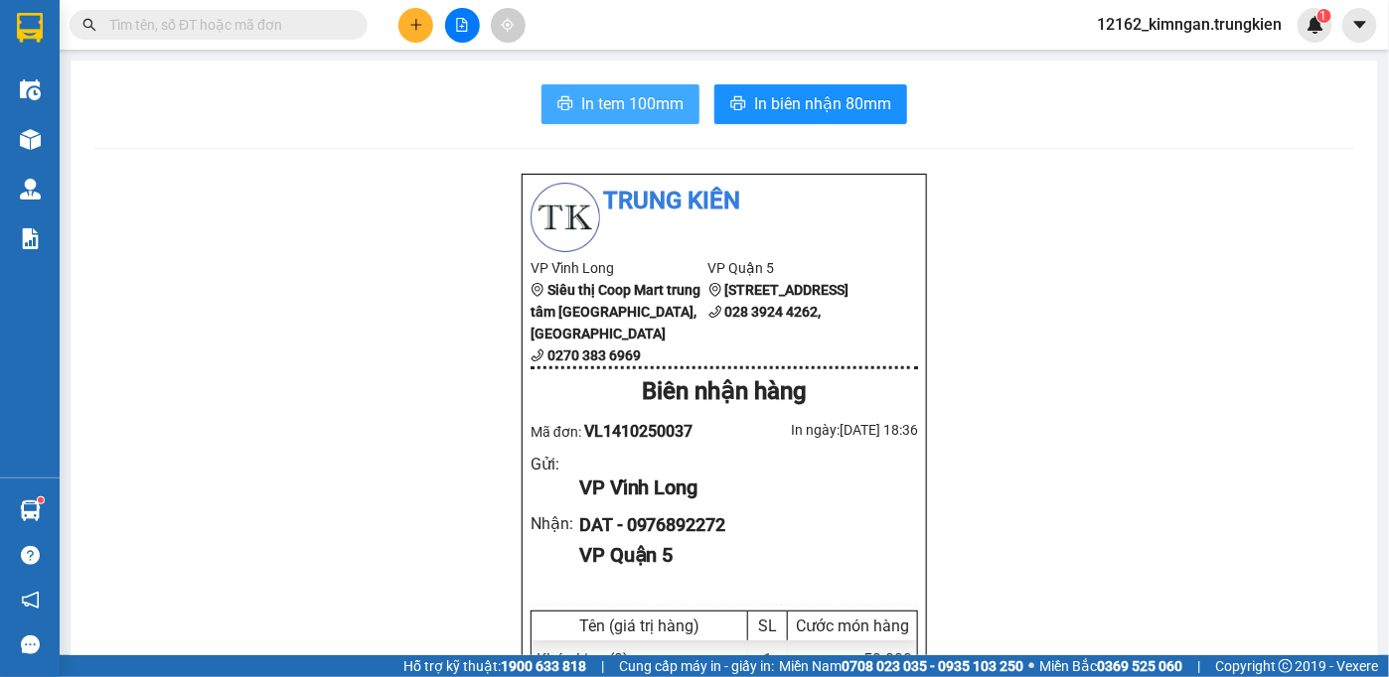
click at [646, 102] on span "In tem 100mm" at bounding box center [632, 103] width 102 height 25
click at [405, 16] on button at bounding box center [415, 25] width 35 height 35
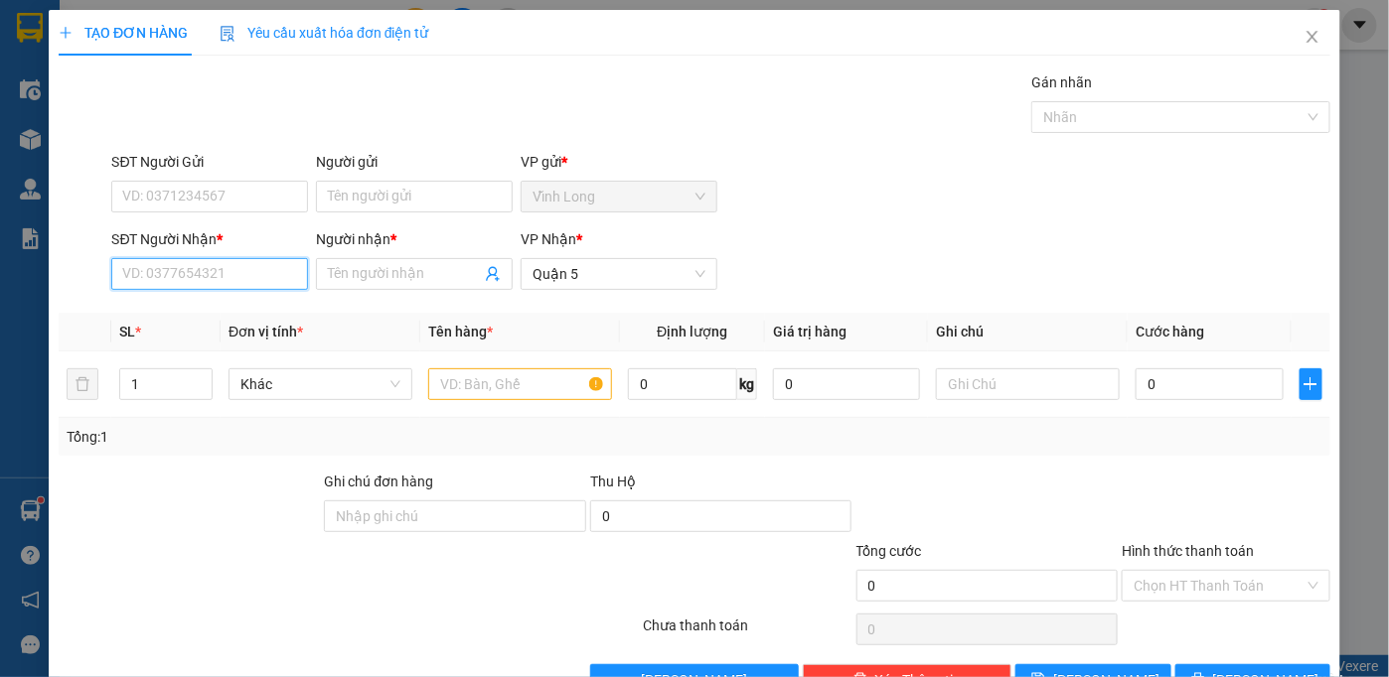
click at [204, 282] on input "SĐT Người Nhận *" at bounding box center [209, 274] width 197 height 32
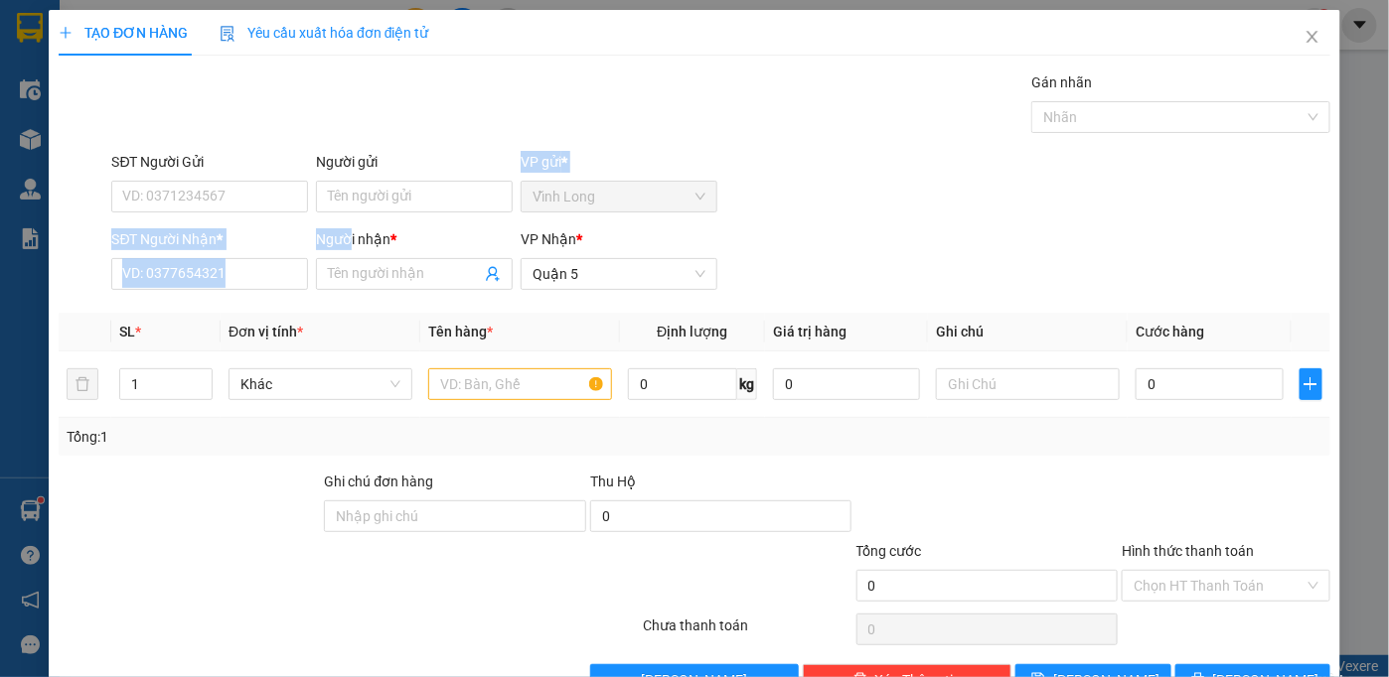
drag, startPoint x: 350, startPoint y: 218, endPoint x: 348, endPoint y: 250, distance: 32.8
click at [348, 245] on form "SĐT Người Gửi VD: 0371234567 Người gửi Tên người gửi VP gửi * [PERSON_NAME] SĐT…" at bounding box center [694, 224] width 1271 height 147
click at [346, 277] on input "Người nhận *" at bounding box center [404, 274] width 153 height 22
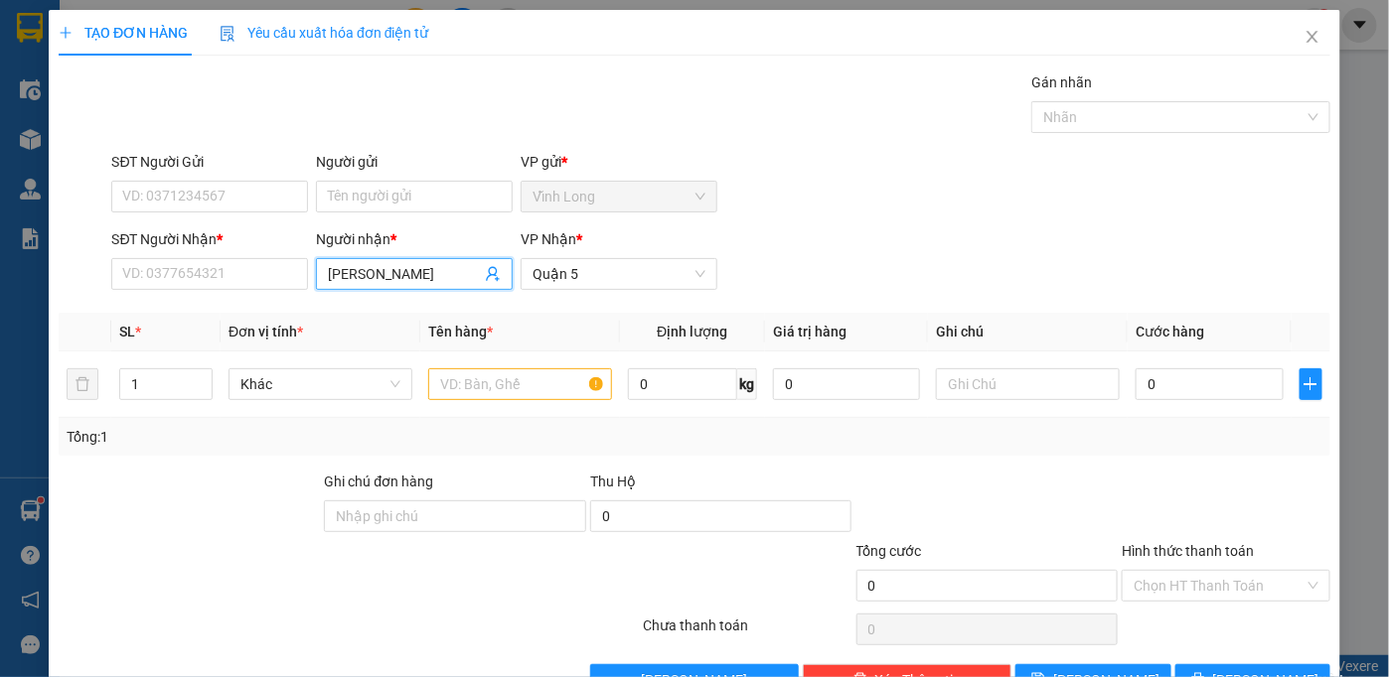
click at [345, 268] on input "[PERSON_NAME]" at bounding box center [404, 274] width 153 height 22
click at [323, 277] on span "[PERSON_NAME]" at bounding box center [414, 274] width 197 height 32
click at [318, 269] on span "[PERSON_NAME]" at bounding box center [414, 274] width 197 height 32
drag, startPoint x: 380, startPoint y: 269, endPoint x: 408, endPoint y: 277, distance: 28.9
click at [304, 281] on div "SĐT Người Nhận * VD: 0377654321 Người nhận * hiep minh hiep minh VP Nhận * [GEO…" at bounding box center [720, 263] width 1227 height 70
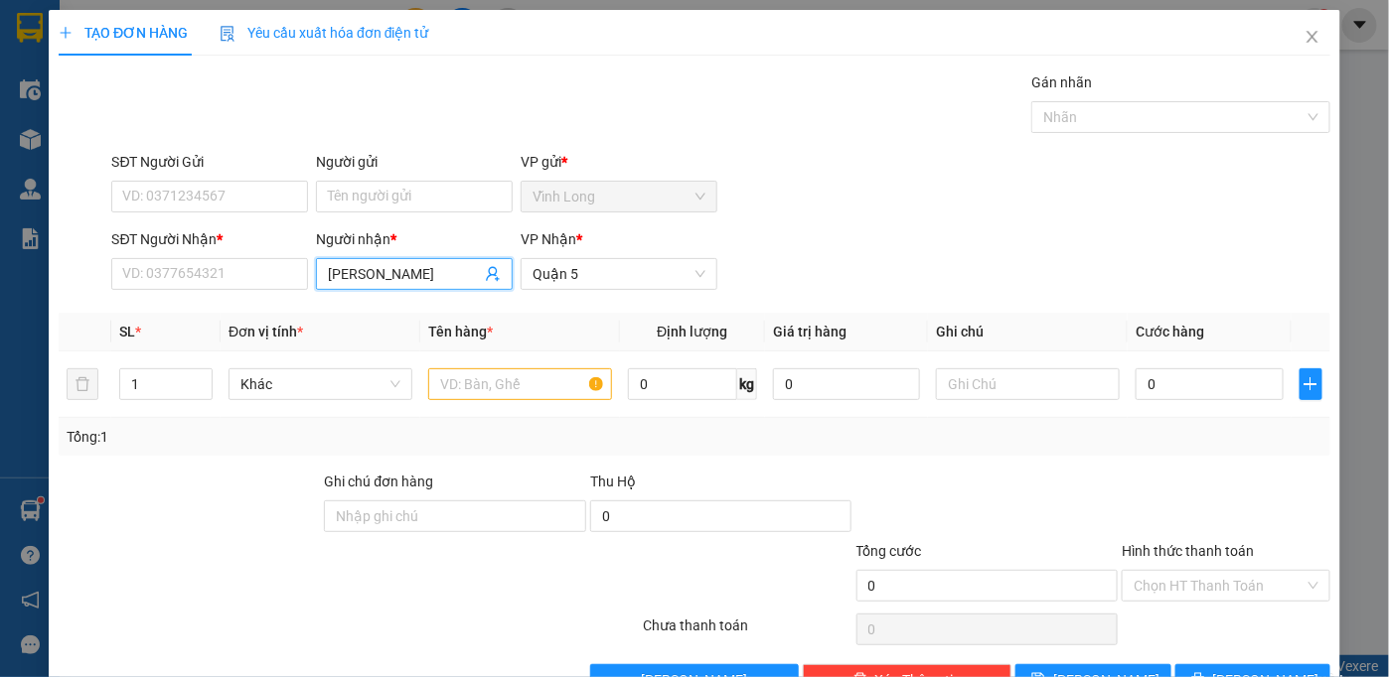
click at [416, 273] on input "[PERSON_NAME]" at bounding box center [404, 274] width 153 height 22
type input "[PERSON_NAME]"
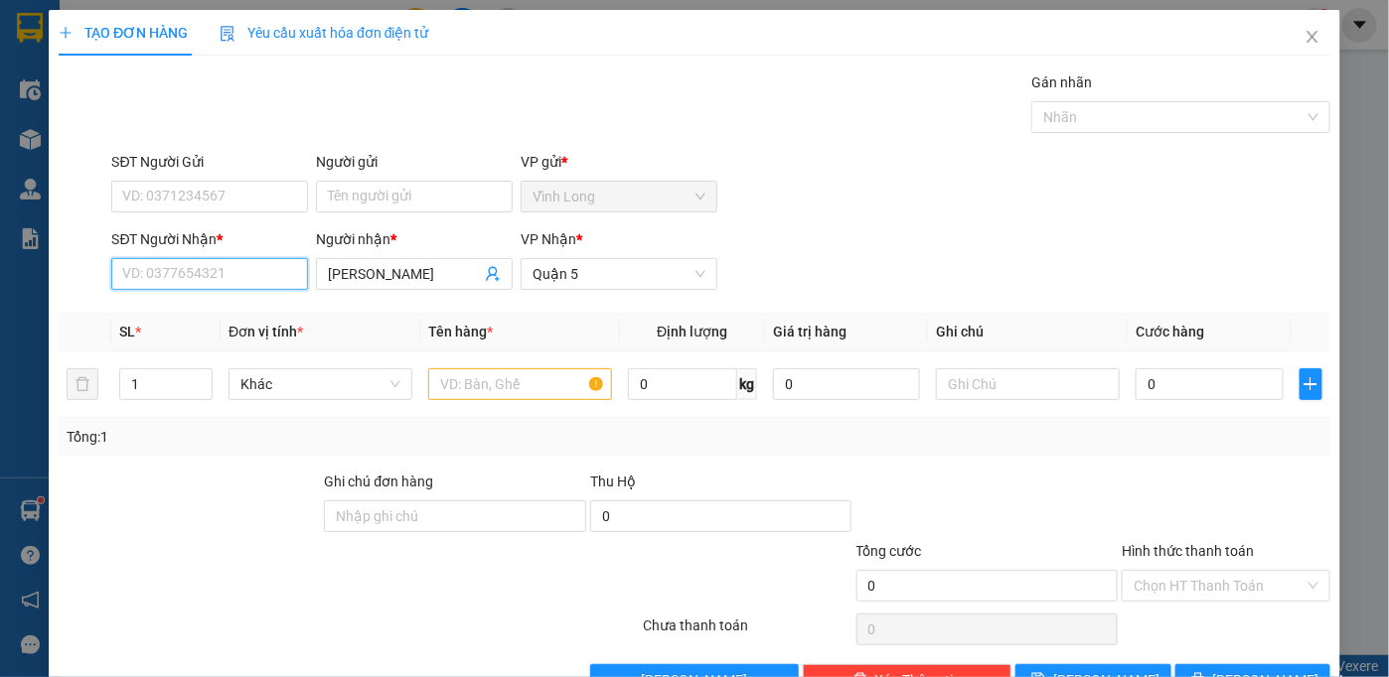
click at [242, 277] on input "SĐT Người Nhận *" at bounding box center [209, 274] width 197 height 32
type input "0918252262"
click at [266, 318] on div "0918252262 - [GEOGRAPHIC_DATA]" at bounding box center [233, 313] width 223 height 22
type input "cty nhat minh"
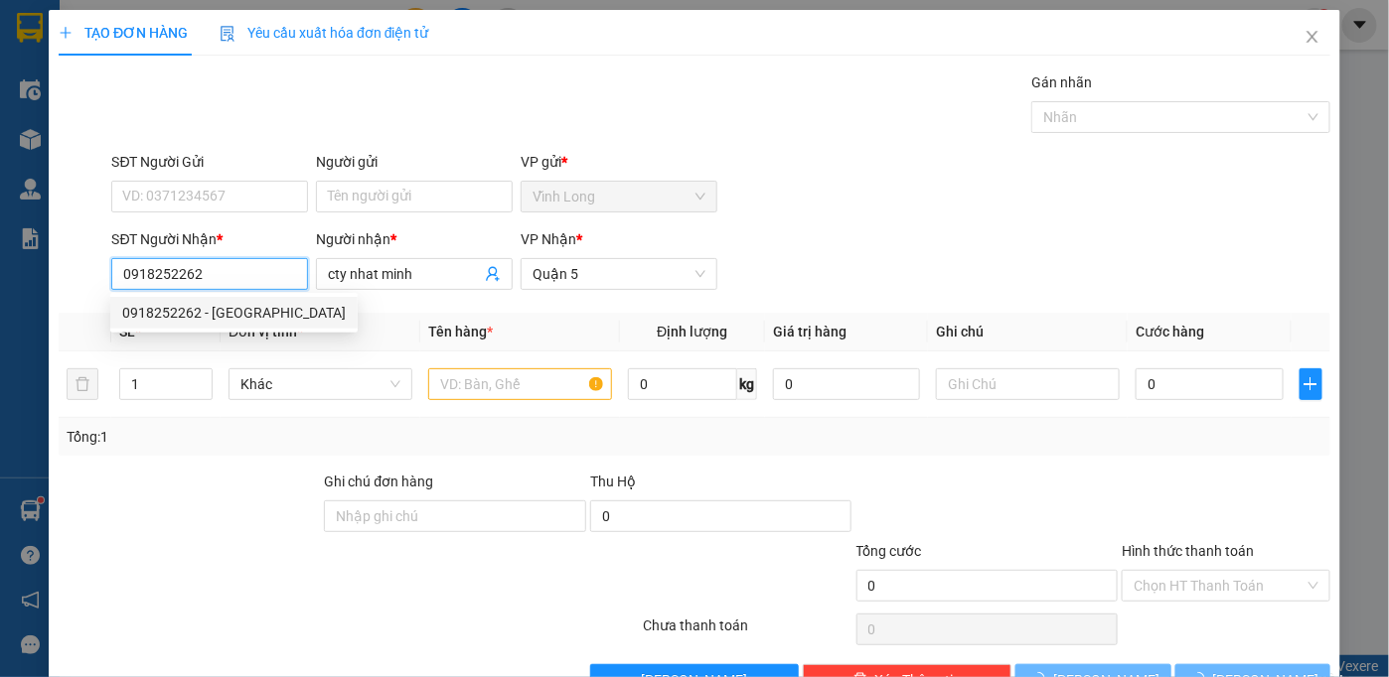
type input "20.000"
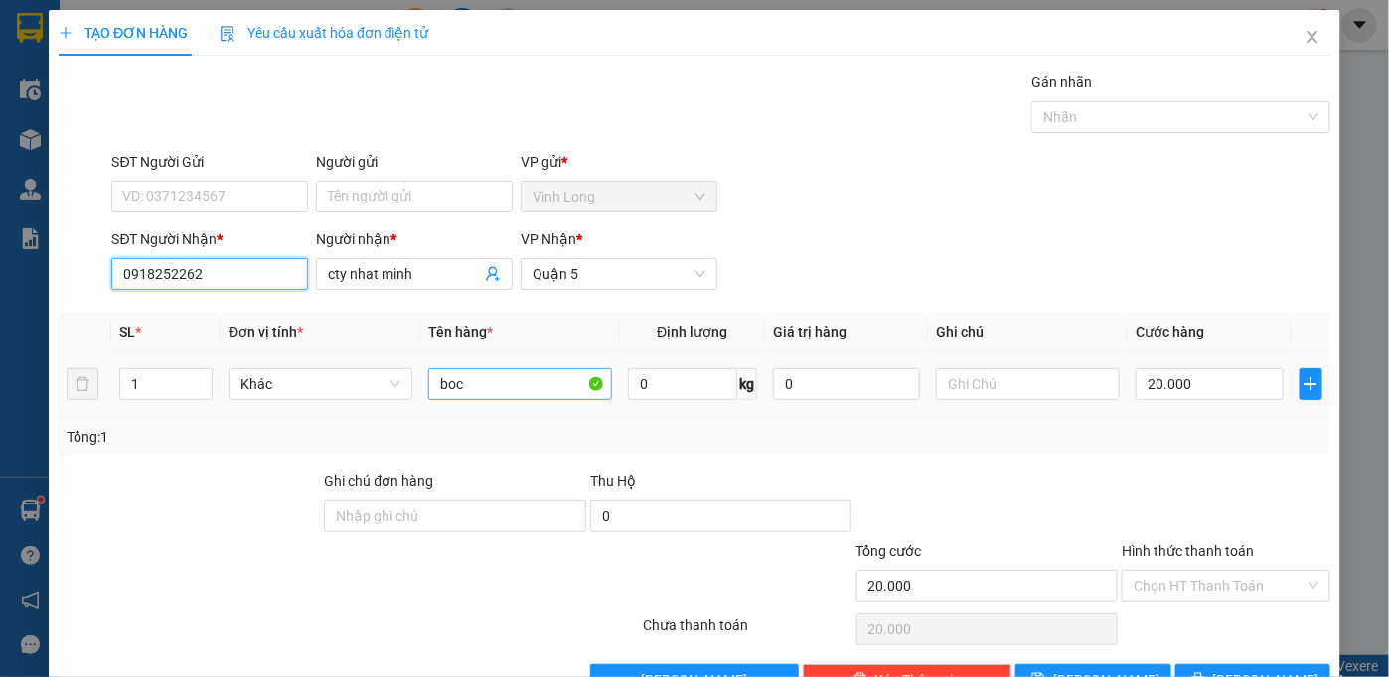
type input "0918252262"
drag, startPoint x: 514, startPoint y: 385, endPoint x: 510, endPoint y: 407, distance: 22.2
click at [511, 393] on input "boc" at bounding box center [520, 385] width 184 height 32
type input "boc mau do"
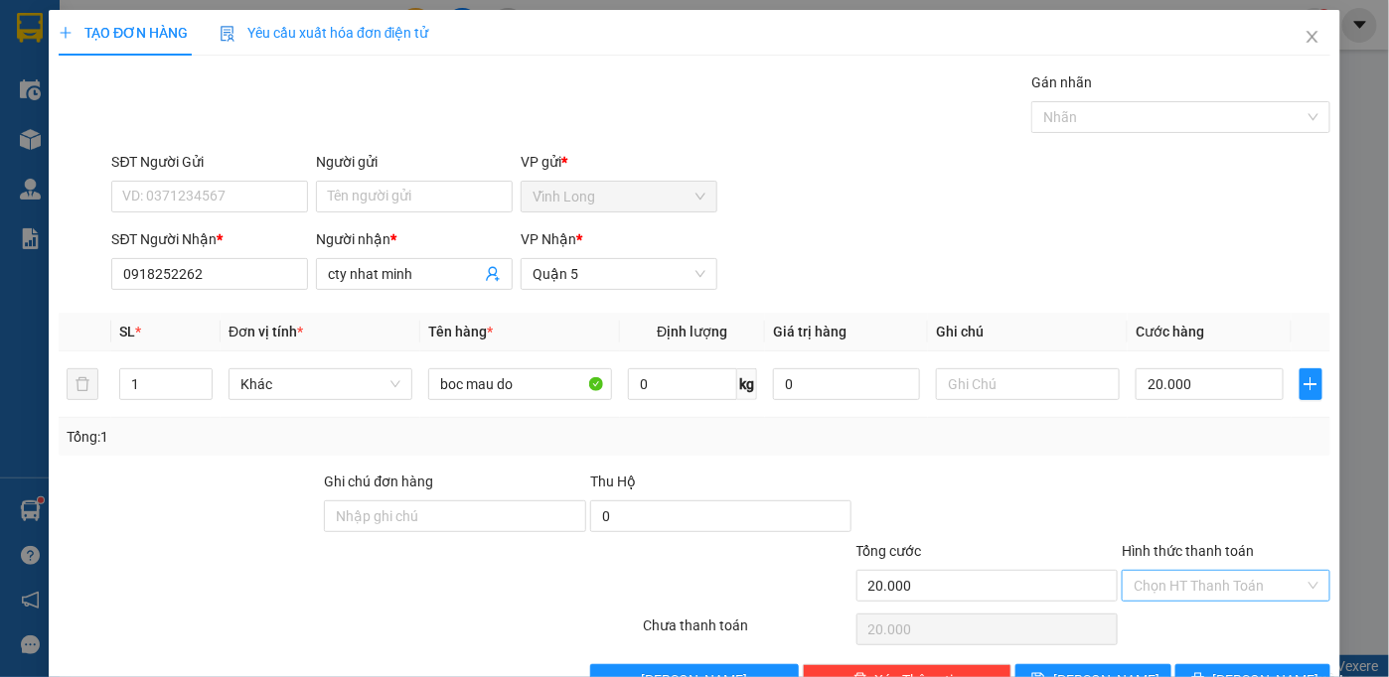
click at [1226, 576] on input "Hình thức thanh toán" at bounding box center [1218, 586] width 171 height 30
click at [1204, 614] on div "Tại văn phòng" at bounding box center [1213, 624] width 183 height 22
type input "0"
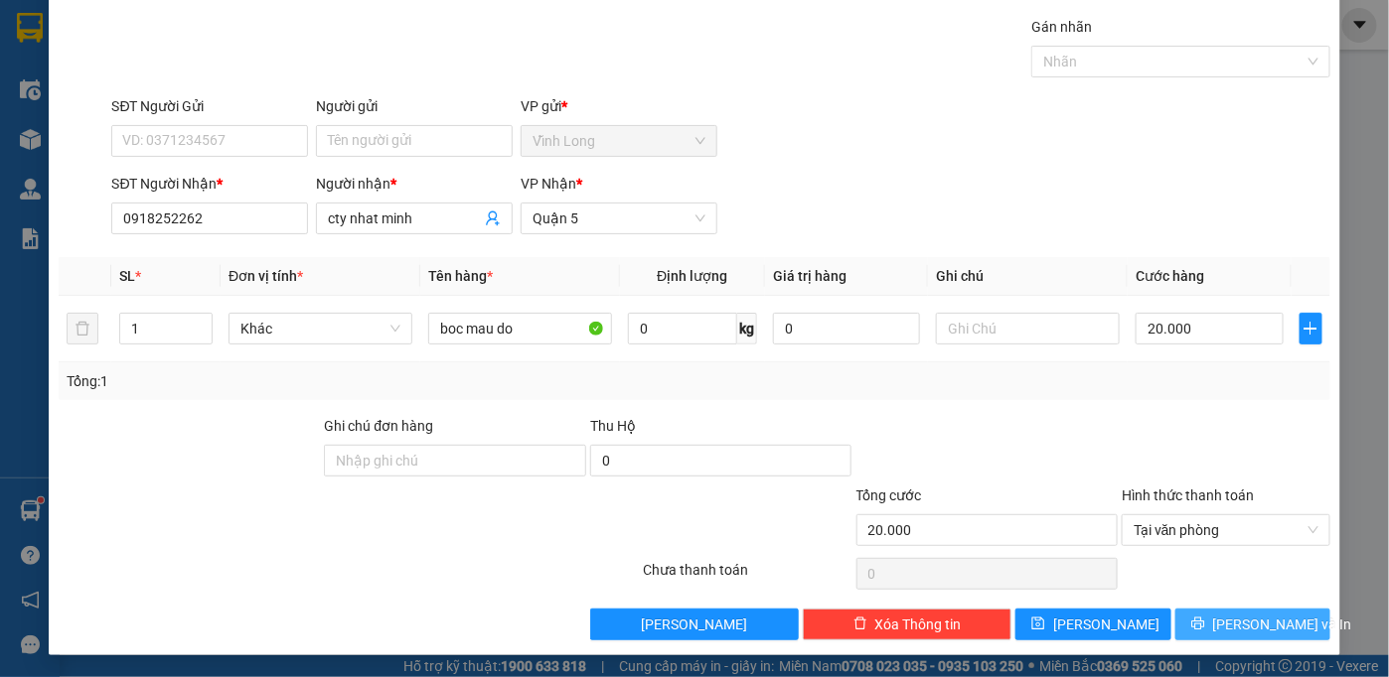
click at [1216, 612] on button "[PERSON_NAME] và In" at bounding box center [1253, 625] width 156 height 32
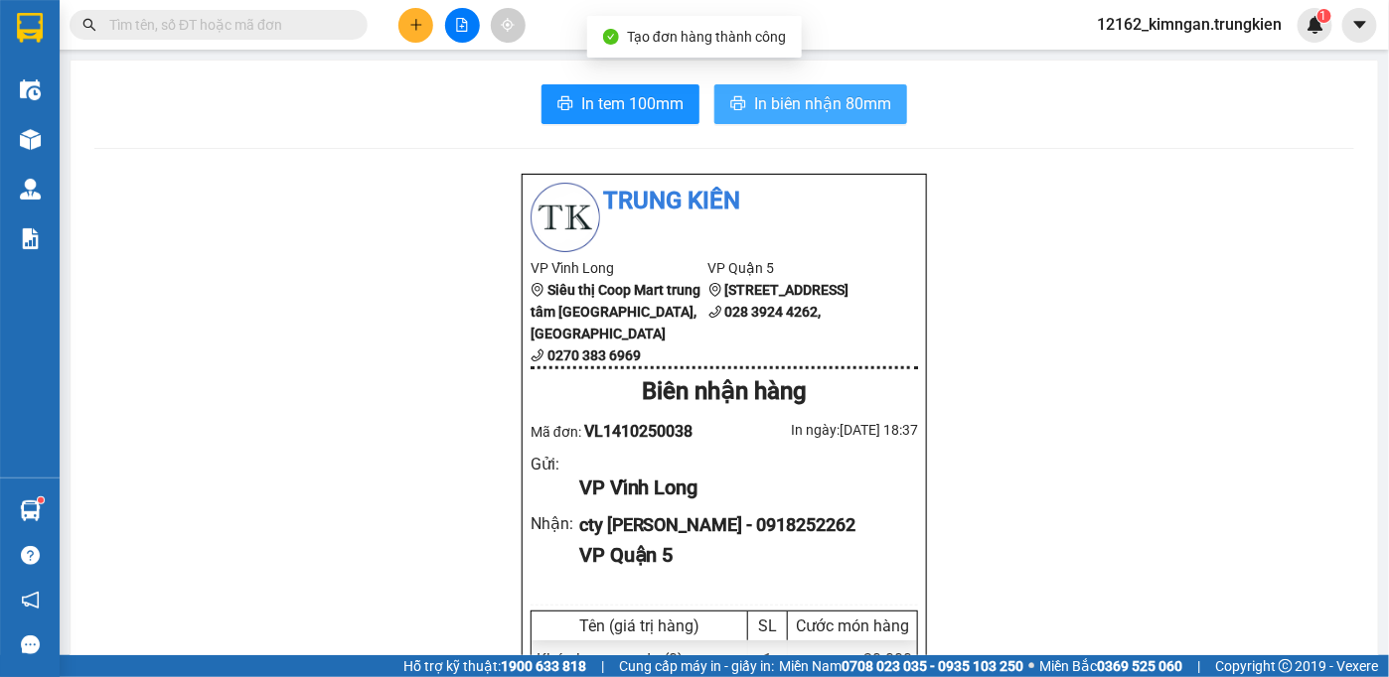
click at [804, 111] on span "In biên nhận 80mm" at bounding box center [822, 103] width 137 height 25
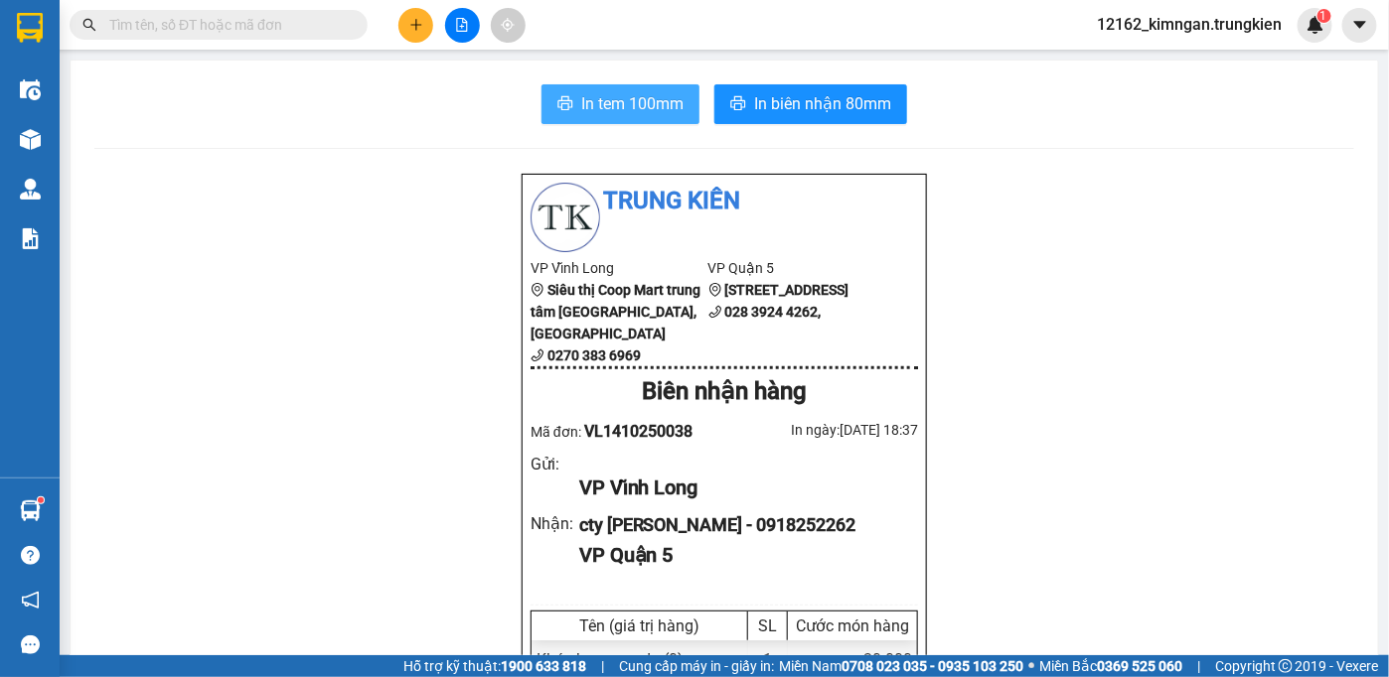
click at [662, 111] on span "In tem 100mm" at bounding box center [632, 103] width 102 height 25
click at [320, 20] on input "text" at bounding box center [226, 25] width 234 height 22
click at [413, 24] on icon "plus" at bounding box center [415, 24] width 11 height 1
click at [410, 21] on icon "plus" at bounding box center [416, 25] width 14 height 14
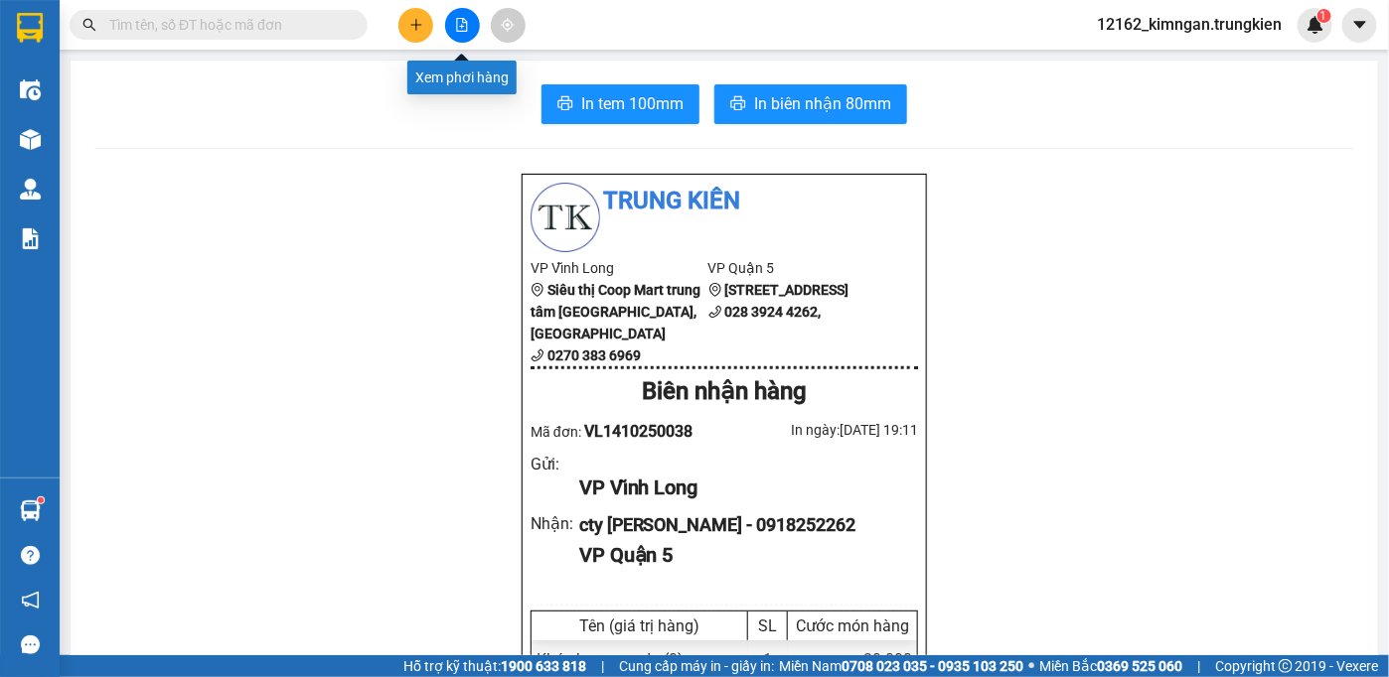
click at [461, 35] on button at bounding box center [462, 25] width 35 height 35
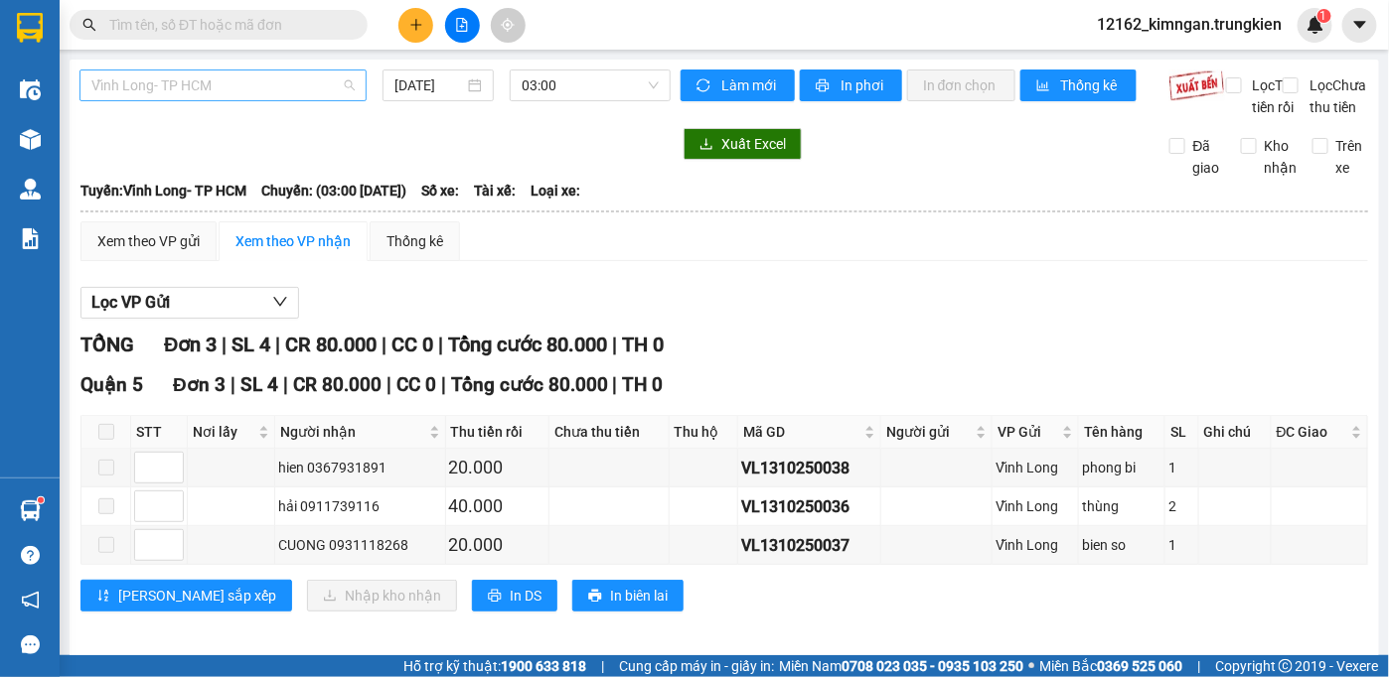
click at [304, 80] on span "Vĩnh Long- TP HCM" at bounding box center [222, 86] width 263 height 30
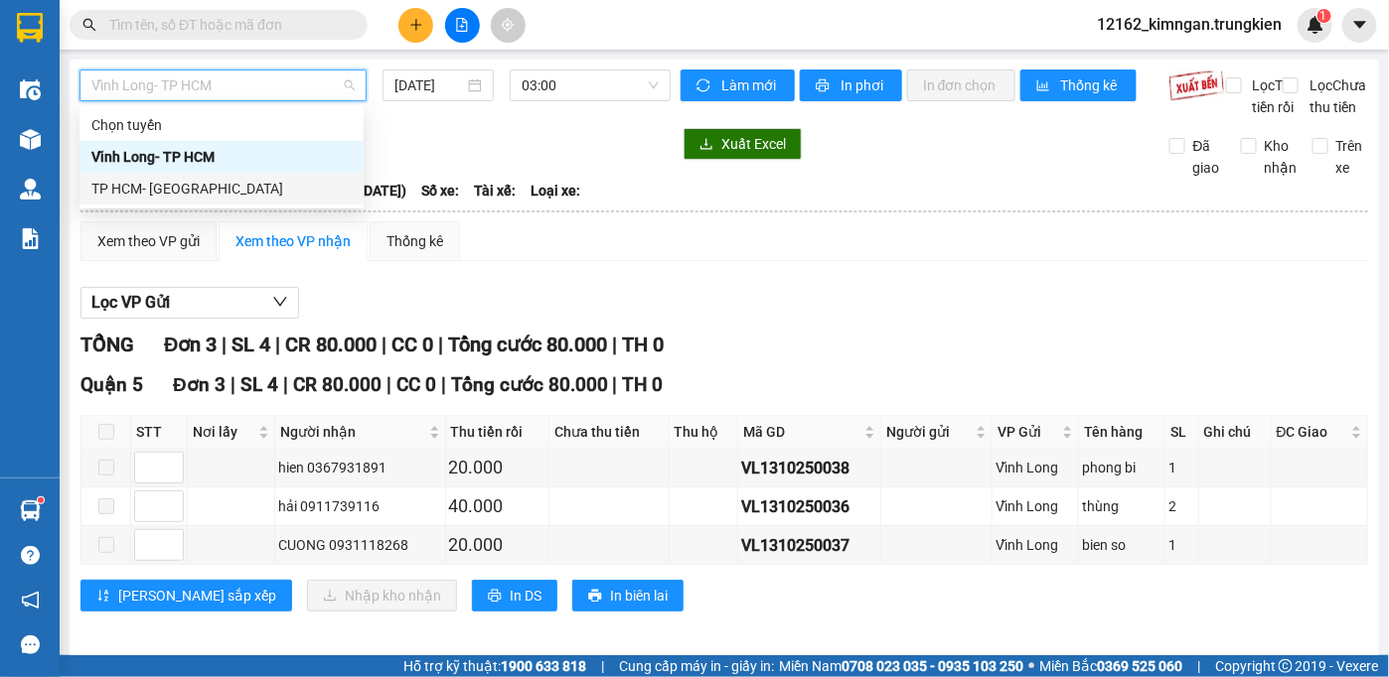
click at [240, 179] on div "TP HCM- [GEOGRAPHIC_DATA]" at bounding box center [221, 189] width 260 height 22
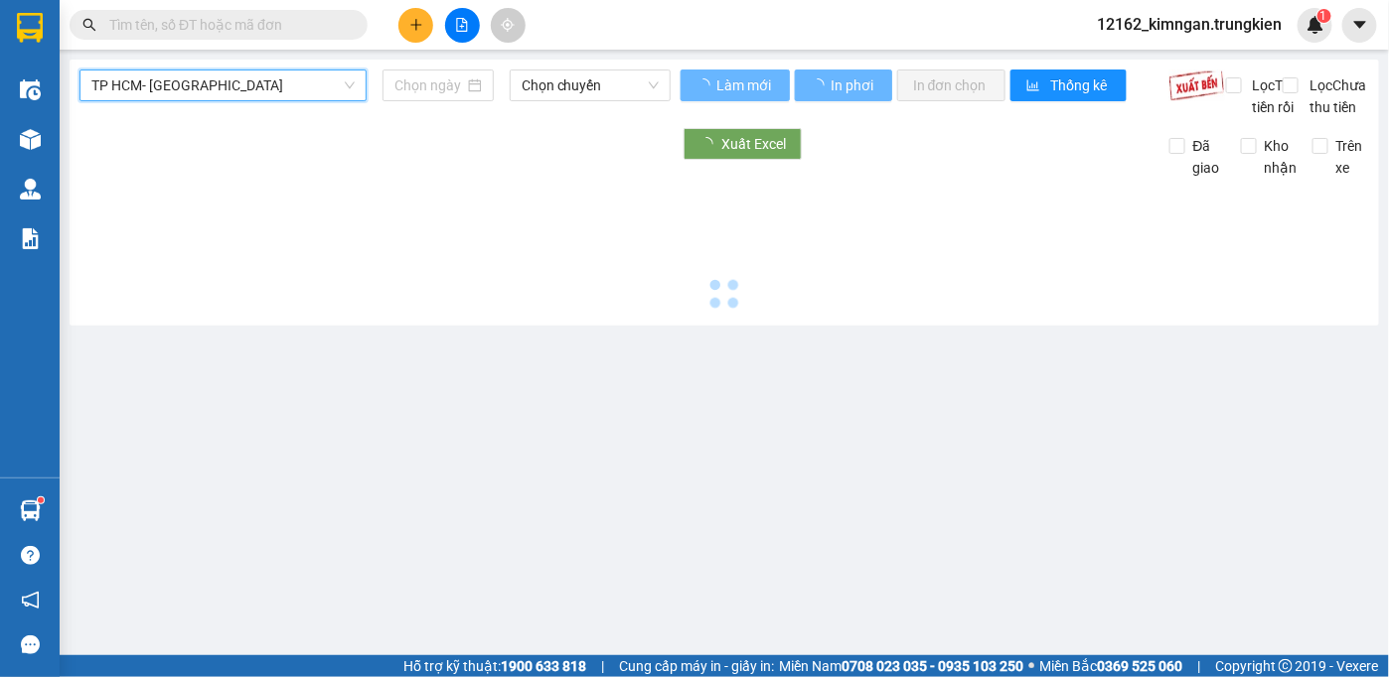
type input "[DATE]"
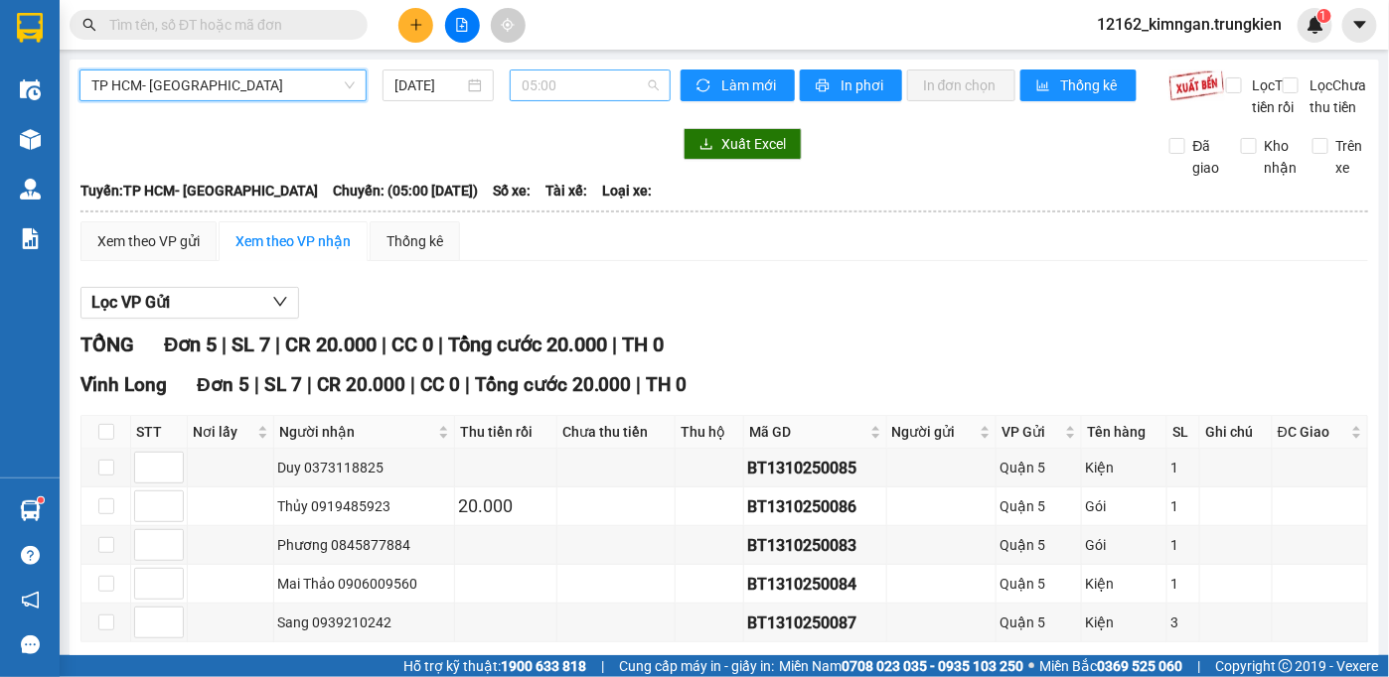
click at [532, 84] on span "05:00" at bounding box center [589, 86] width 137 height 30
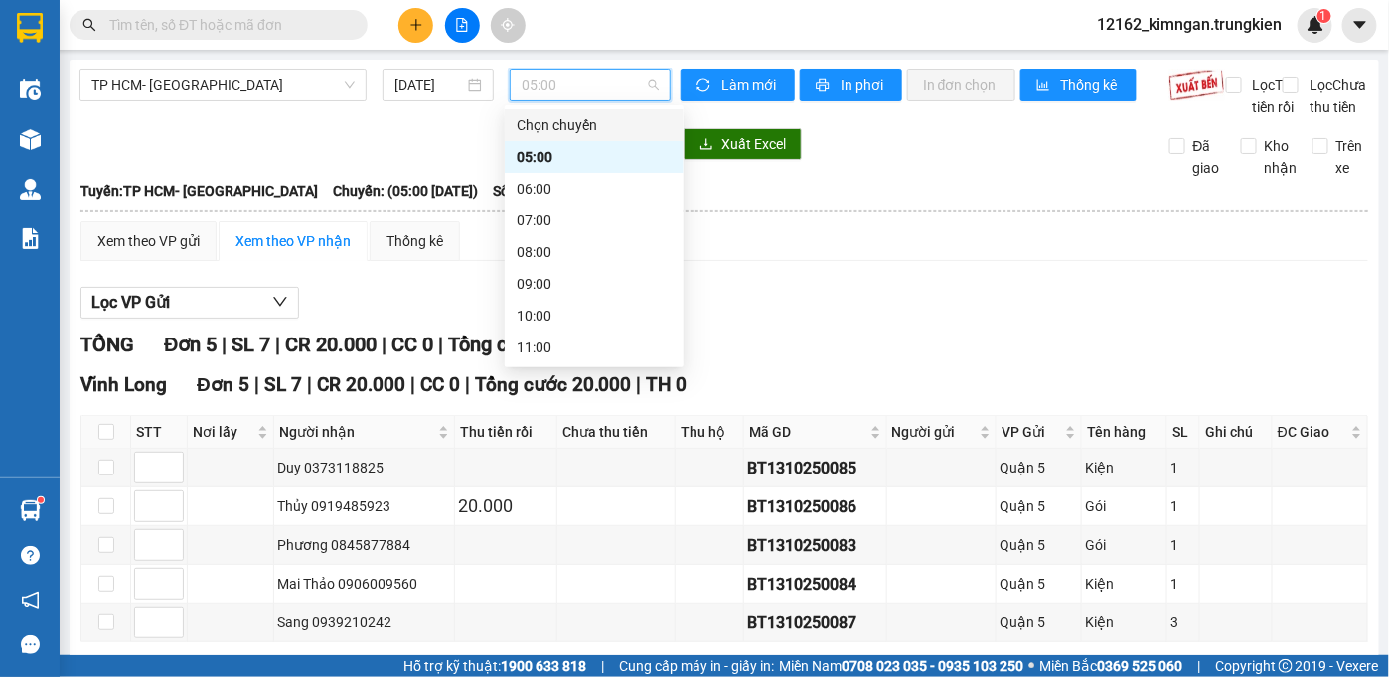
scroll to position [254, 0]
click at [539, 245] on div "16:00" at bounding box center [593, 252] width 155 height 22
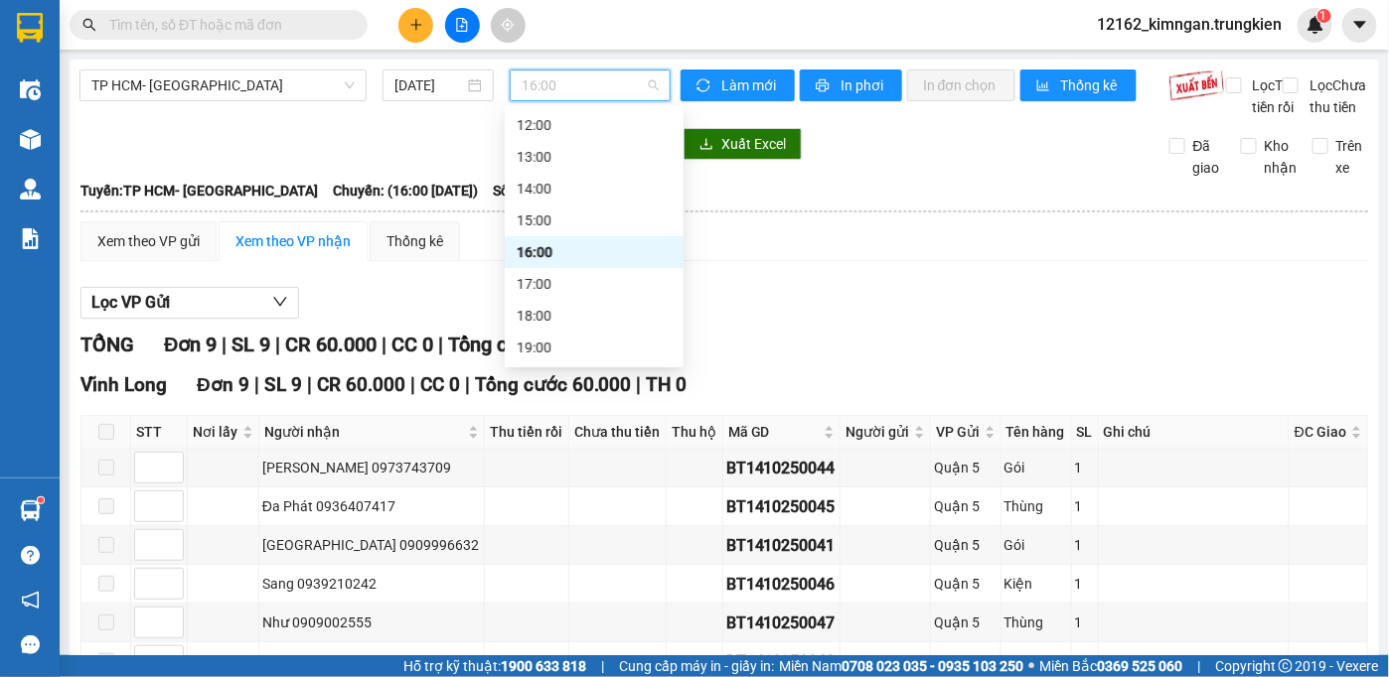
click at [594, 92] on span "16:00" at bounding box center [589, 86] width 137 height 30
click at [542, 286] on div "17:00" at bounding box center [593, 284] width 155 height 22
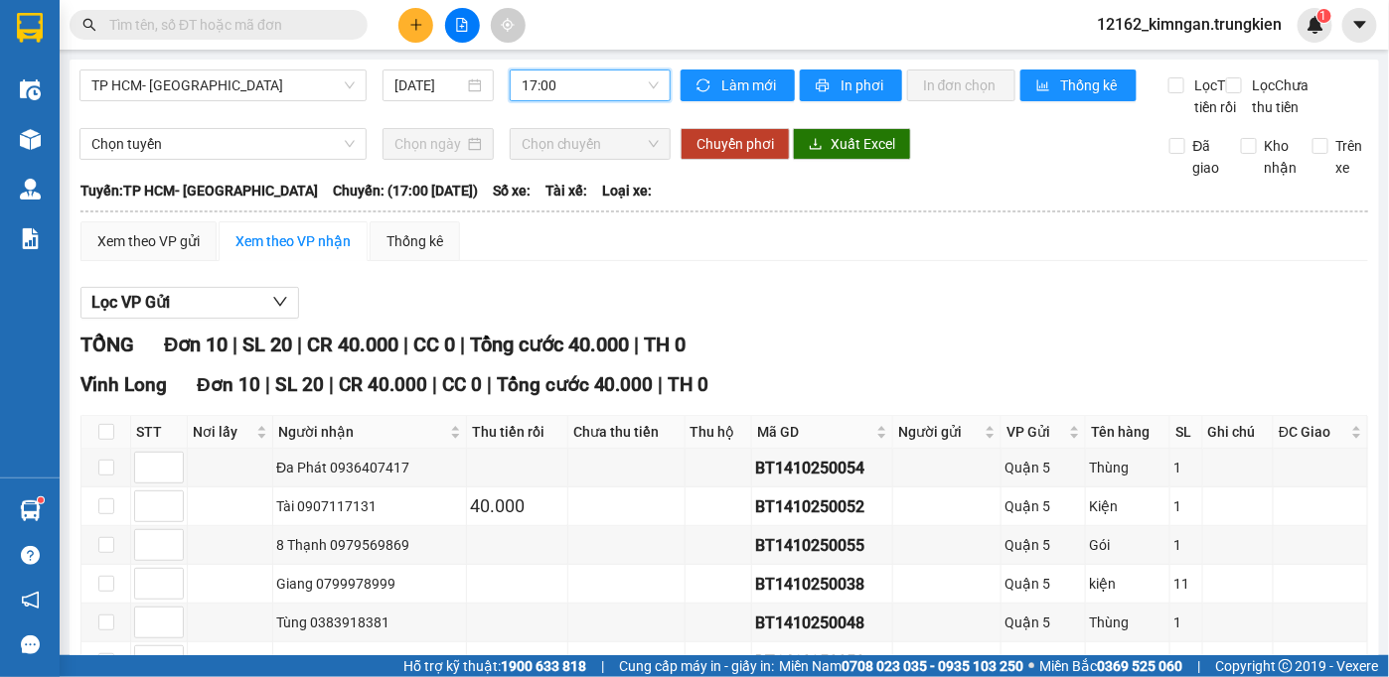
click at [585, 85] on span "17:00" at bounding box center [589, 86] width 137 height 30
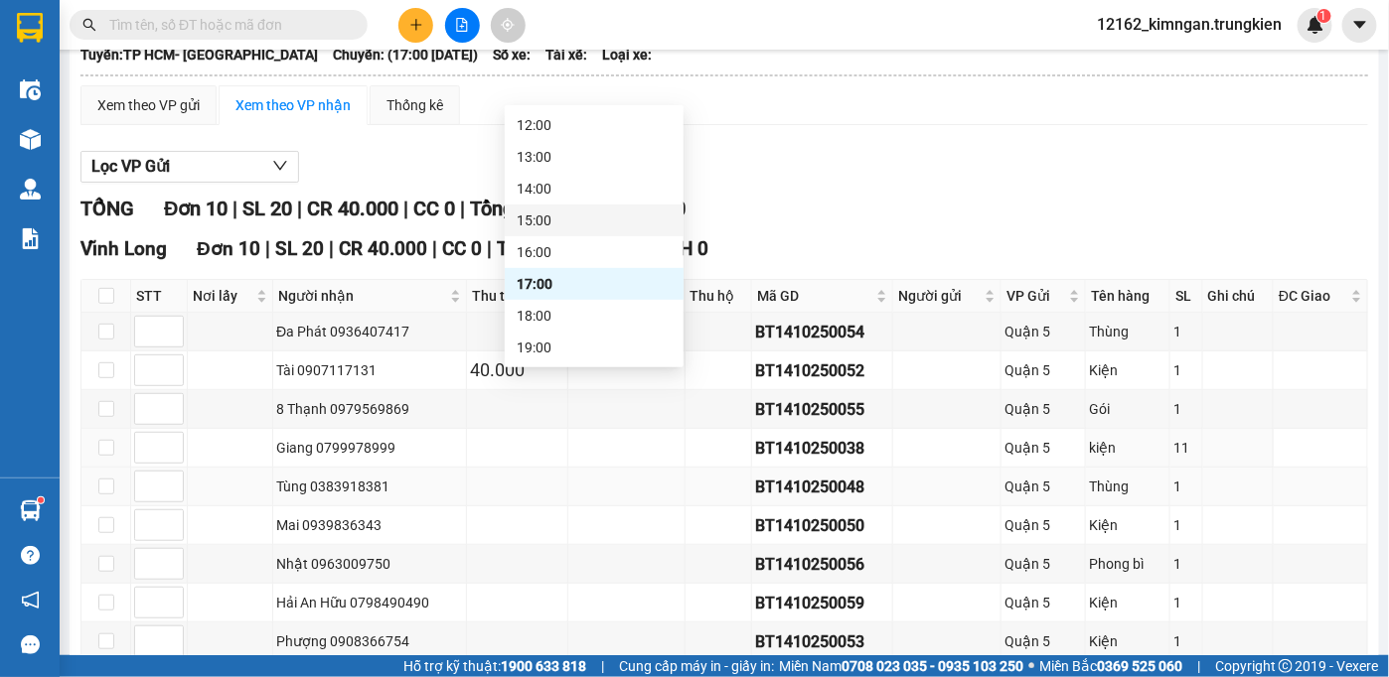
scroll to position [317, 0]
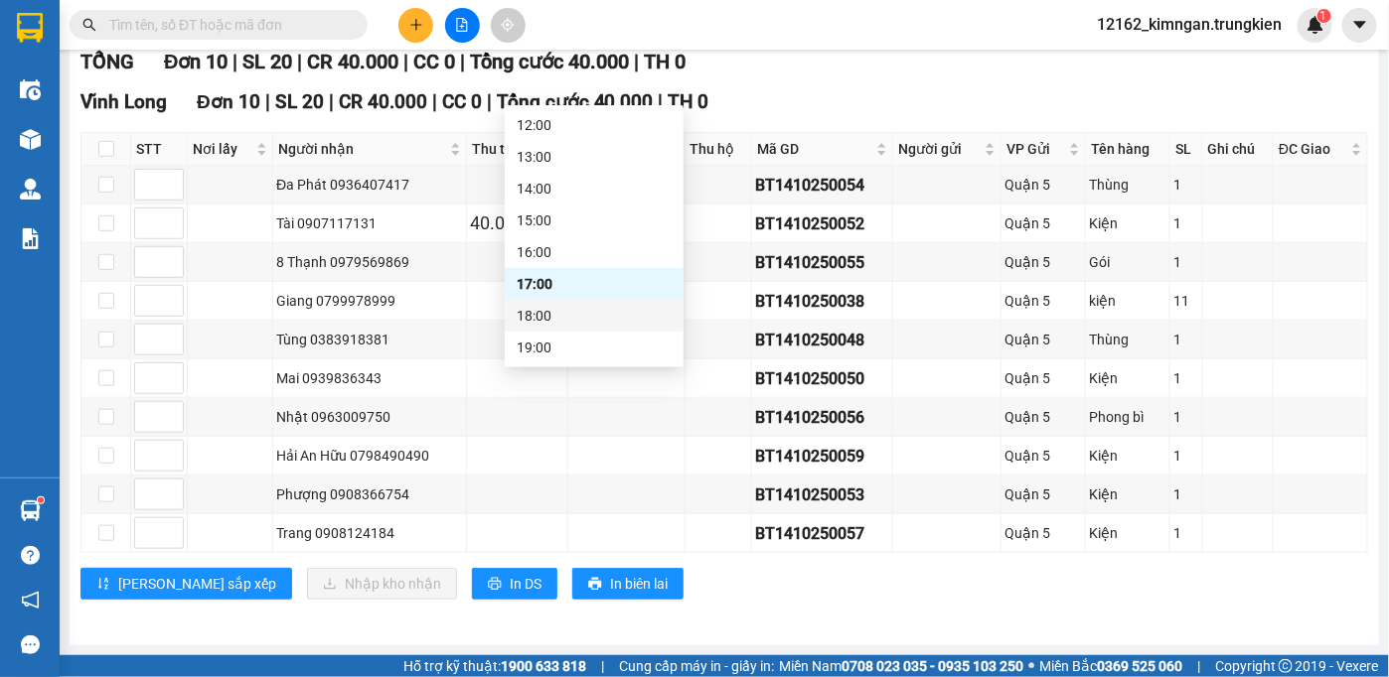
click at [557, 315] on div "18:00" at bounding box center [593, 316] width 155 height 22
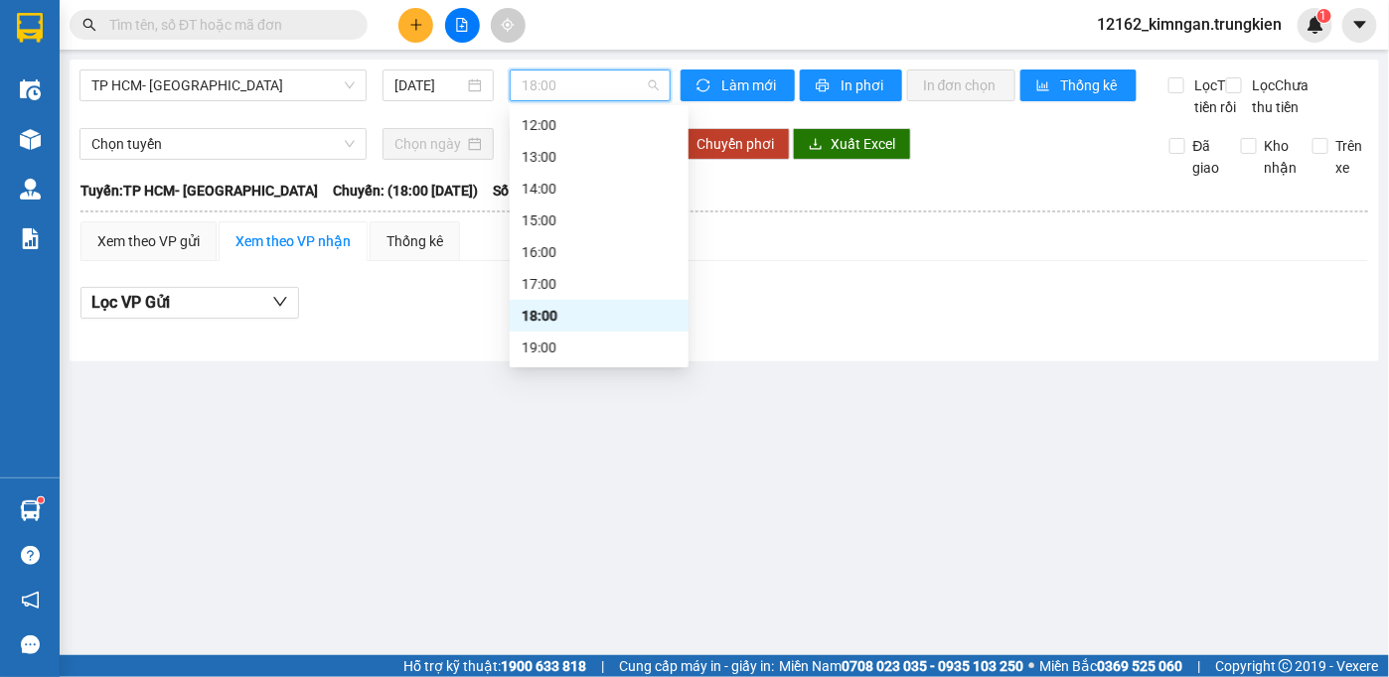
drag, startPoint x: 554, startPoint y: 72, endPoint x: 553, endPoint y: 94, distance: 22.9
click at [553, 74] on span "18:00" at bounding box center [589, 86] width 137 height 30
click at [601, 356] on div "19:00" at bounding box center [598, 348] width 155 height 22
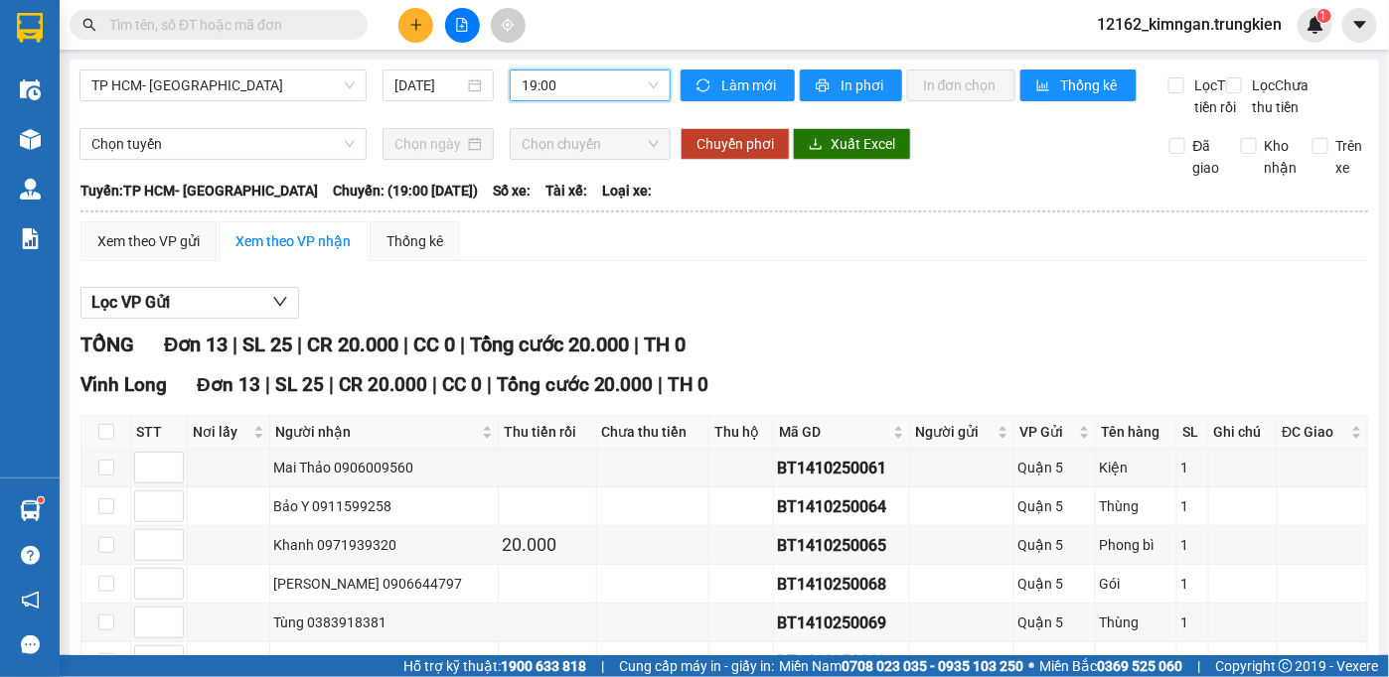
scroll to position [430, 0]
